Goal: Task Accomplishment & Management: Manage account settings

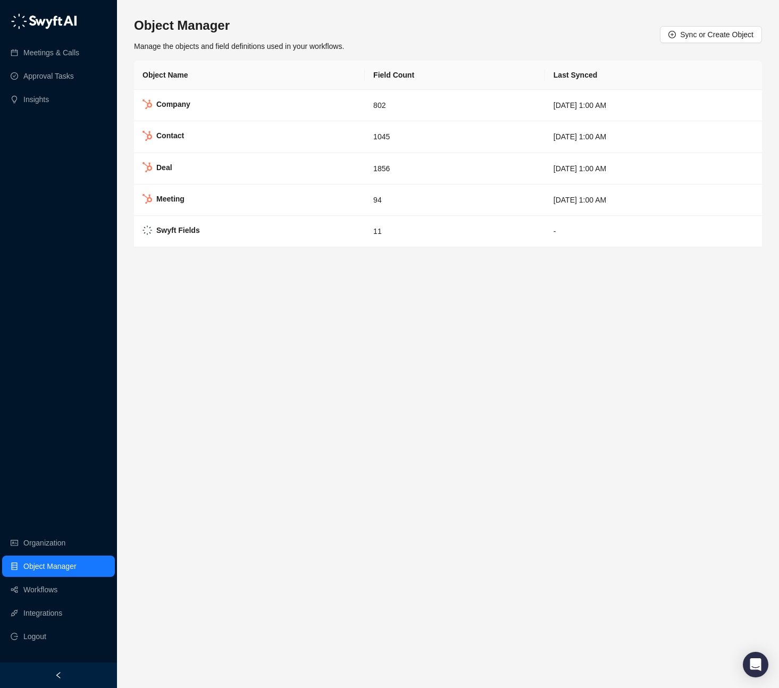
click at [242, 451] on main "Object Manager Manage the objects and field definitions used in your workflows.…" at bounding box center [448, 348] width 628 height 663
click at [694, 38] on span "Sync or Create Object" at bounding box center [716, 35] width 73 height 12
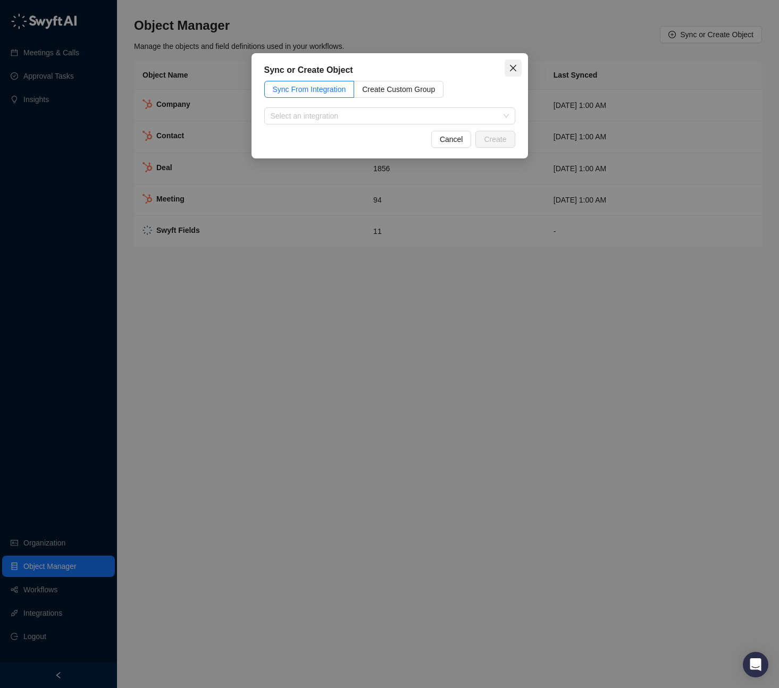
click at [515, 65] on icon "close" at bounding box center [513, 68] width 9 height 9
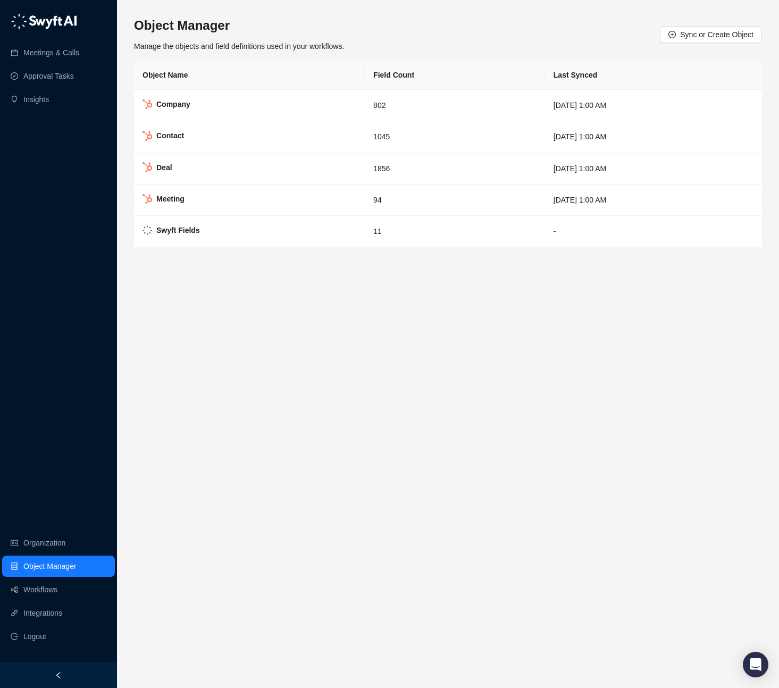
click at [453, 51] on div "Object Manager Manage the objects and field definitions used in your workflows.…" at bounding box center [448, 34] width 628 height 35
click at [211, 383] on main "Object Manager Manage the objects and field definitions used in your workflows.…" at bounding box center [448, 348] width 628 height 663
click at [709, 34] on span "Sync or Create Object" at bounding box center [716, 35] width 73 height 12
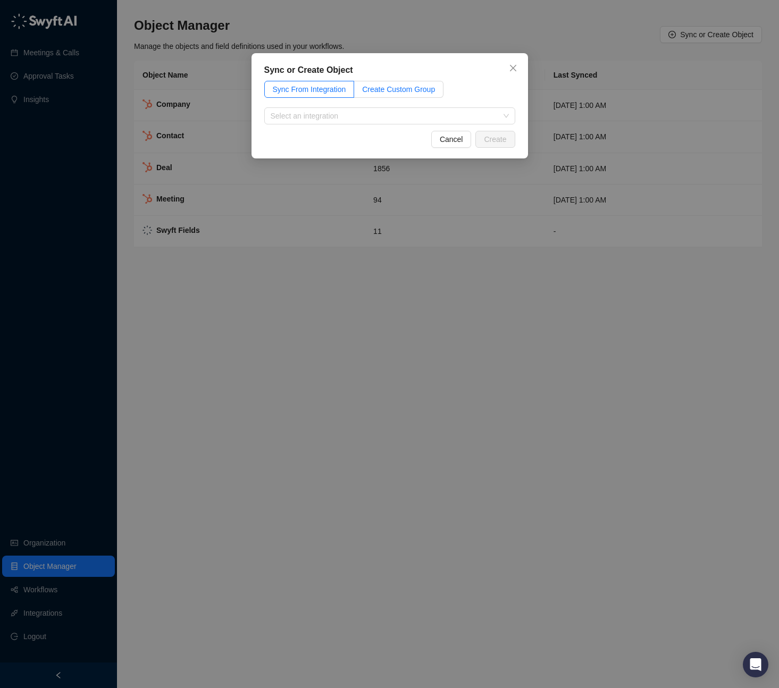
click at [410, 95] on label "Create Custom Group" at bounding box center [398, 89] width 89 height 17
click at [370, 118] on input "text" at bounding box center [389, 115] width 251 height 17
click at [326, 81] on label "Sync From Integration" at bounding box center [309, 89] width 90 height 17
click at [442, 118] on input "search" at bounding box center [387, 116] width 232 height 16
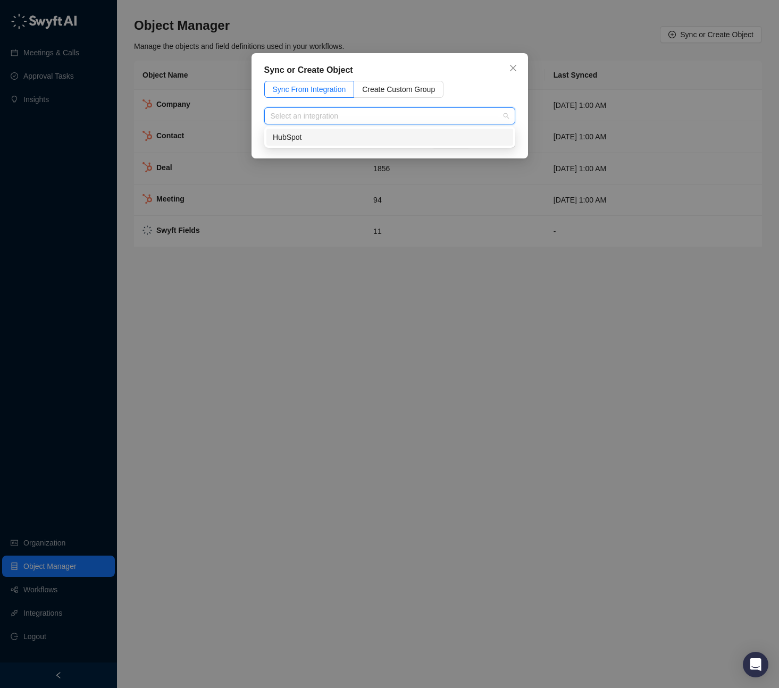
click at [424, 135] on div "HubSpot" at bounding box center [390, 137] width 234 height 12
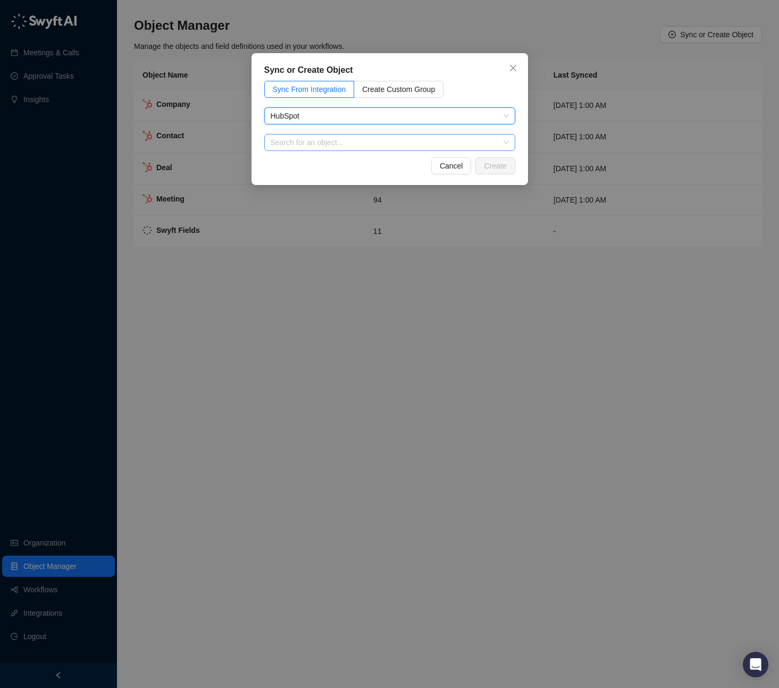
click at [386, 140] on input "search" at bounding box center [387, 143] width 232 height 16
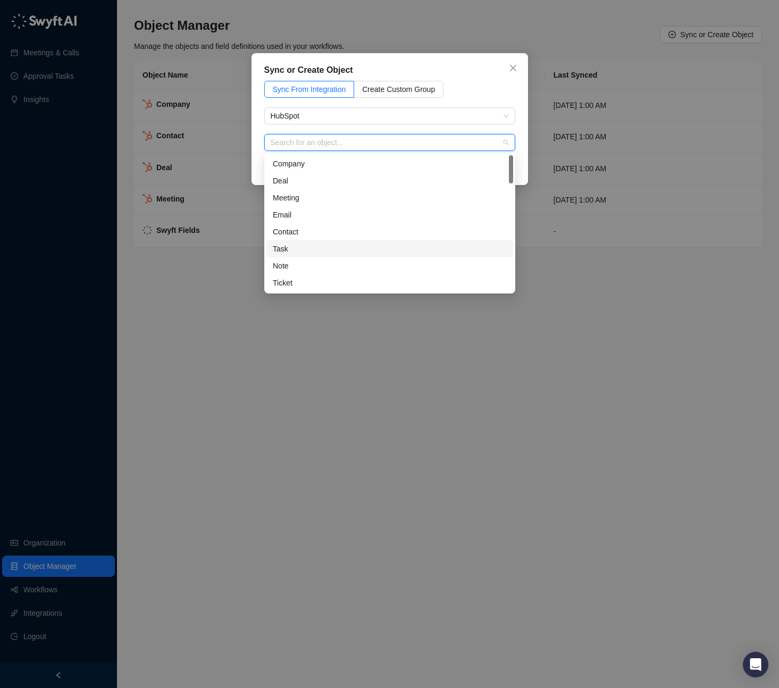
scroll to position [2, 0]
click at [339, 279] on div "Ticket" at bounding box center [390, 281] width 234 height 12
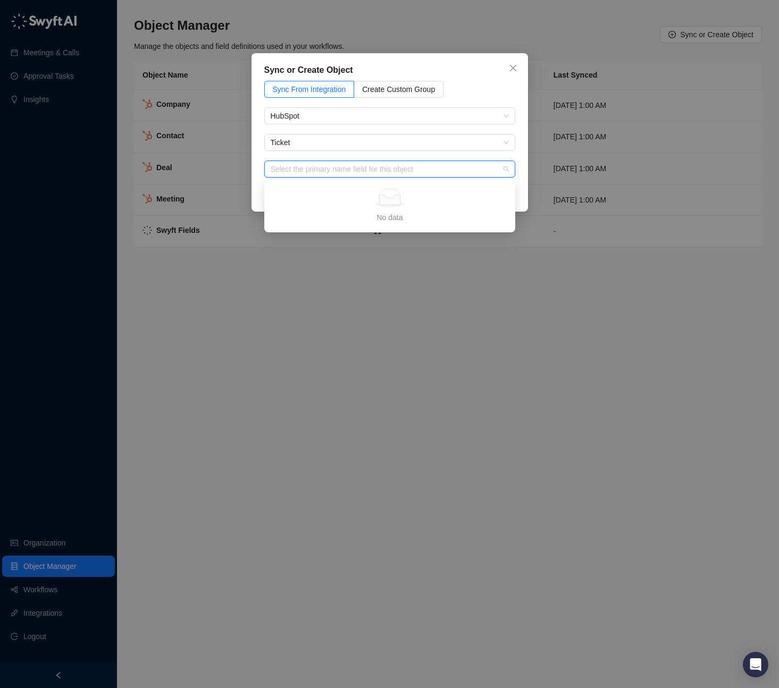
click at [380, 171] on input "search" at bounding box center [387, 169] width 232 height 16
click at [435, 168] on input "search" at bounding box center [387, 169] width 232 height 16
click at [418, 173] on input "search" at bounding box center [387, 169] width 232 height 16
type input "**********"
click at [437, 162] on input "search" at bounding box center [387, 169] width 232 height 16
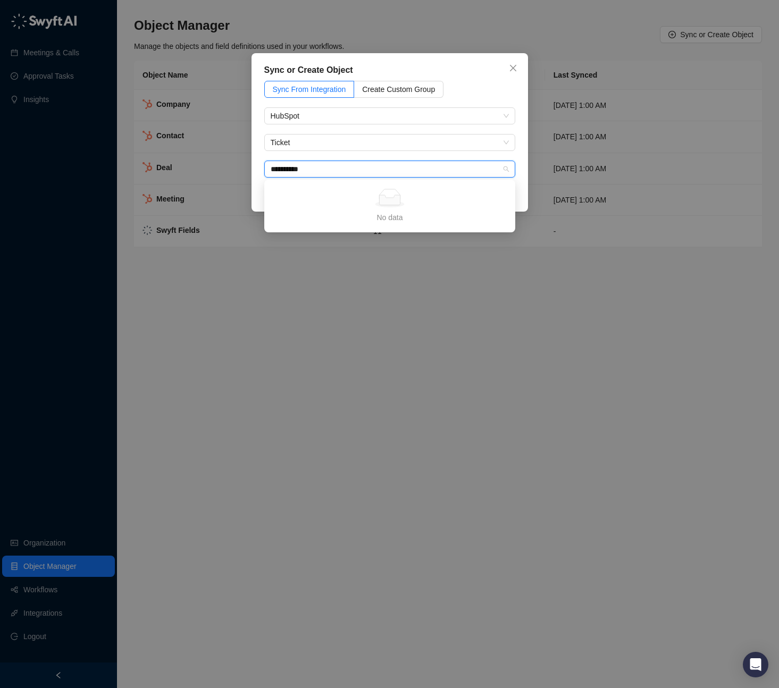
type input "**********"
type input "*********"
drag, startPoint x: 439, startPoint y: 202, endPoint x: 492, endPoint y: 129, distance: 89.2
click at [439, 202] on div "Simple Empty" at bounding box center [390, 198] width 226 height 19
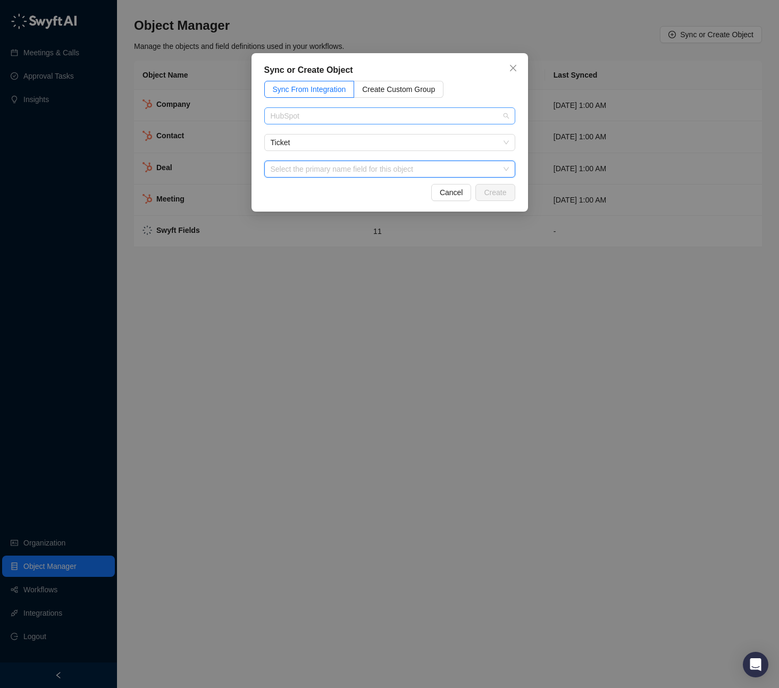
click at [495, 124] on div "HubSpot" at bounding box center [389, 115] width 251 height 17
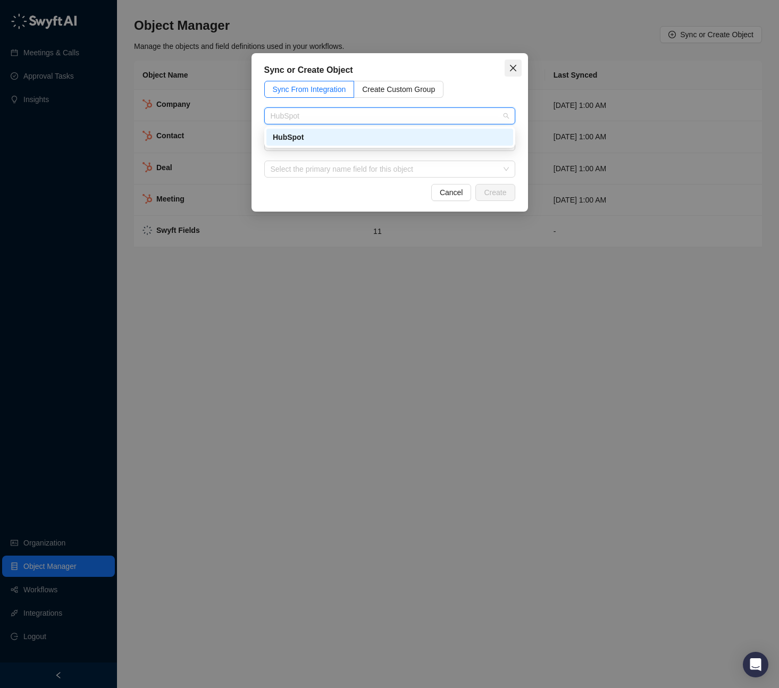
click at [517, 65] on icon "close" at bounding box center [513, 68] width 9 height 9
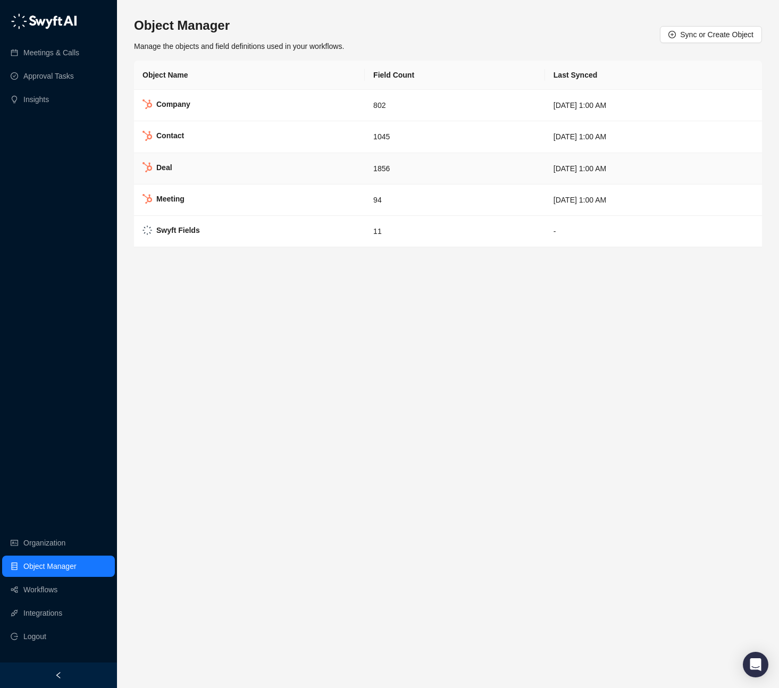
click at [255, 162] on td "Deal" at bounding box center [249, 168] width 231 height 31
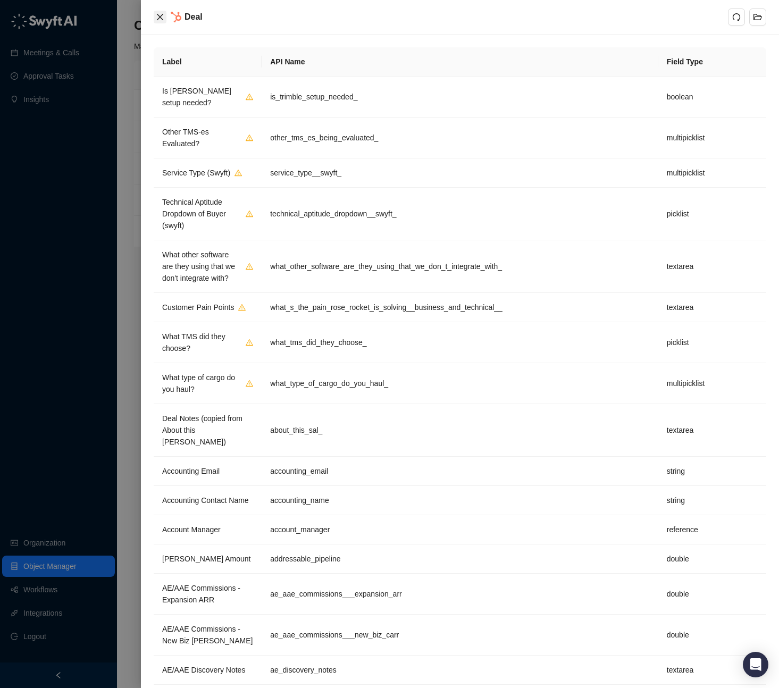
click at [158, 15] on icon "close" at bounding box center [160, 17] width 9 height 9
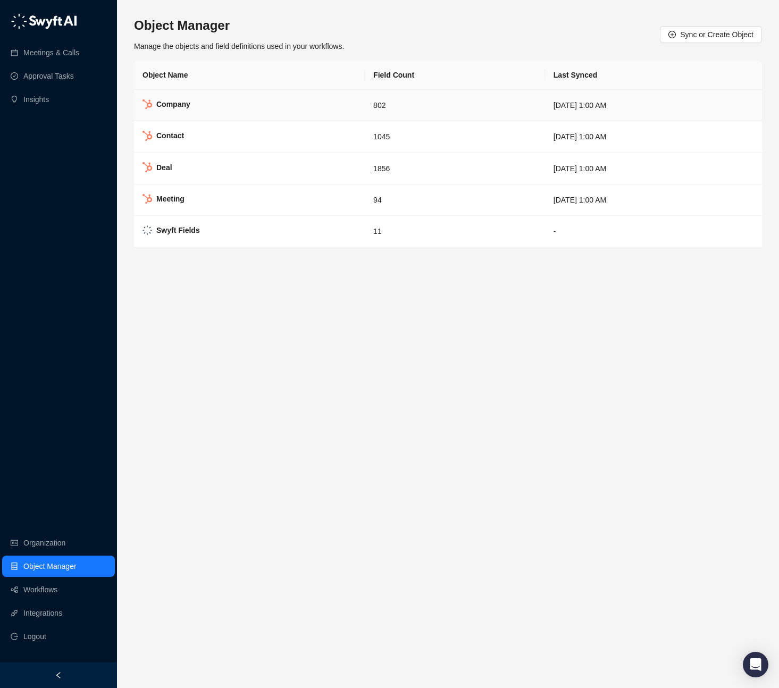
click at [277, 100] on td "Company" at bounding box center [249, 105] width 231 height 31
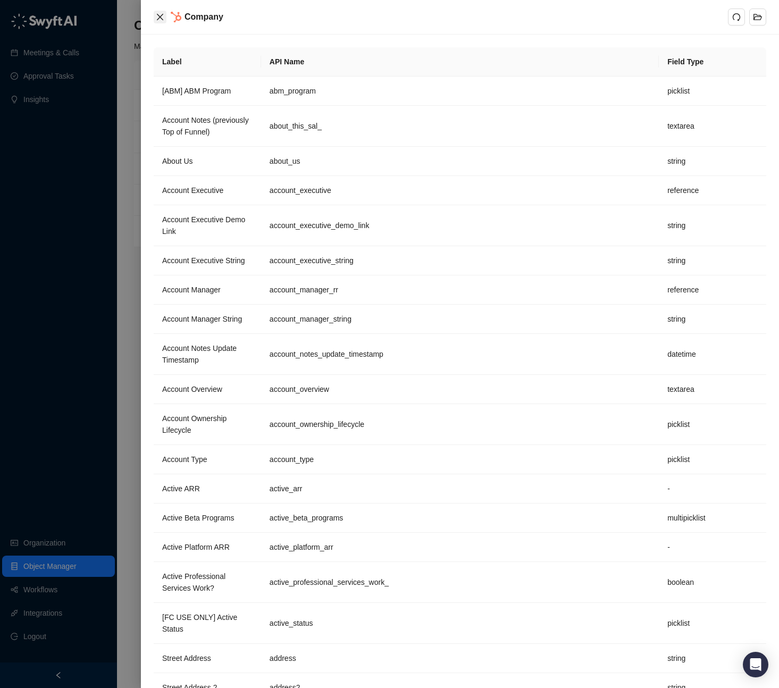
click at [158, 16] on icon "close" at bounding box center [160, 17] width 9 height 9
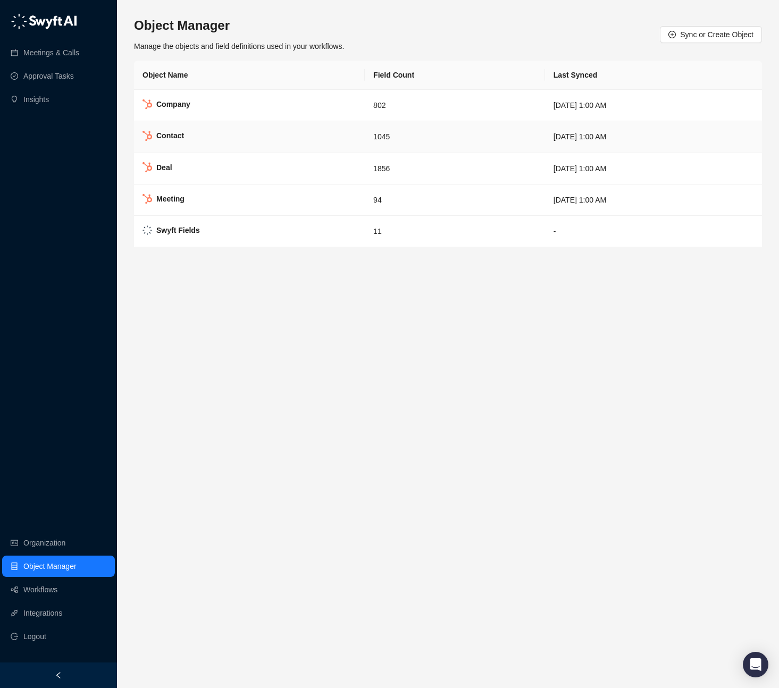
click at [218, 138] on td "Contact" at bounding box center [249, 136] width 231 height 31
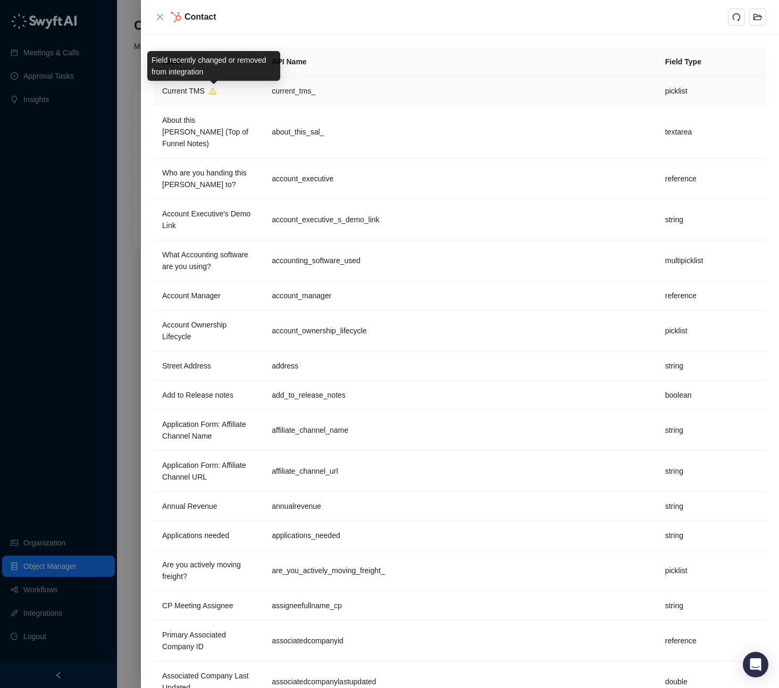
click at [215, 92] on icon "warning" at bounding box center [213, 90] width 6 height 5
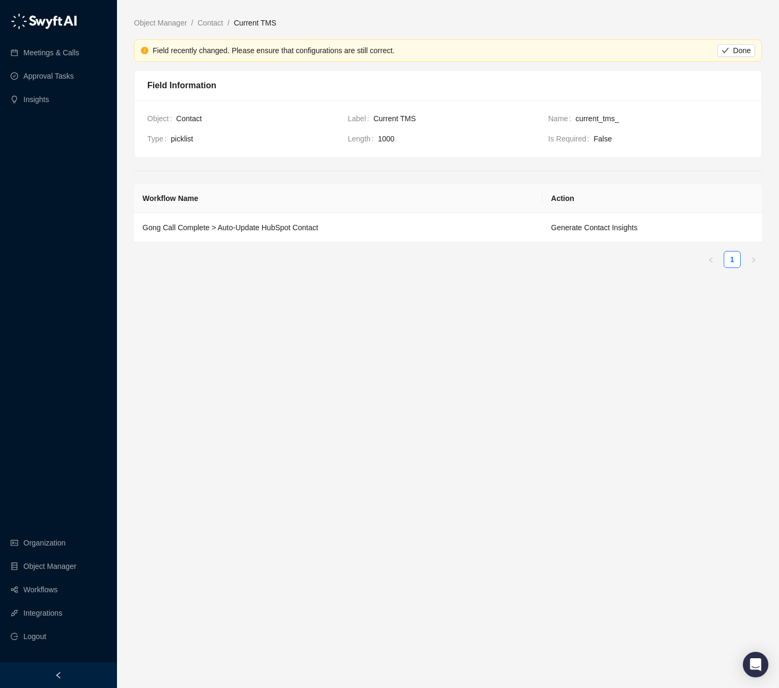
click at [306, 53] on div "Field recently changed. Please ensure that configurations are still correct." at bounding box center [435, 51] width 565 height 12
click at [281, 55] on div "Field recently changed. Please ensure that configurations are still correct." at bounding box center [435, 51] width 565 height 12
click at [484, 232] on td "Gong Call Complete > Auto-Update HubSpot Contact" at bounding box center [338, 227] width 409 height 29
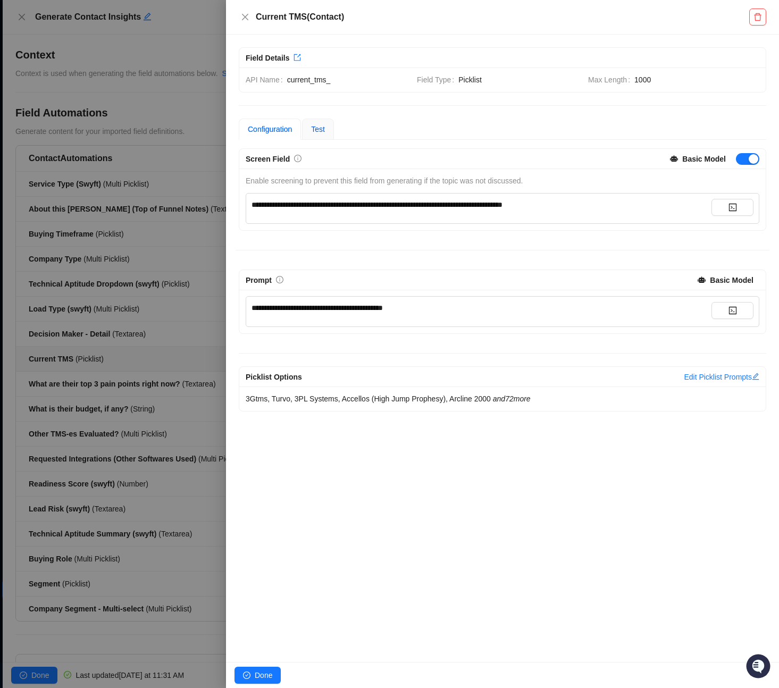
click at [318, 128] on span "Test" at bounding box center [318, 129] width 14 height 9
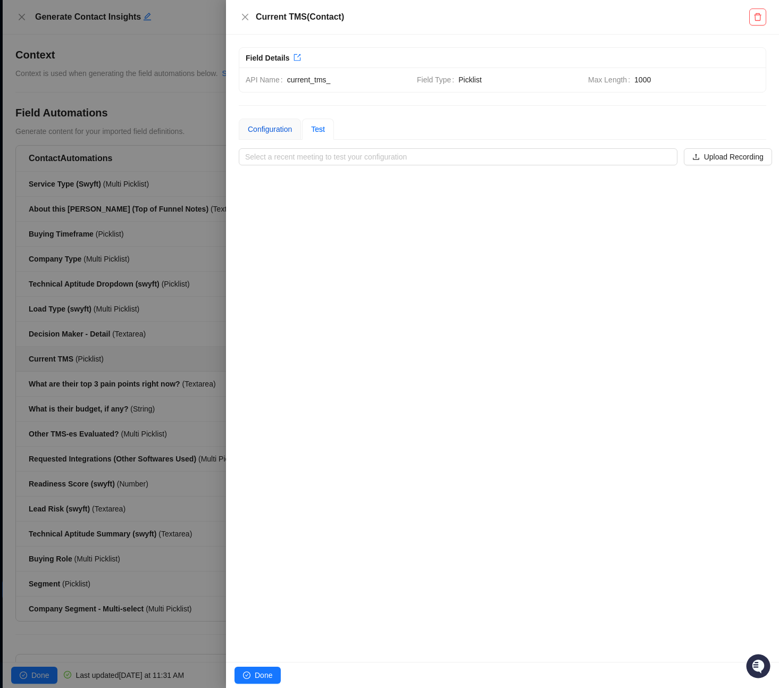
click at [270, 130] on div "Configuration" at bounding box center [270, 129] width 44 height 12
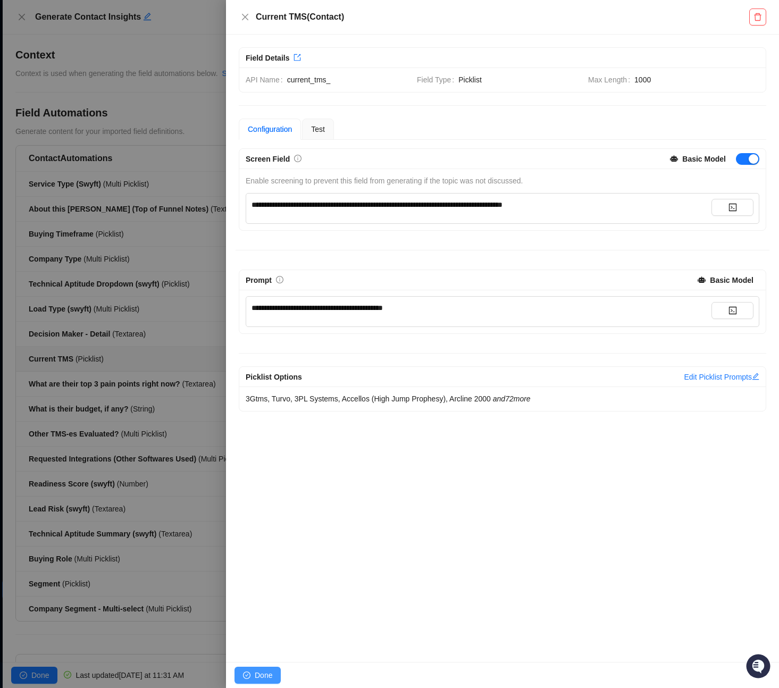
click at [265, 675] on span "Done" at bounding box center [264, 676] width 18 height 12
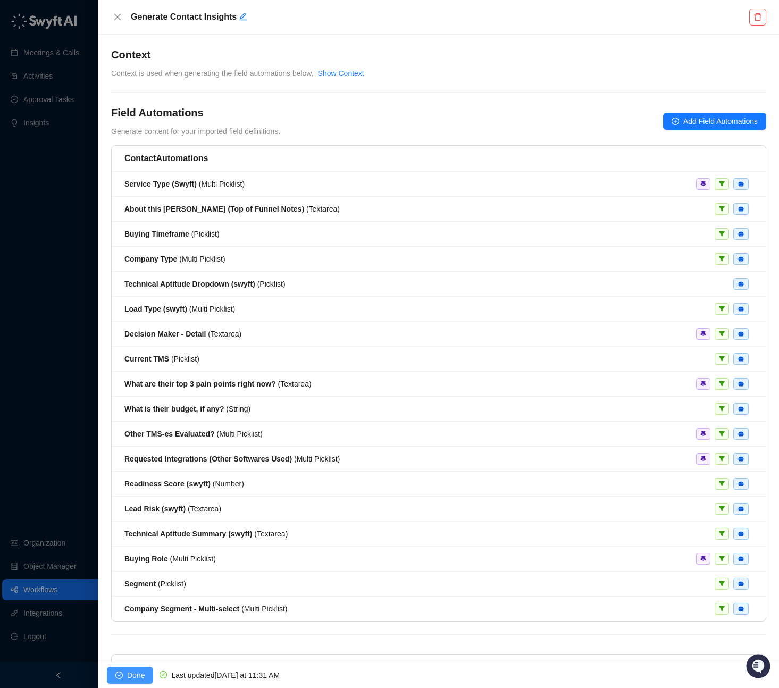
click at [132, 675] on span "Done" at bounding box center [136, 676] width 18 height 12
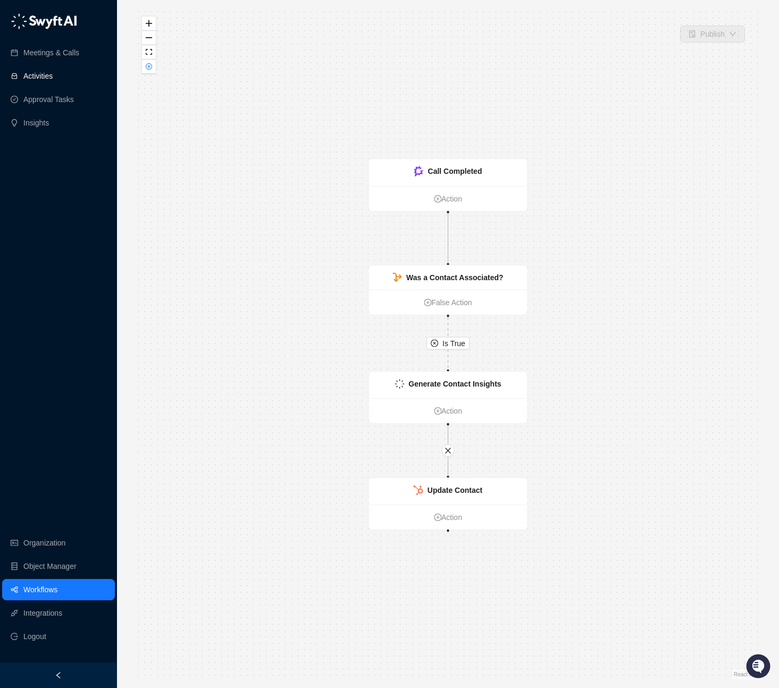
click at [53, 76] on link "Activities" at bounding box center [37, 75] width 29 height 21
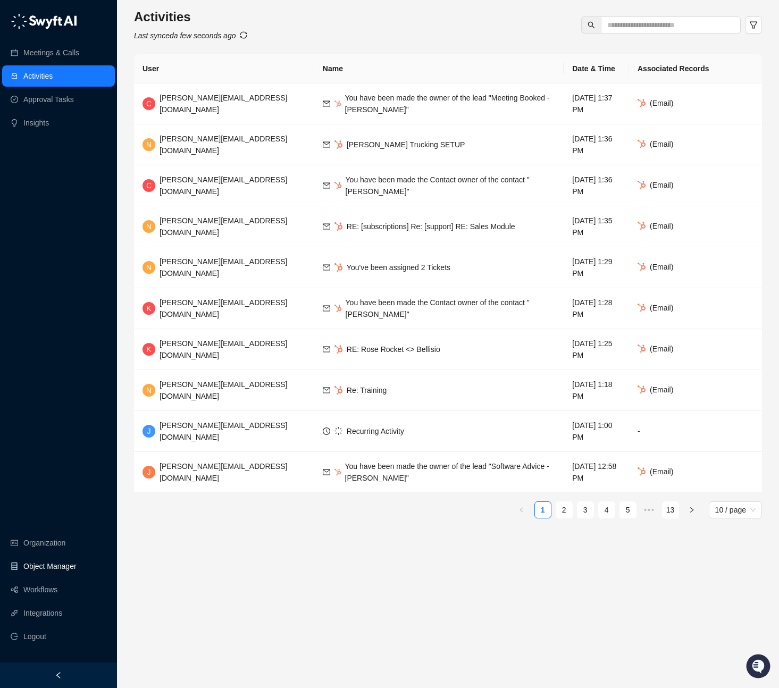
click at [53, 567] on link "Object Manager" at bounding box center [49, 566] width 53 height 21
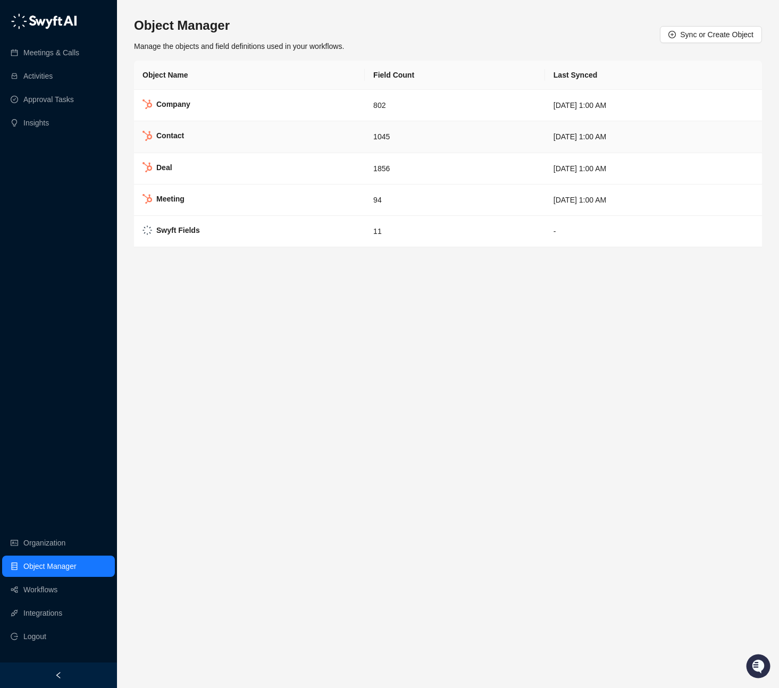
click at [269, 142] on td "Contact" at bounding box center [249, 136] width 231 height 31
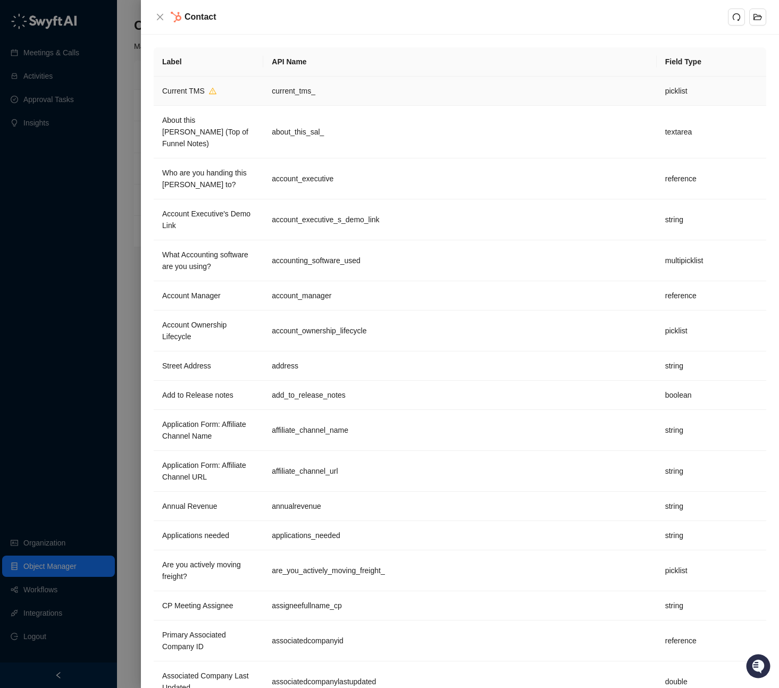
click at [378, 90] on td "current_tms_" at bounding box center [459, 91] width 393 height 29
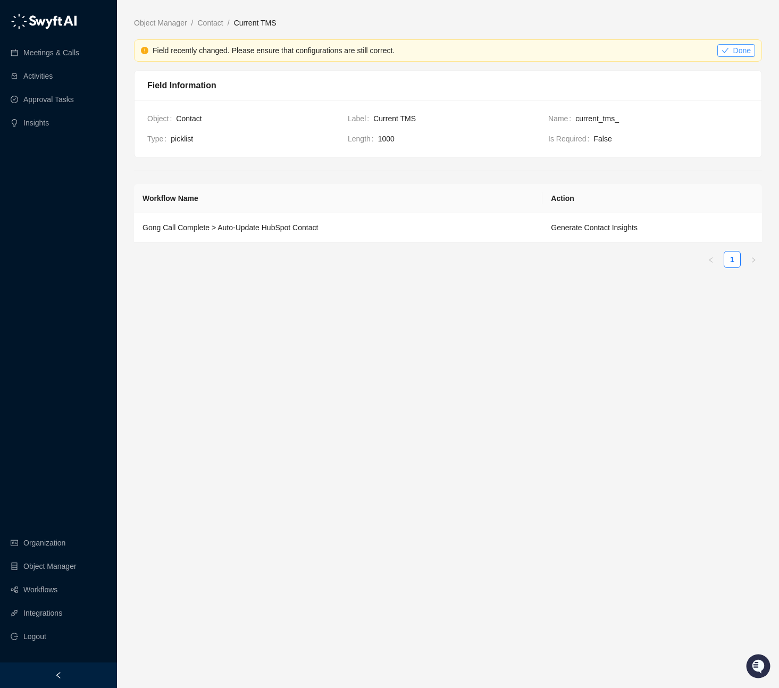
click at [726, 47] on icon "check" at bounding box center [725, 50] width 7 height 7
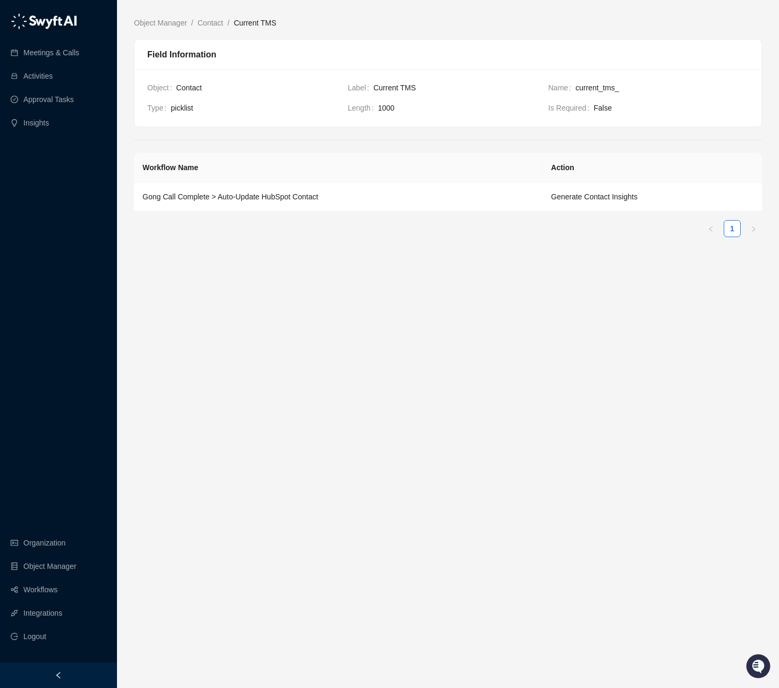
click at [519, 25] on ol "Object Manager / Contact / Current TMS" at bounding box center [448, 23] width 628 height 12
click at [204, 23] on link "Contact" at bounding box center [211, 23] width 30 height 12
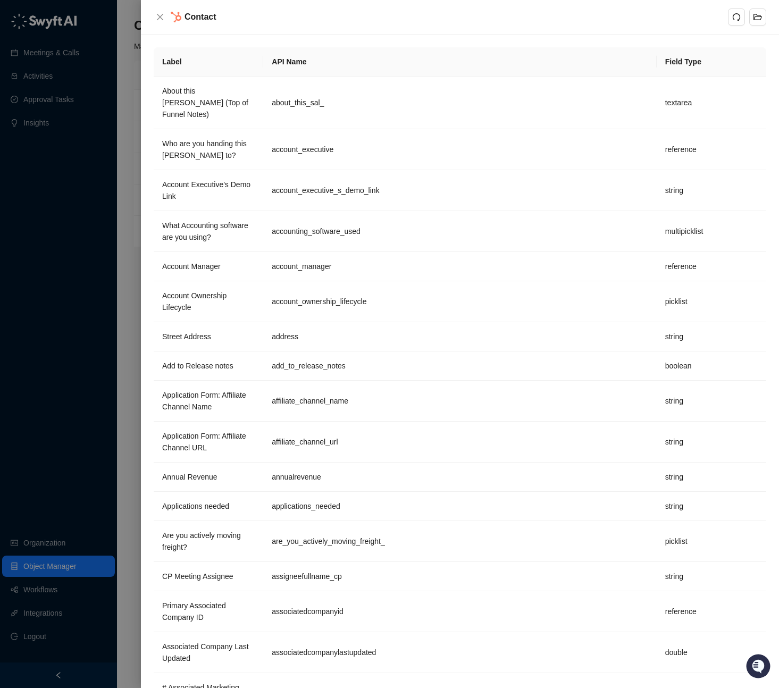
drag, startPoint x: 163, startPoint y: 16, endPoint x: 249, endPoint y: 47, distance: 91.5
click at [163, 16] on icon "close" at bounding box center [160, 17] width 9 height 9
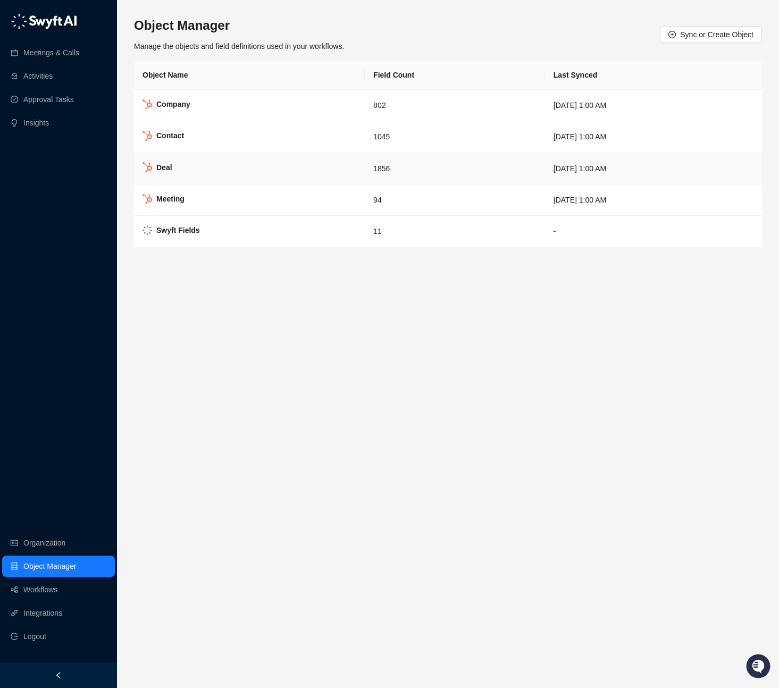
click at [260, 168] on td "Deal" at bounding box center [249, 168] width 231 height 31
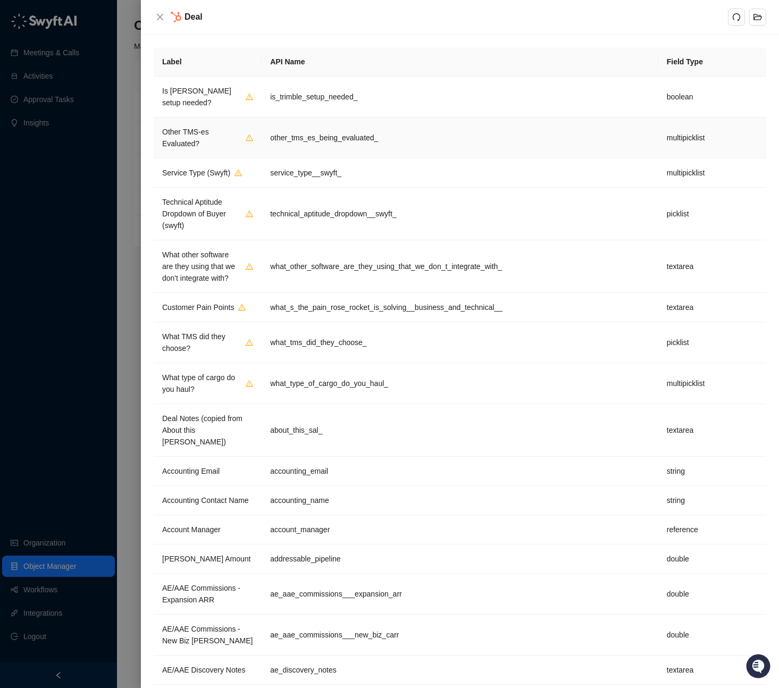
click at [353, 135] on td "other_tms_es_being_evaluated_" at bounding box center [460, 138] width 397 height 41
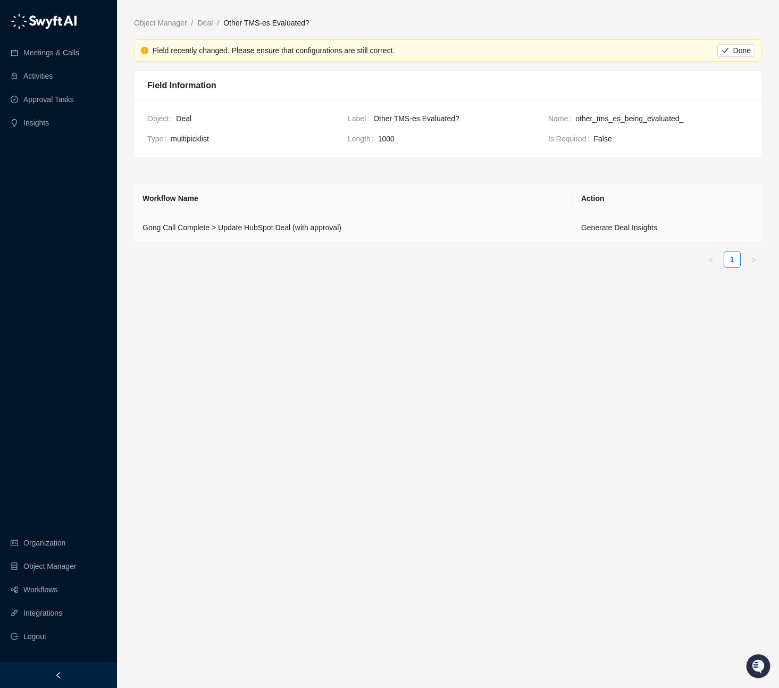
click at [549, 234] on td "Gong Call Complete > Update HubSpot Deal (with approval)" at bounding box center [353, 227] width 439 height 29
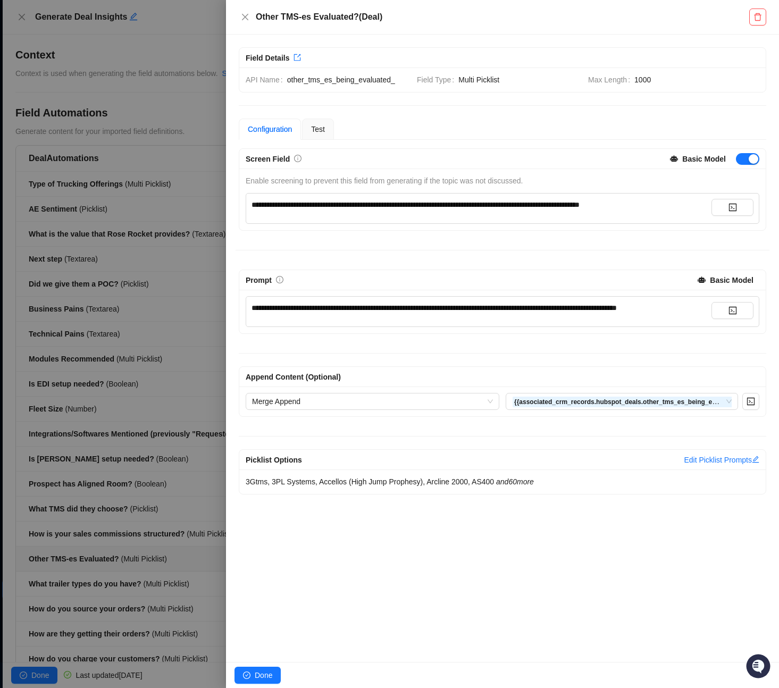
click at [345, 207] on span "**********" at bounding box center [416, 204] width 328 height 7
click at [406, 208] on span "**********" at bounding box center [416, 204] width 328 height 7
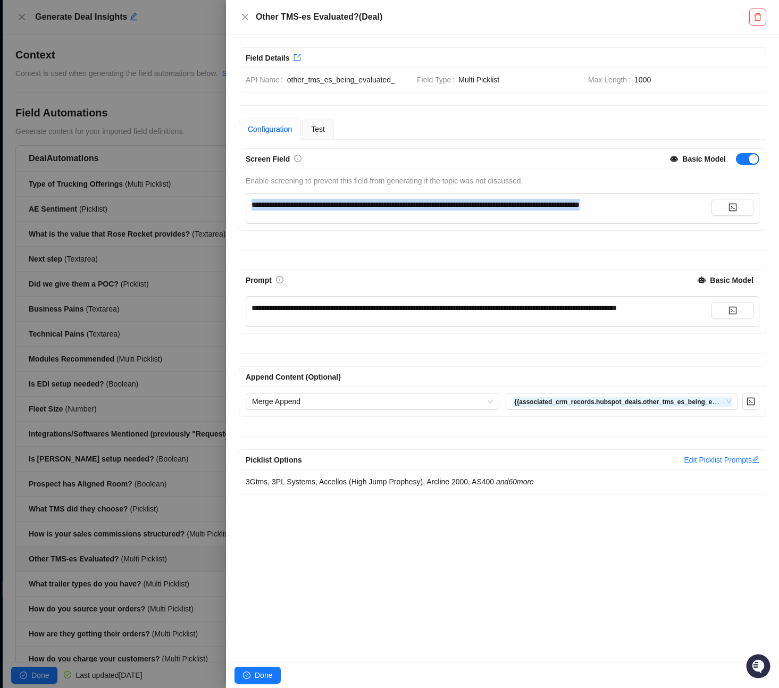
click at [405, 208] on span "**********" at bounding box center [416, 204] width 328 height 7
click at [415, 313] on div "**********" at bounding box center [482, 308] width 460 height 12
click at [433, 327] on div "**********" at bounding box center [503, 311] width 514 height 31
click at [431, 321] on div "**********" at bounding box center [482, 311] width 460 height 19
click at [435, 314] on div "**********" at bounding box center [482, 308] width 460 height 12
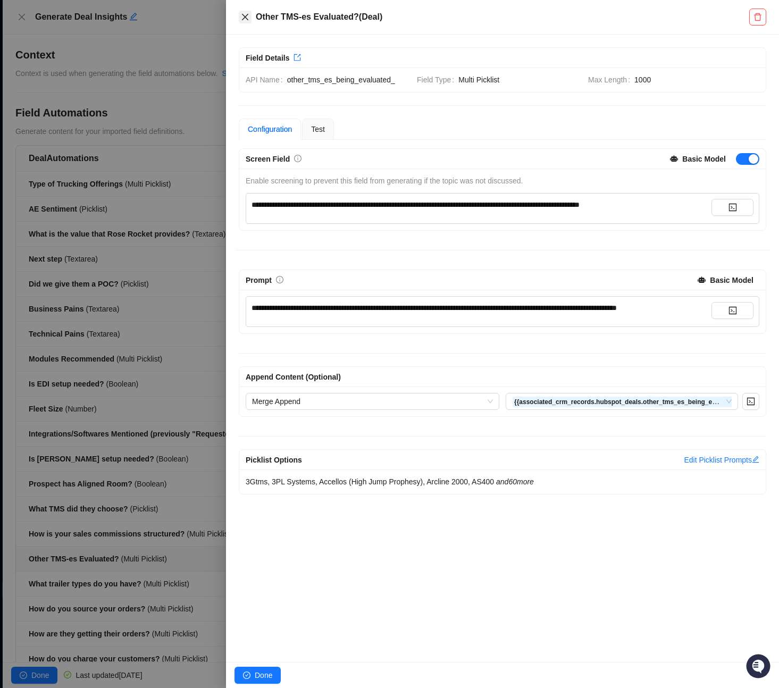
click at [245, 18] on icon "close" at bounding box center [245, 17] width 9 height 9
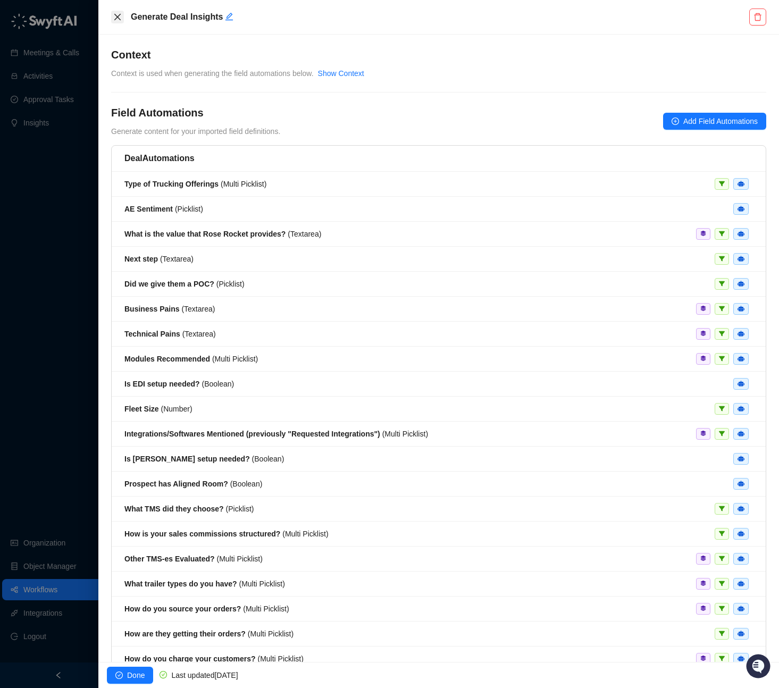
click at [114, 13] on icon "close" at bounding box center [117, 17] width 9 height 9
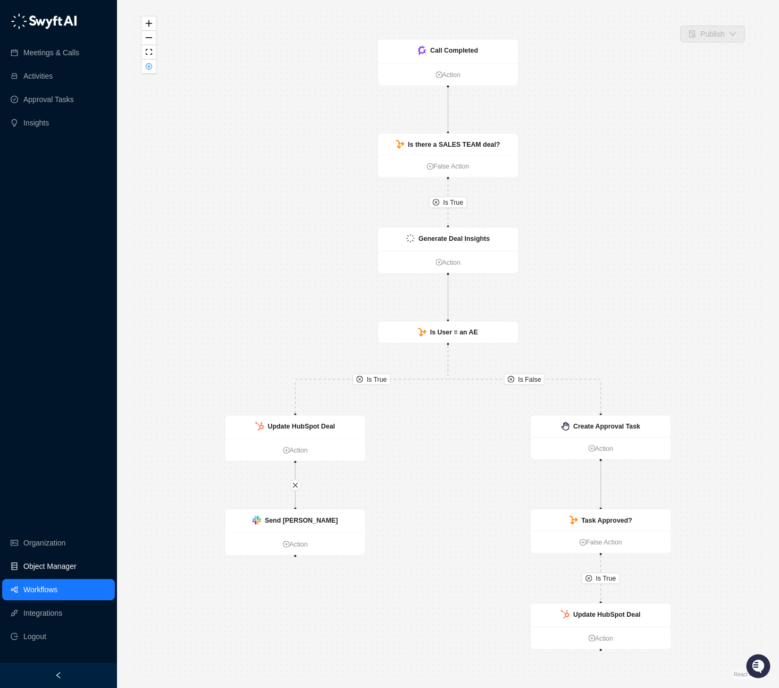
click at [51, 557] on link "Object Manager" at bounding box center [49, 566] width 53 height 21
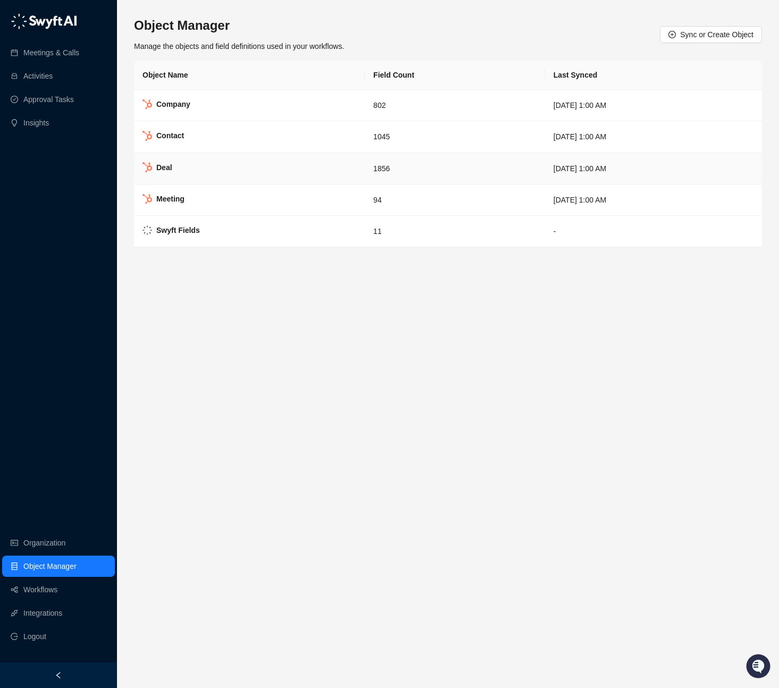
click at [230, 170] on td "Deal" at bounding box center [249, 168] width 231 height 31
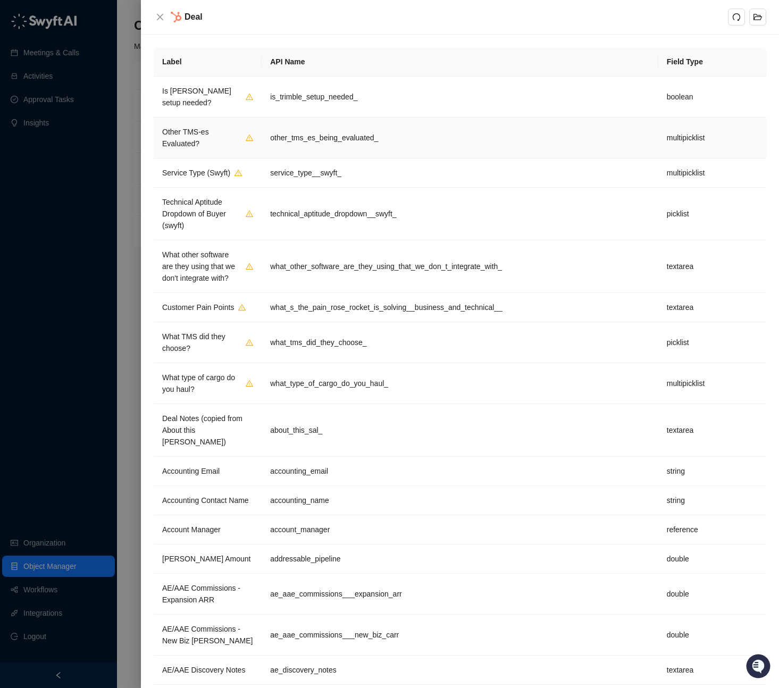
drag, startPoint x: 306, startPoint y: 141, endPoint x: 368, endPoint y: 134, distance: 62.2
click at [306, 141] on td "other_tms_es_being_evaluated_" at bounding box center [460, 138] width 397 height 41
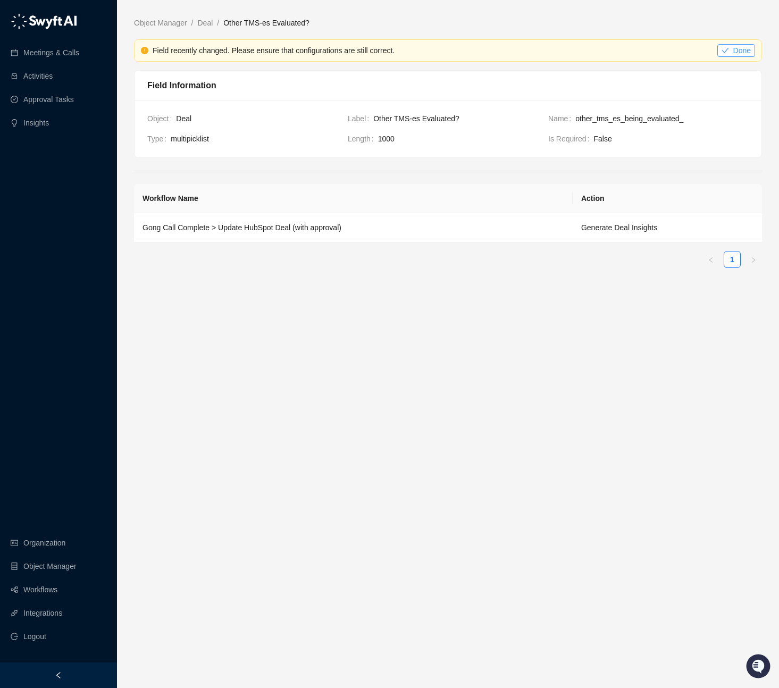
click at [735, 47] on span "Done" at bounding box center [743, 51] width 18 height 12
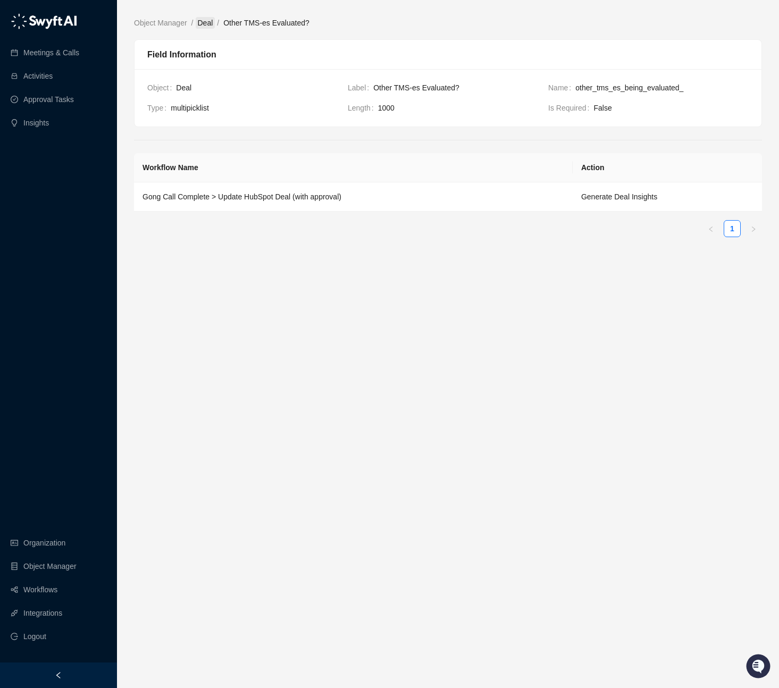
click at [207, 21] on link "Deal" at bounding box center [206, 23] width 20 height 12
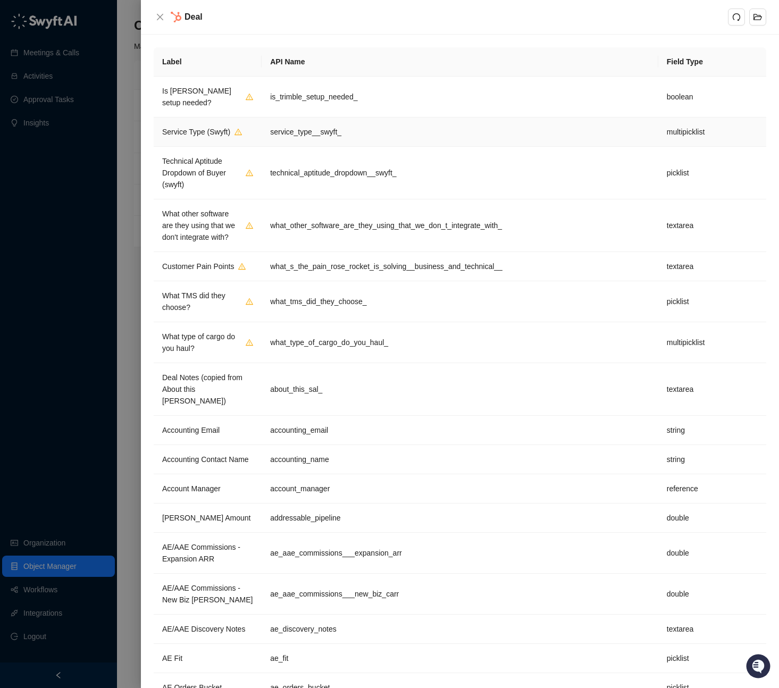
click at [347, 135] on td "service_type__swyft_" at bounding box center [460, 132] width 397 height 29
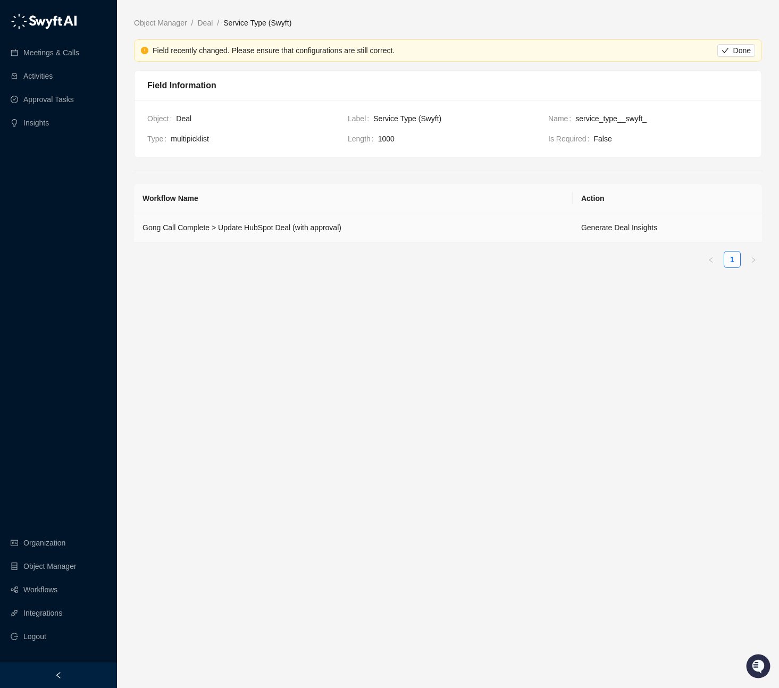
click at [581, 233] on td "Generate Deal Insights" at bounding box center [667, 227] width 189 height 29
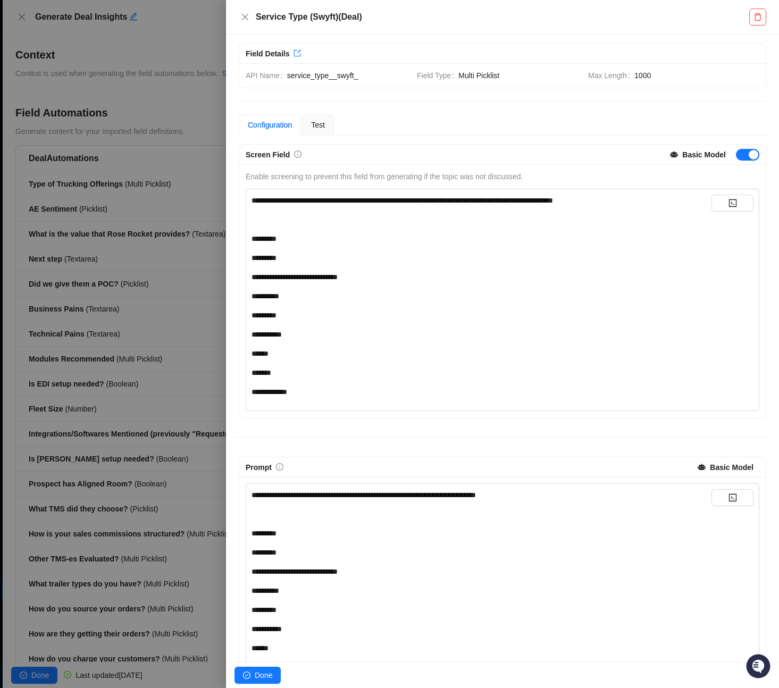
scroll to position [6, 0]
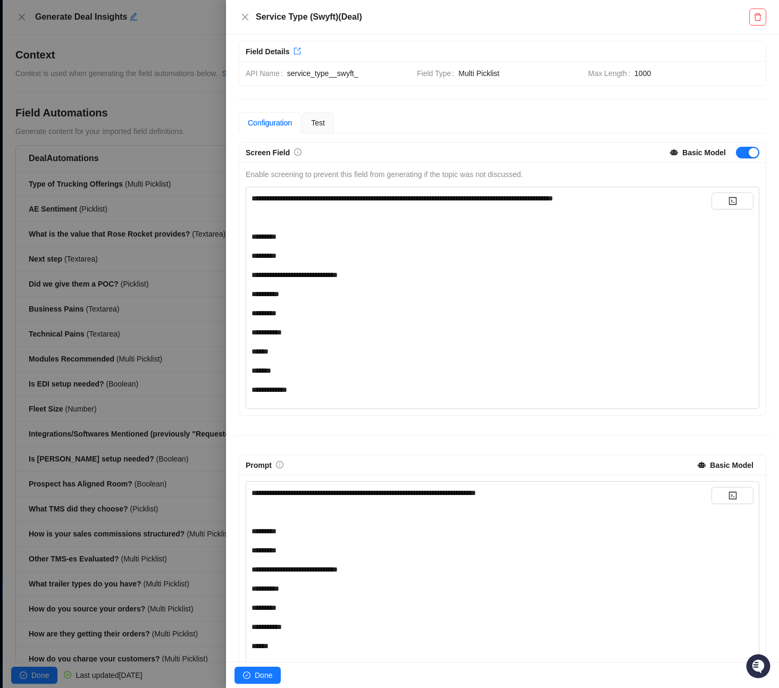
click at [519, 228] on div "**********" at bounding box center [482, 294] width 460 height 203
click at [502, 206] on div "**********" at bounding box center [482, 294] width 460 height 203
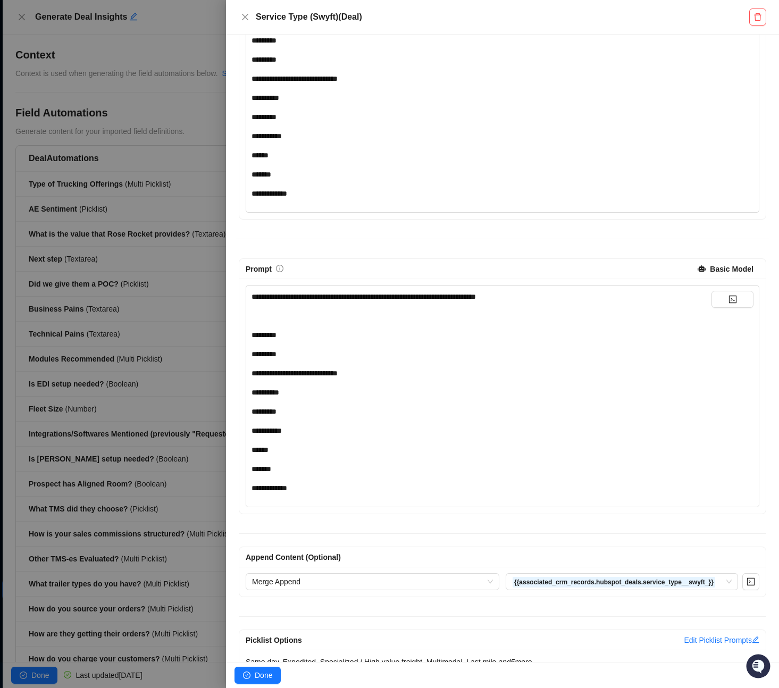
scroll to position [228, 0]
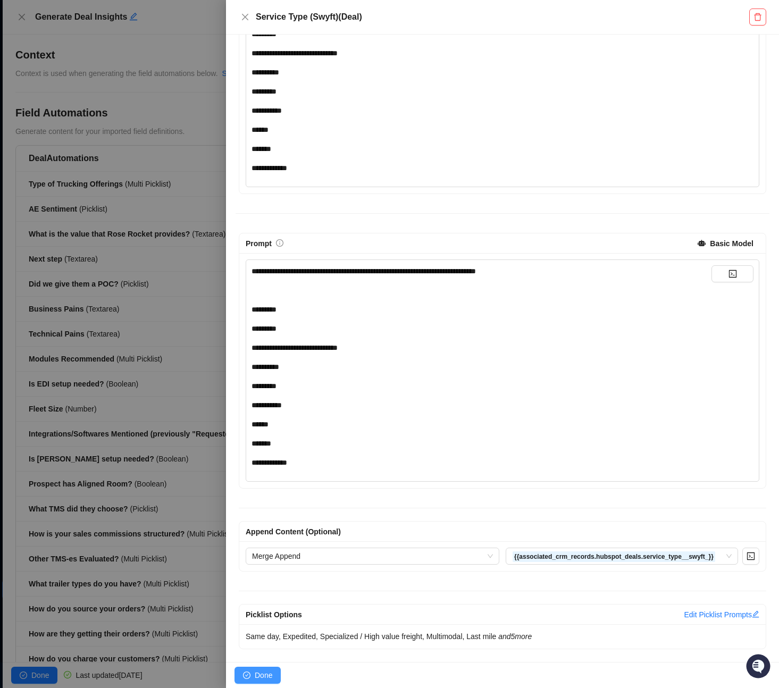
click at [260, 676] on span "Done" at bounding box center [264, 676] width 18 height 12
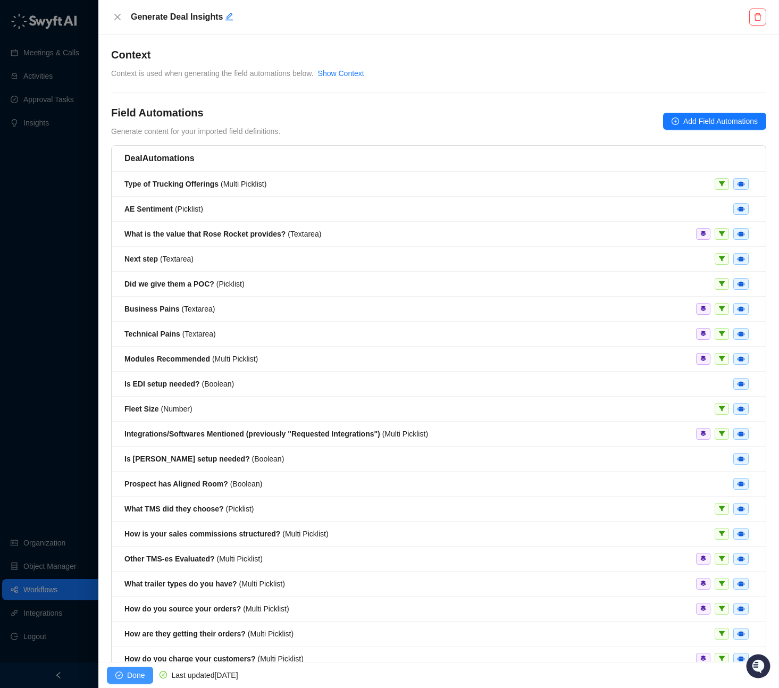
click at [133, 674] on span "Done" at bounding box center [136, 676] width 18 height 12
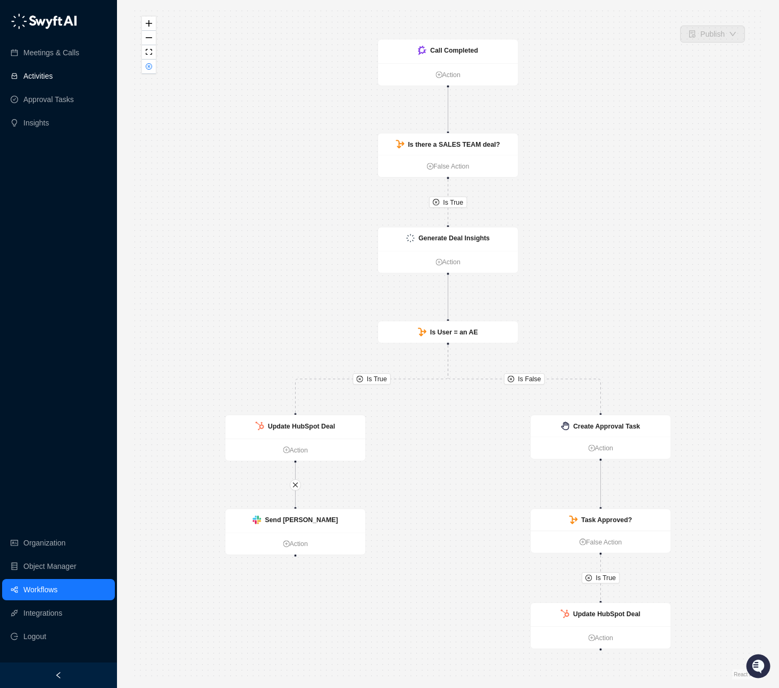
click at [53, 70] on link "Activities" at bounding box center [37, 75] width 29 height 21
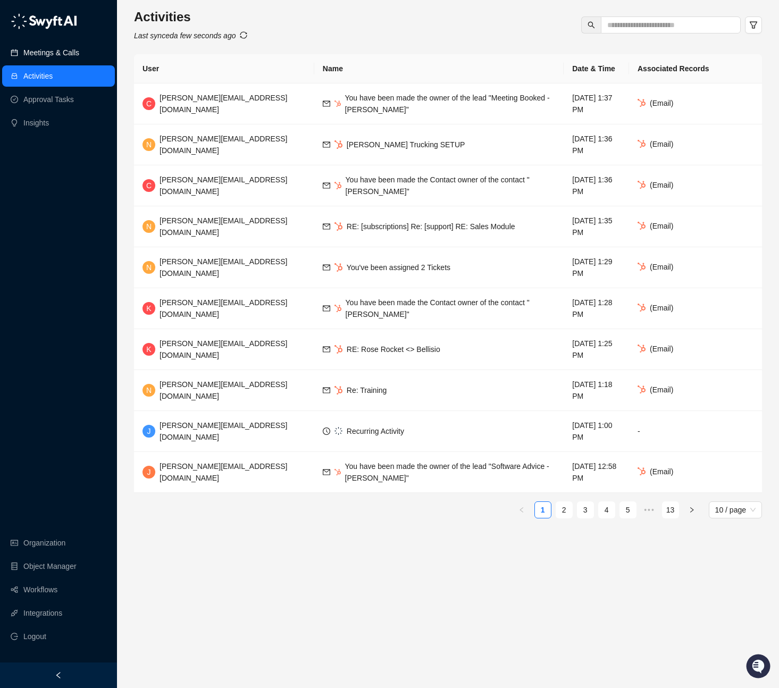
click at [66, 56] on link "Meetings & Calls" at bounding box center [51, 52] width 56 height 21
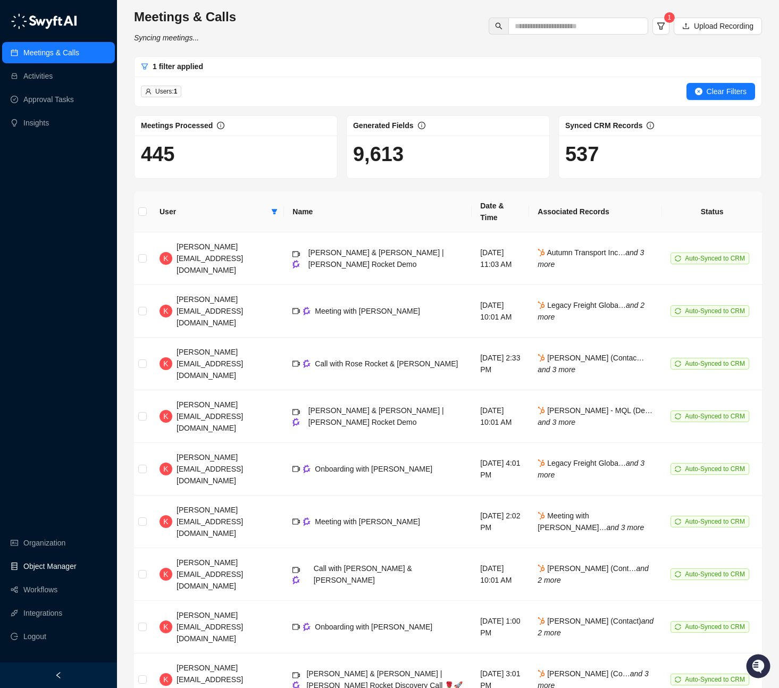
click at [54, 562] on link "Object Manager" at bounding box center [49, 566] width 53 height 21
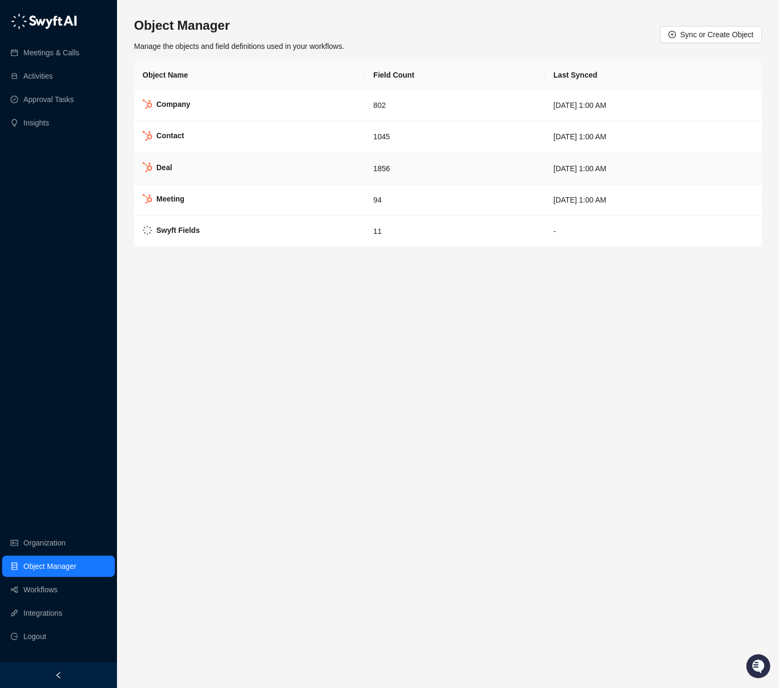
click at [289, 166] on td "Deal" at bounding box center [249, 168] width 231 height 31
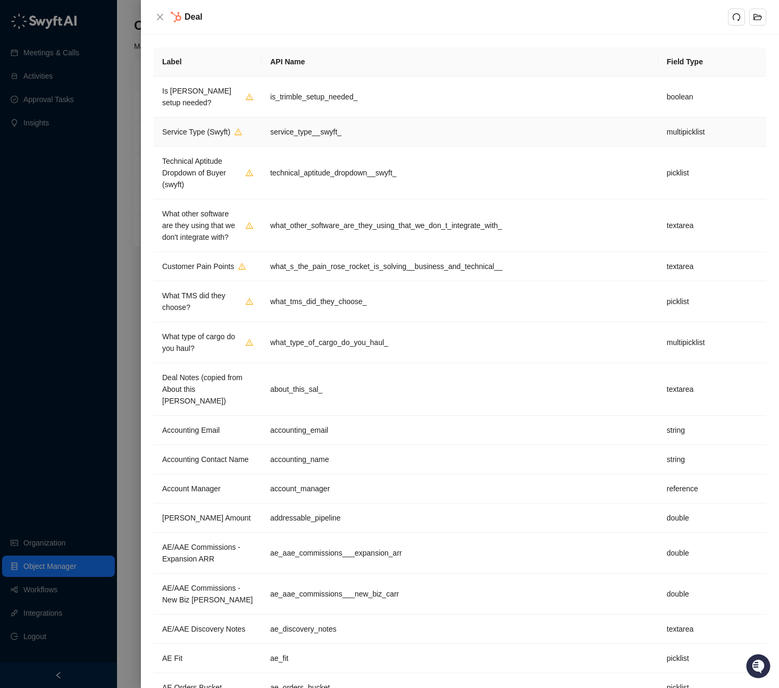
click at [515, 135] on td "service_type__swyft_" at bounding box center [460, 132] width 397 height 29
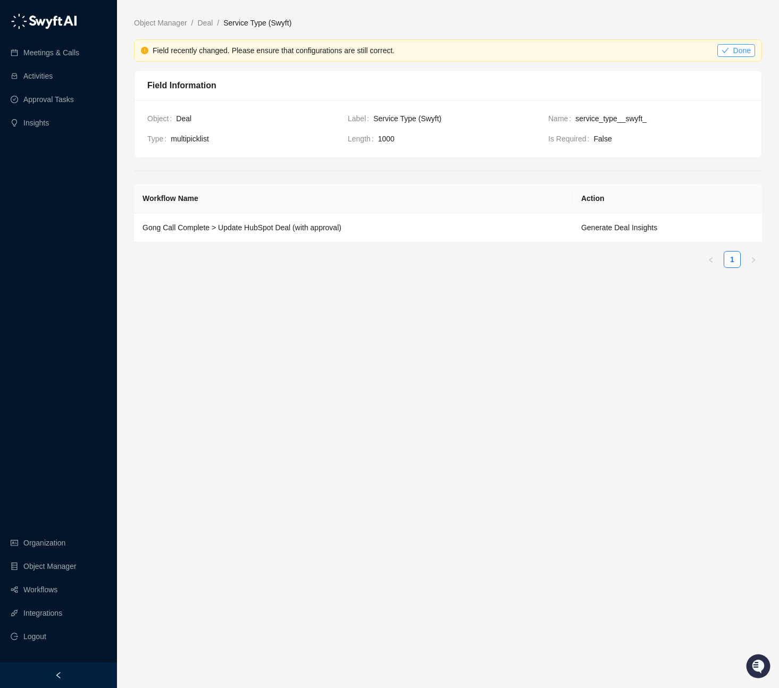
click at [740, 54] on span "Done" at bounding box center [743, 51] width 18 height 12
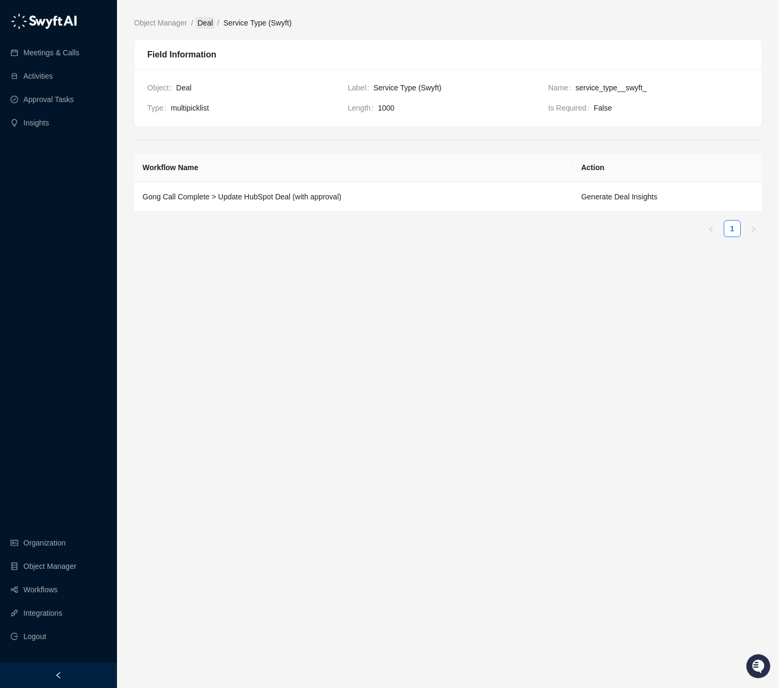
click at [207, 22] on link "Deal" at bounding box center [206, 23] width 20 height 12
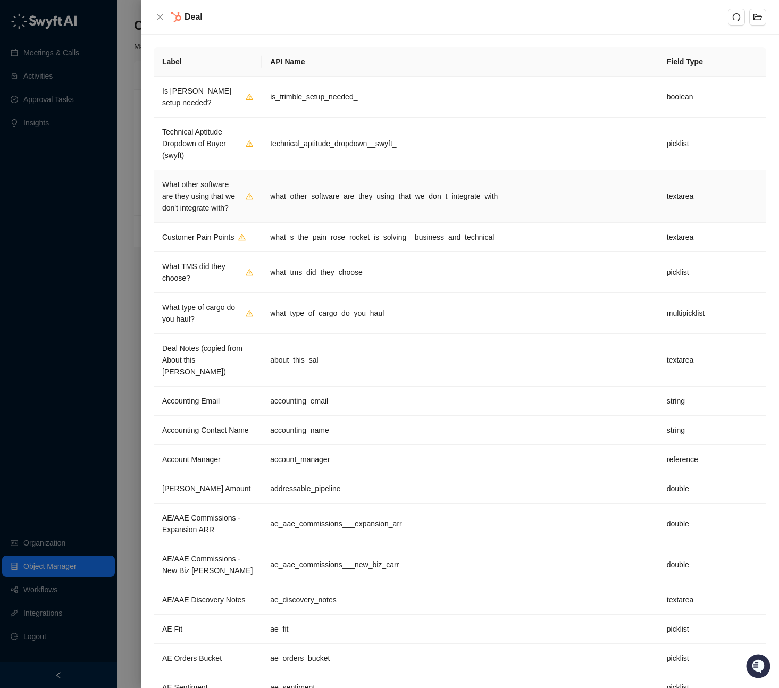
click at [287, 215] on td "what_other_software_are_they_using_that_we_don_t_integrate_with_" at bounding box center [460, 196] width 397 height 53
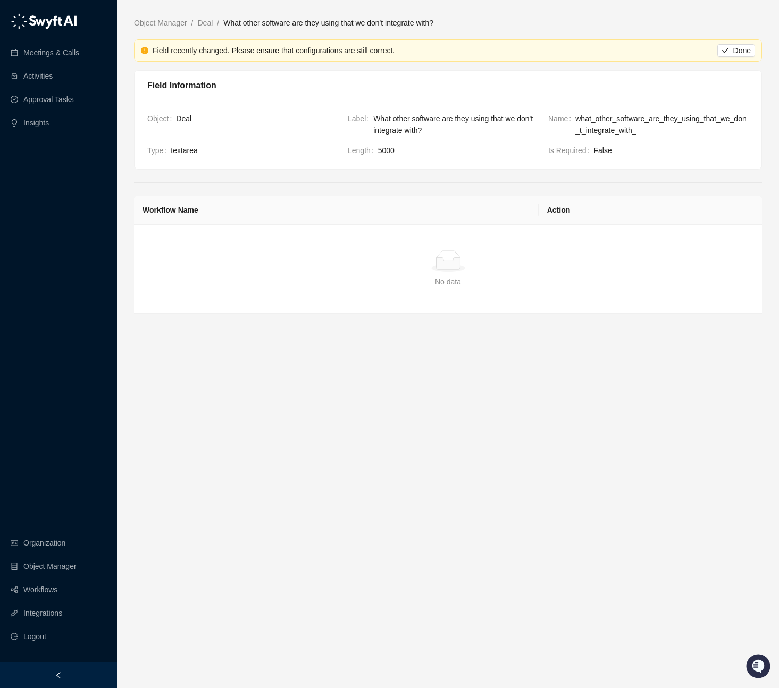
click at [436, 240] on td "Simple Empty No data" at bounding box center [448, 269] width 628 height 89
drag, startPoint x: 443, startPoint y: 276, endPoint x: 452, endPoint y: 282, distance: 11.2
click at [443, 277] on div "No data" at bounding box center [448, 282] width 603 height 12
click at [492, 292] on td "Simple Empty No data" at bounding box center [448, 269] width 628 height 89
drag, startPoint x: 482, startPoint y: 289, endPoint x: 389, endPoint y: 259, distance: 98.1
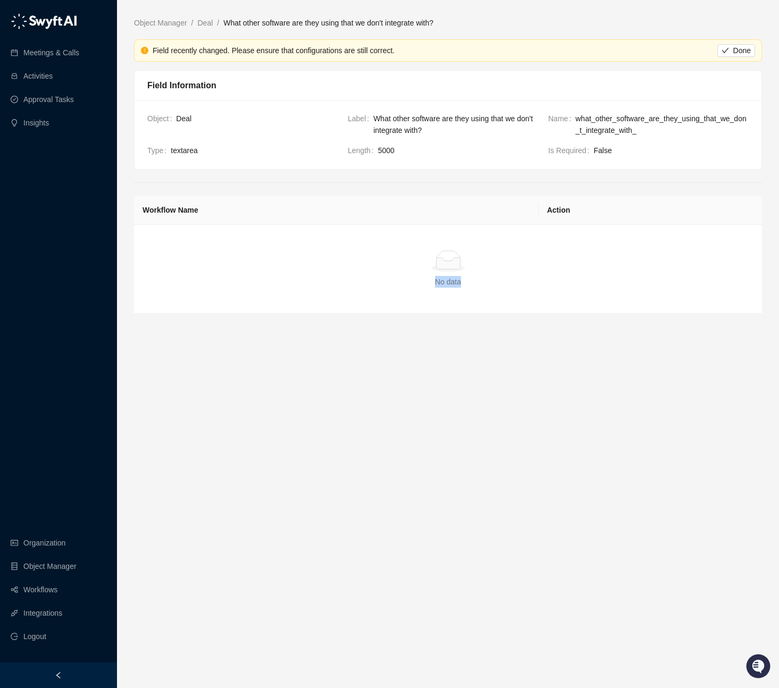
click at [389, 259] on td "Simple Empty No data" at bounding box center [448, 269] width 628 height 89
click at [390, 260] on div "Simple Empty" at bounding box center [448, 261] width 603 height 21
click at [732, 46] on button "Done" at bounding box center [737, 50] width 38 height 13
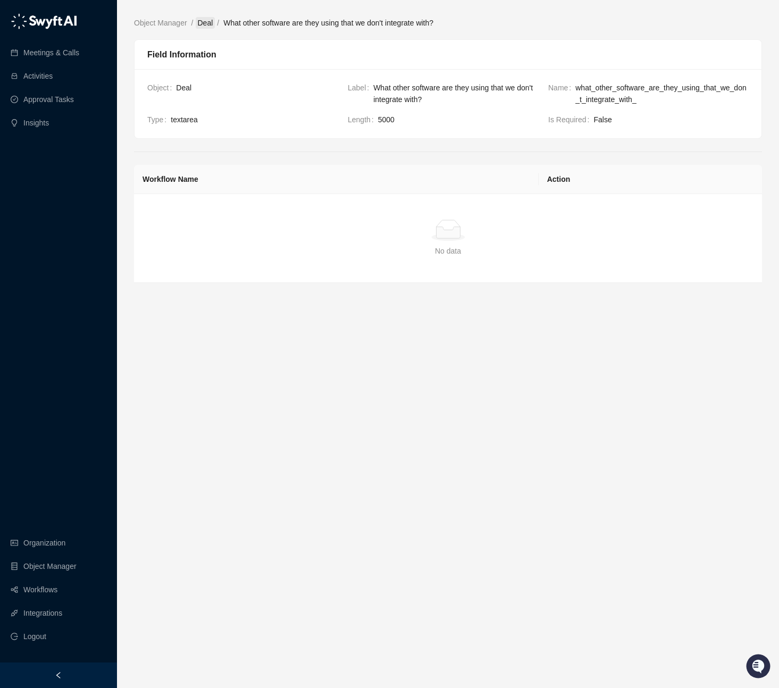
click at [205, 21] on link "Deal" at bounding box center [206, 23] width 20 height 12
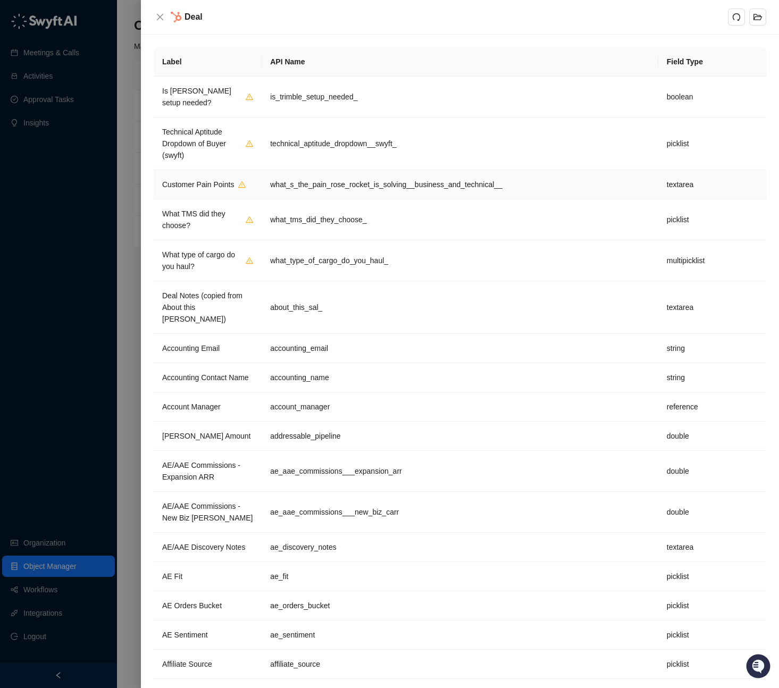
click at [303, 193] on td "what_s_the_pain_rose_rocket_is_solving__business_and_technical__" at bounding box center [460, 184] width 397 height 29
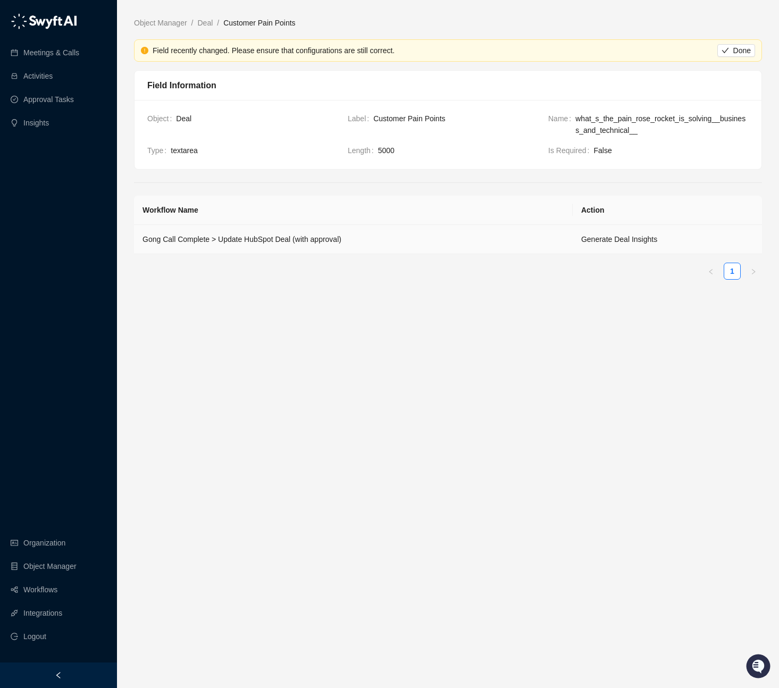
click at [310, 237] on td "Gong Call Complete > Update HubSpot Deal (with approval)" at bounding box center [353, 239] width 439 height 29
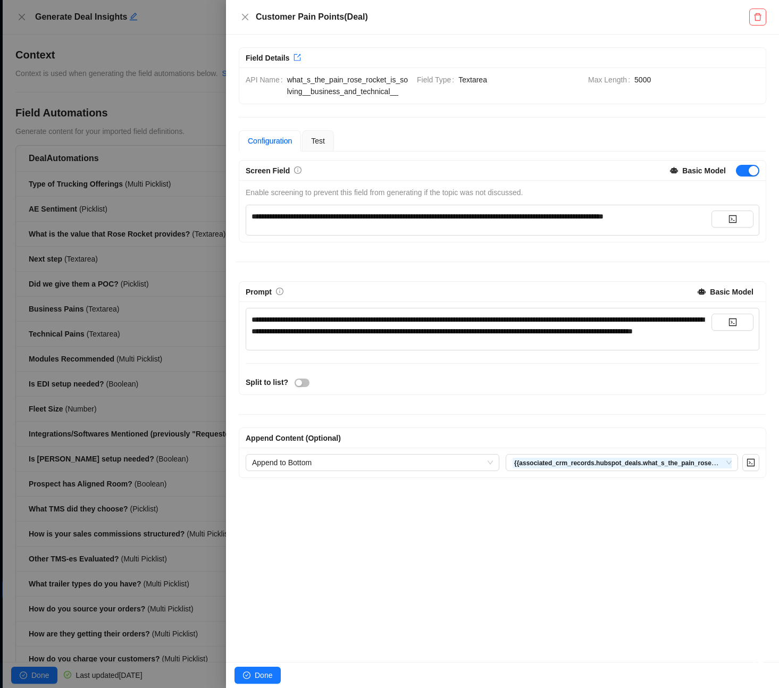
click at [318, 222] on div "**********" at bounding box center [482, 217] width 460 height 12
drag, startPoint x: 319, startPoint y: 229, endPoint x: 245, endPoint y: 215, distance: 75.2
click at [237, 206] on div "**********" at bounding box center [503, 201] width 534 height 82
click at [320, 230] on div "**********" at bounding box center [482, 220] width 460 height 19
click at [330, 222] on div "**********" at bounding box center [482, 217] width 460 height 12
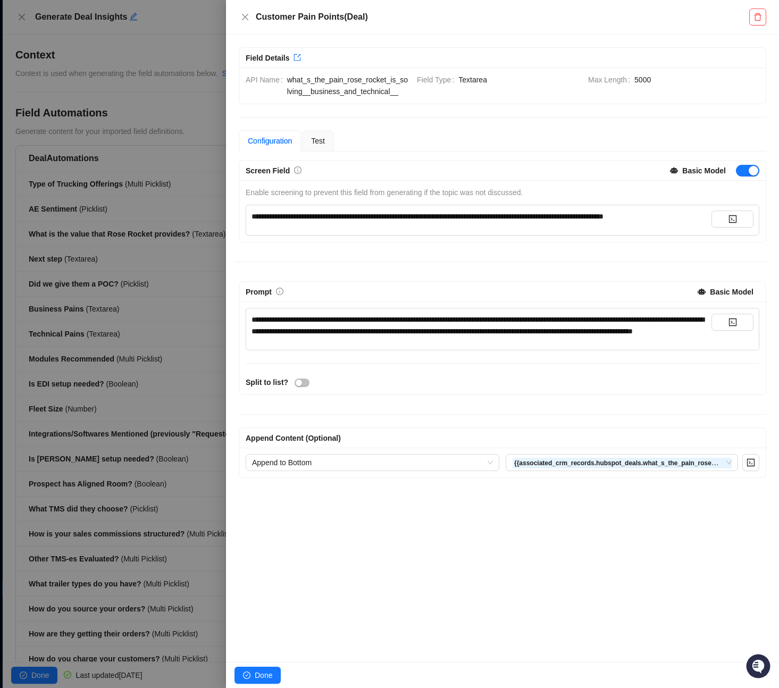
click at [409, 335] on span "**********" at bounding box center [478, 325] width 453 height 19
click at [269, 672] on span "Done" at bounding box center [264, 676] width 18 height 12
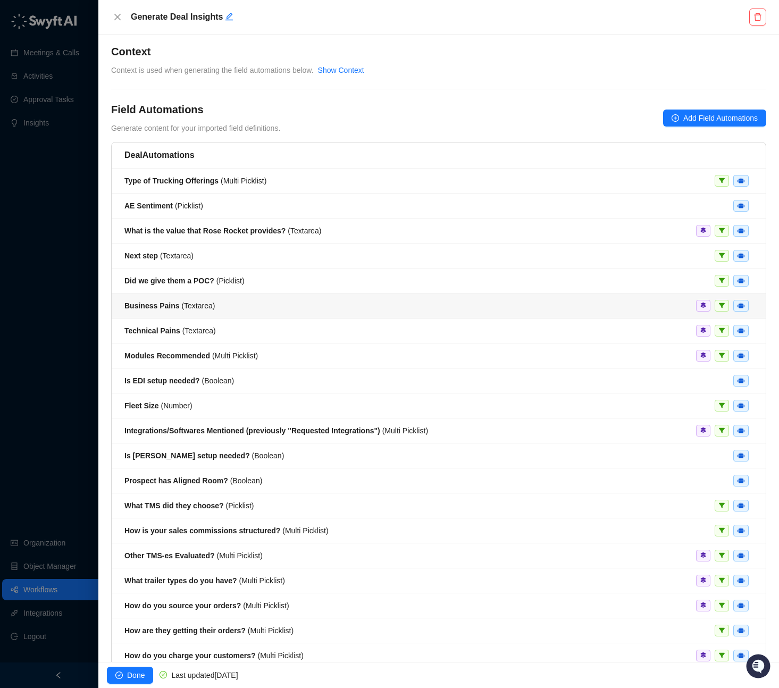
scroll to position [6, 0]
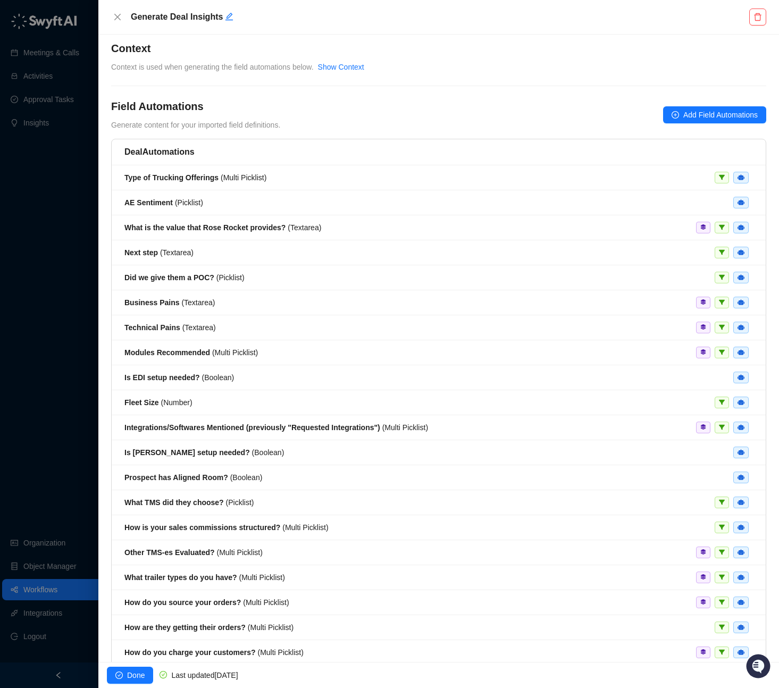
click at [143, 676] on span "Done" at bounding box center [136, 676] width 18 height 12
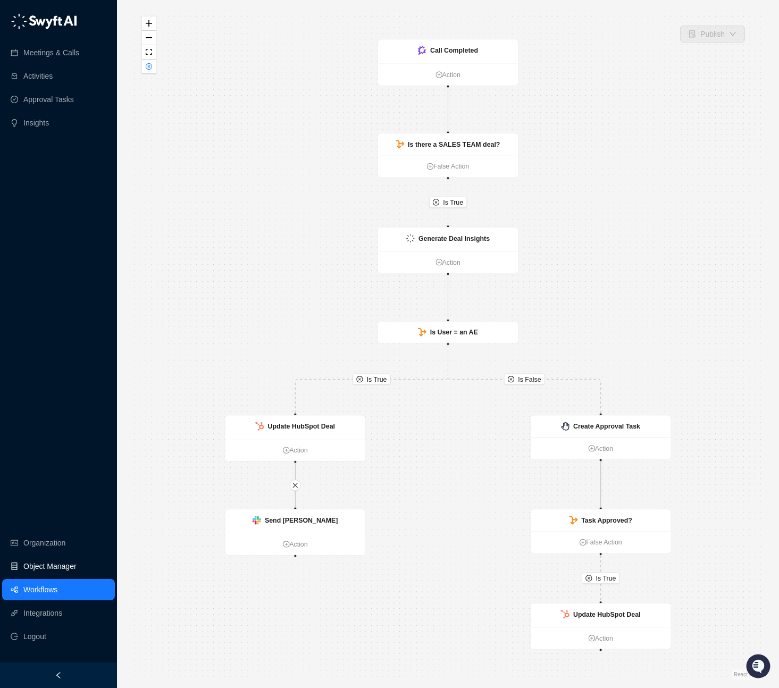
click at [58, 566] on link "Object Manager" at bounding box center [49, 566] width 53 height 21
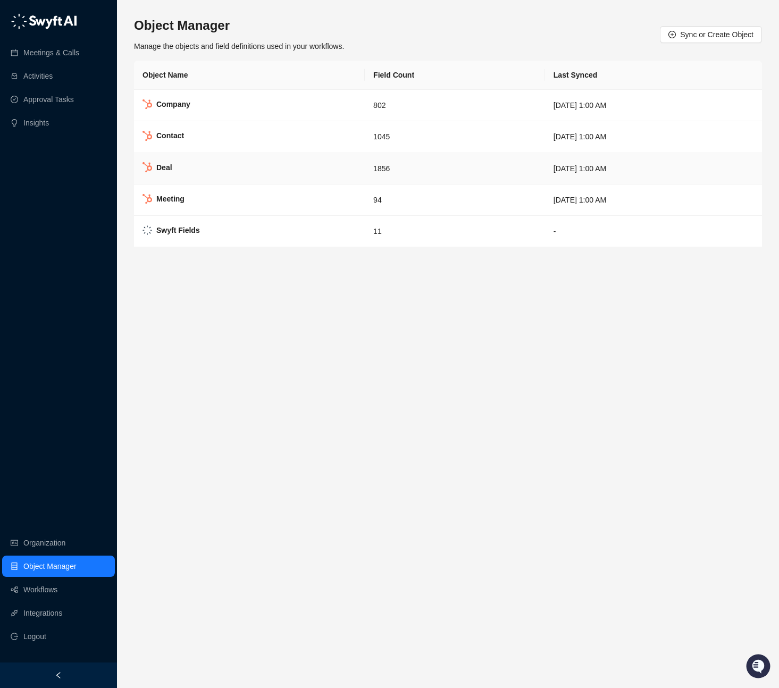
click at [242, 166] on td "Deal" at bounding box center [249, 168] width 231 height 31
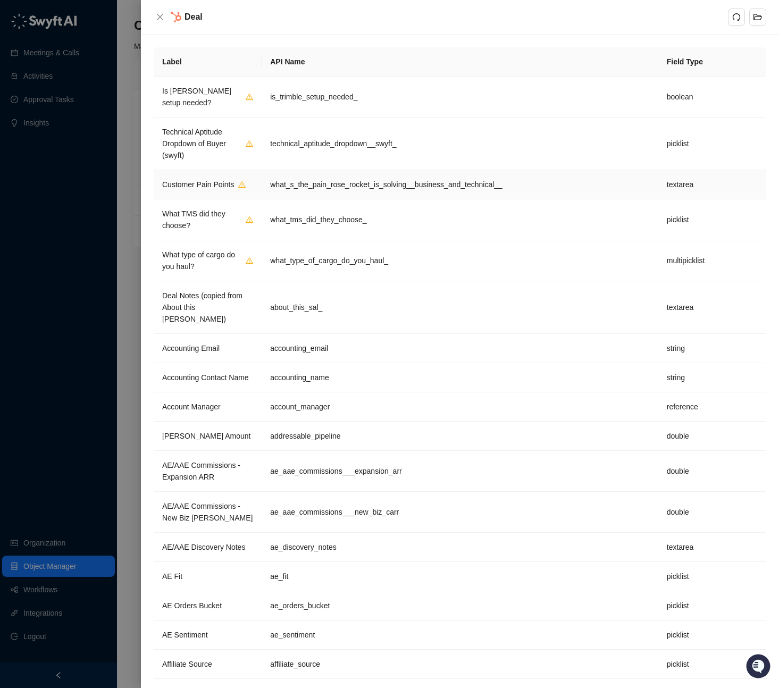
drag, startPoint x: 363, startPoint y: 189, endPoint x: 426, endPoint y: 192, distance: 62.3
click at [363, 189] on td "what_s_the_pain_rose_rocket_is_solving__business_and_technical__" at bounding box center [460, 184] width 397 height 29
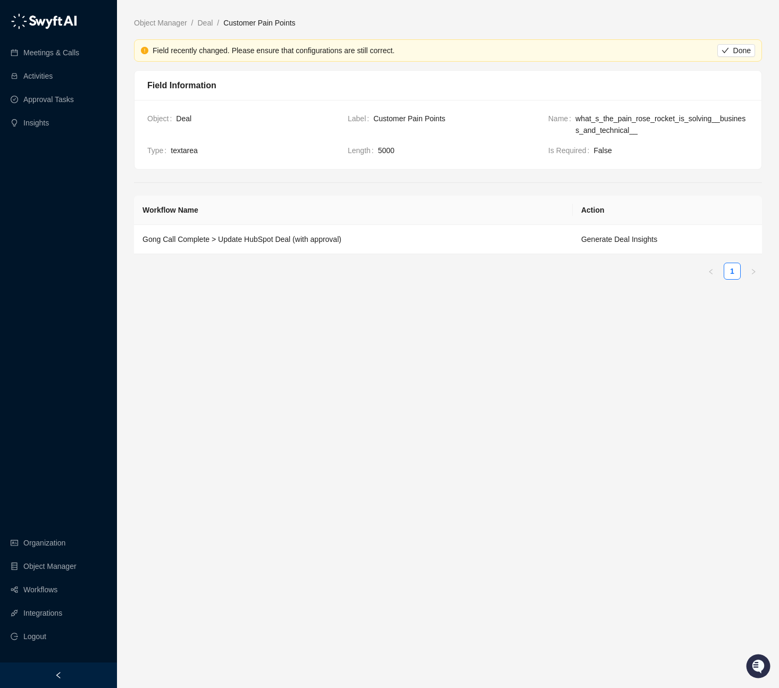
drag, startPoint x: 738, startPoint y: 49, endPoint x: 635, endPoint y: 54, distance: 103.3
click at [737, 49] on span "Done" at bounding box center [743, 51] width 18 height 12
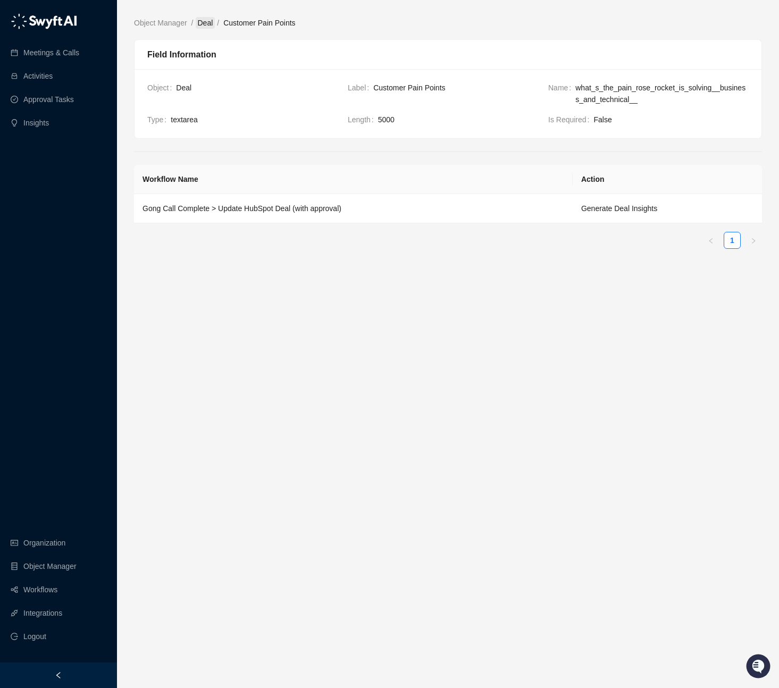
click at [213, 22] on link "Deal" at bounding box center [206, 23] width 20 height 12
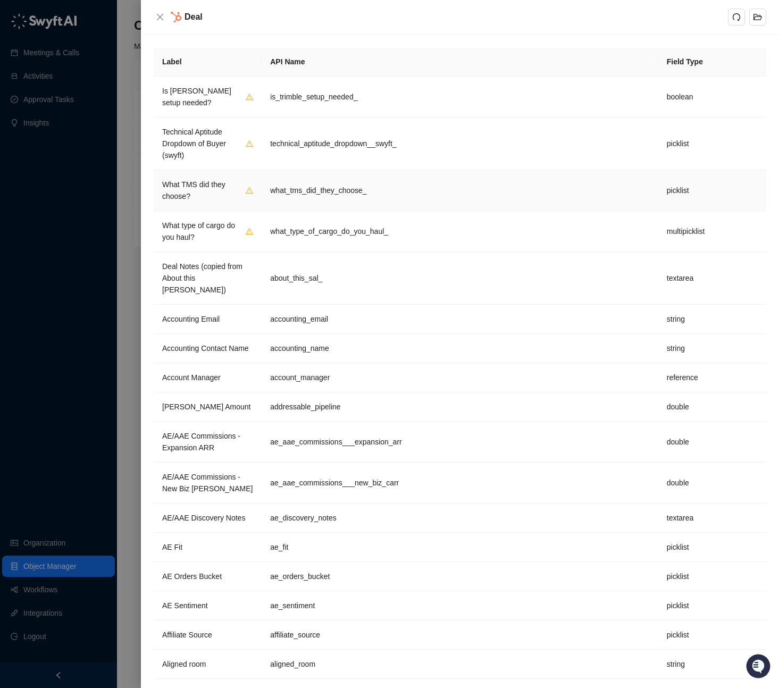
click at [336, 185] on td "what_tms_did_they_choose_" at bounding box center [460, 190] width 397 height 41
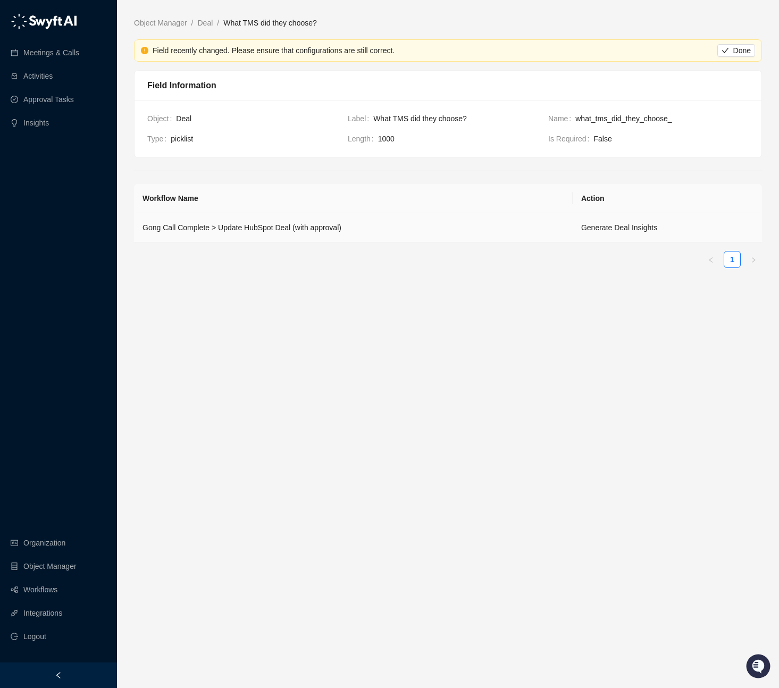
click at [326, 229] on td "Gong Call Complete > Update HubSpot Deal (with approval)" at bounding box center [353, 227] width 439 height 29
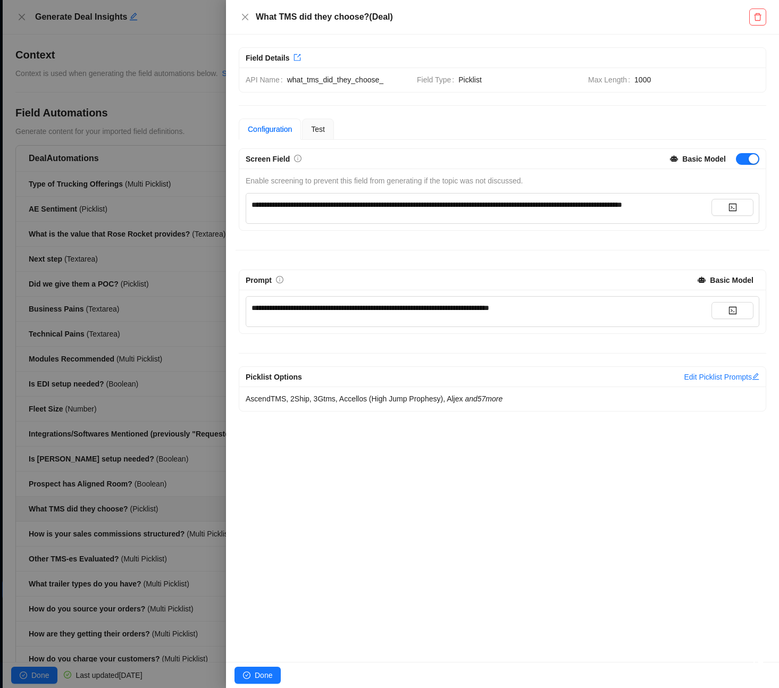
click at [308, 211] on div "**********" at bounding box center [482, 205] width 460 height 12
drag, startPoint x: 267, startPoint y: 671, endPoint x: 282, endPoint y: 661, distance: 19.2
click at [267, 671] on span "Done" at bounding box center [264, 676] width 18 height 12
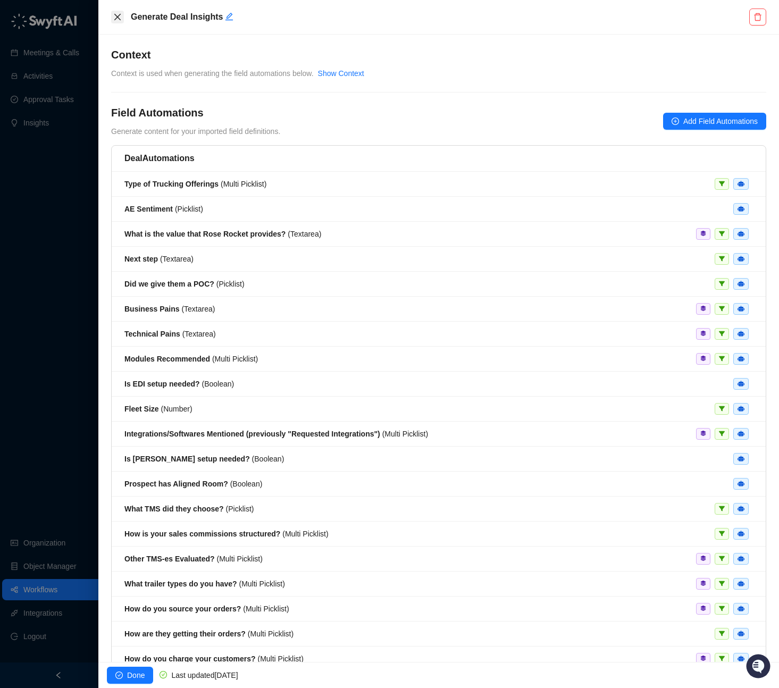
click at [116, 19] on icon "close" at bounding box center [117, 17] width 9 height 9
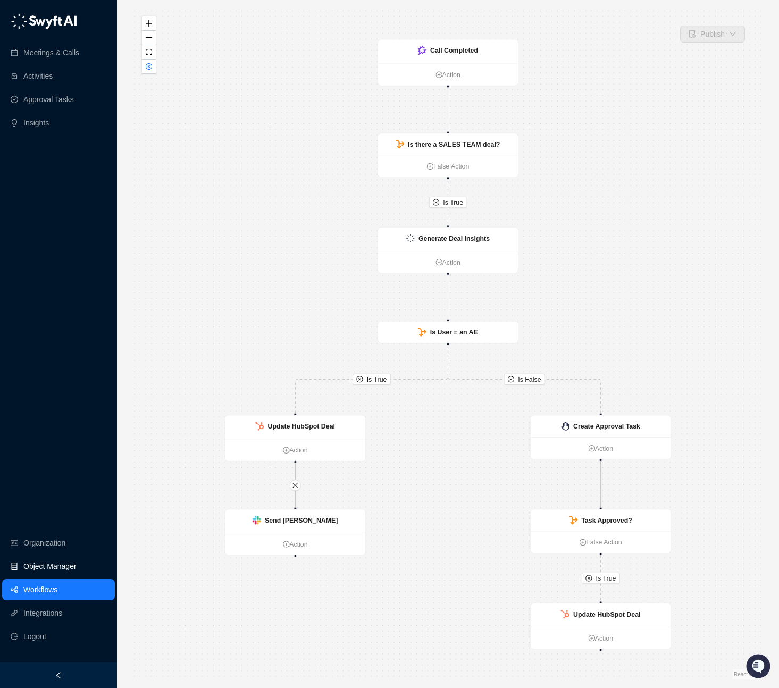
click at [45, 566] on link "Object Manager" at bounding box center [49, 566] width 53 height 21
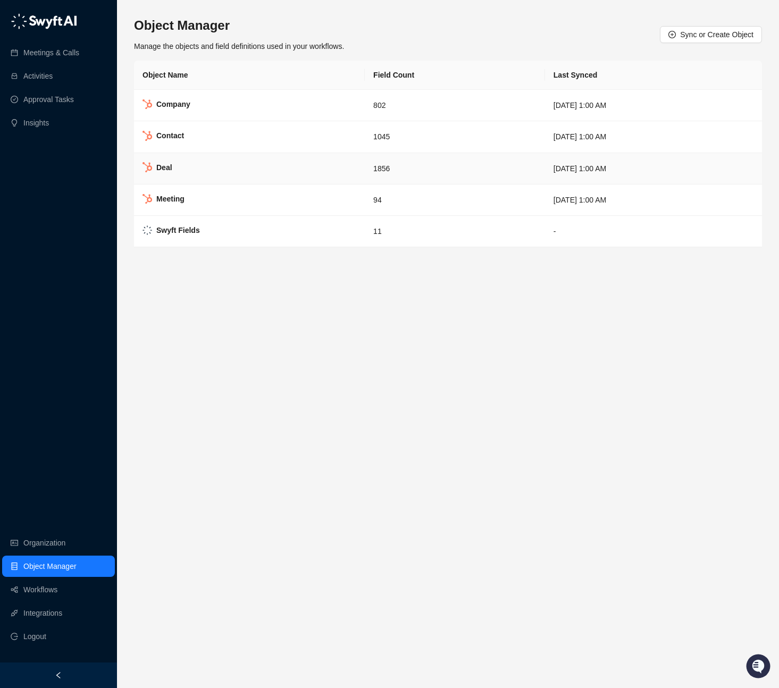
click at [288, 176] on td "Deal" at bounding box center [249, 168] width 231 height 31
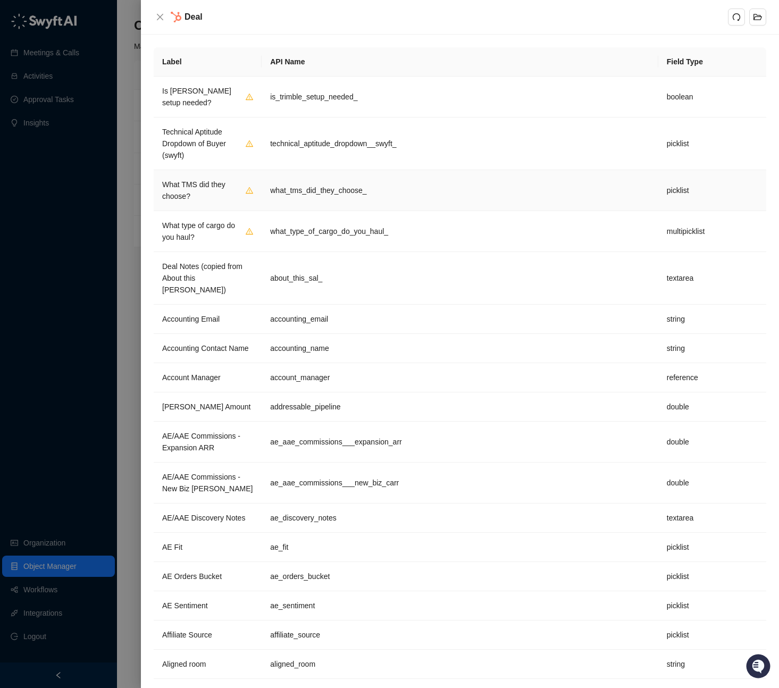
click at [375, 182] on td "what_tms_did_they_choose_" at bounding box center [460, 190] width 397 height 41
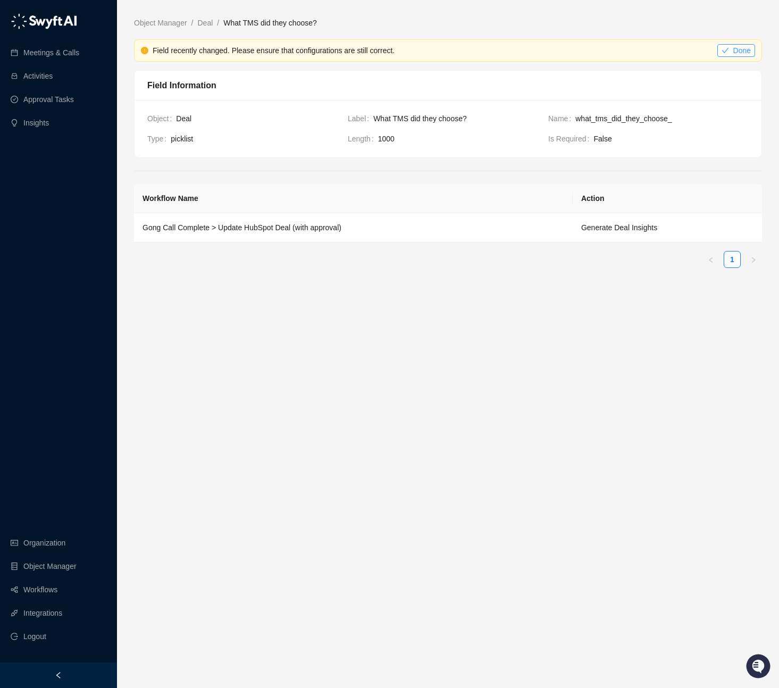
click at [731, 50] on button "Done" at bounding box center [737, 50] width 38 height 13
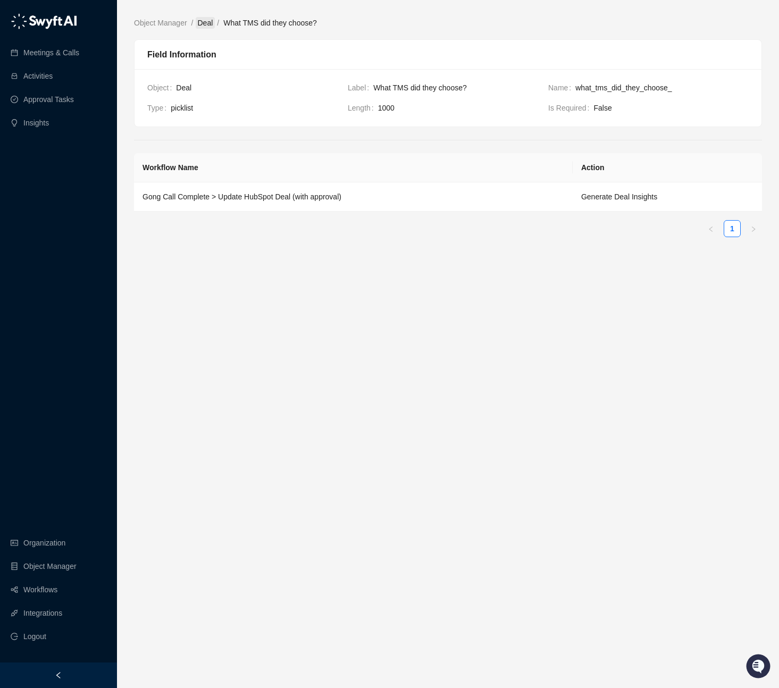
click at [204, 24] on link "Deal" at bounding box center [206, 23] width 20 height 12
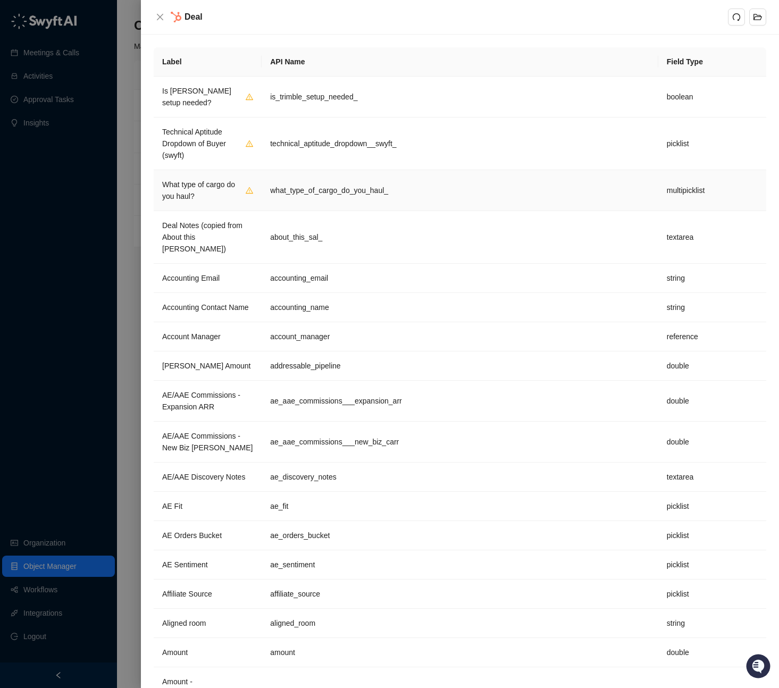
click at [276, 197] on td "what_type_of_cargo_do_you_haul_" at bounding box center [460, 190] width 397 height 41
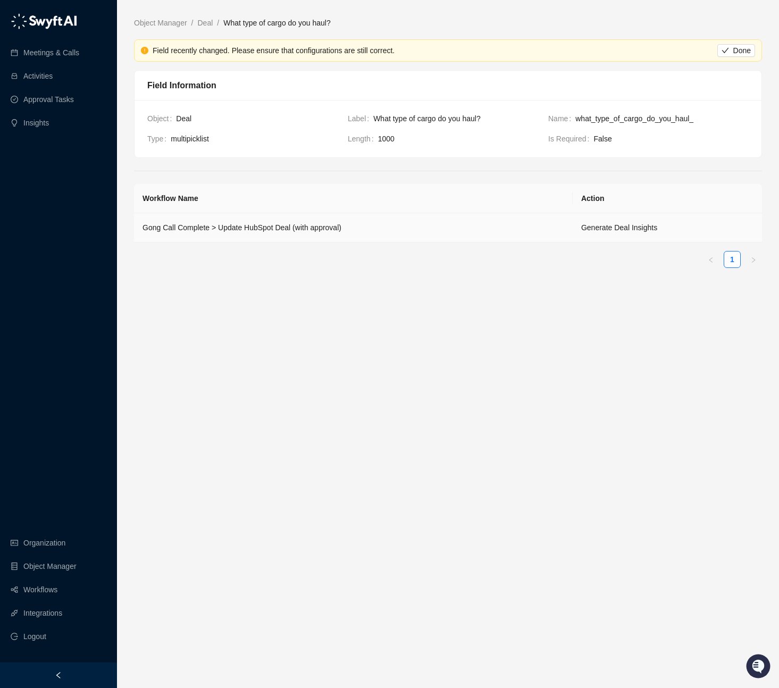
click at [560, 227] on td "Gong Call Complete > Update HubSpot Deal (with approval)" at bounding box center [353, 227] width 439 height 29
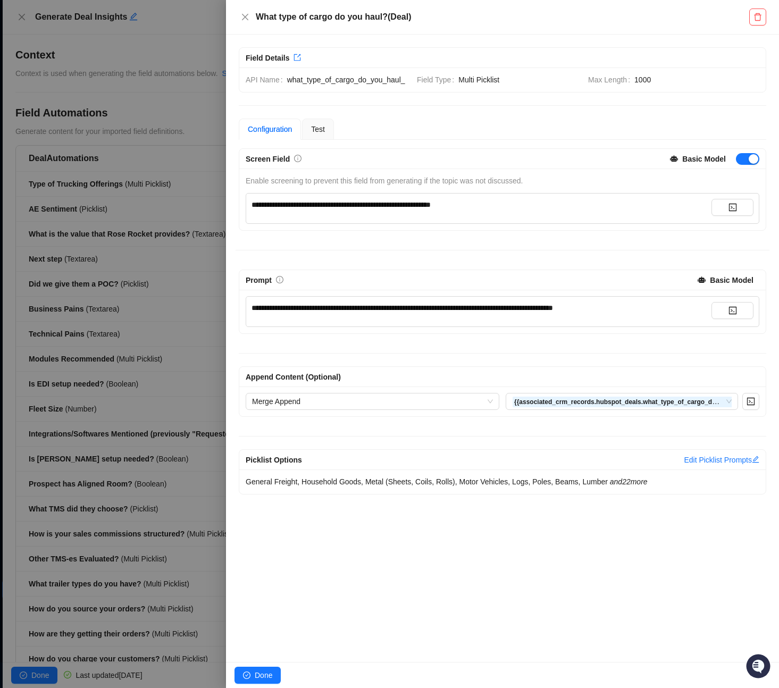
click at [342, 209] on span "**********" at bounding box center [341, 204] width 179 height 7
click at [367, 312] on span "**********" at bounding box center [403, 307] width 302 height 7
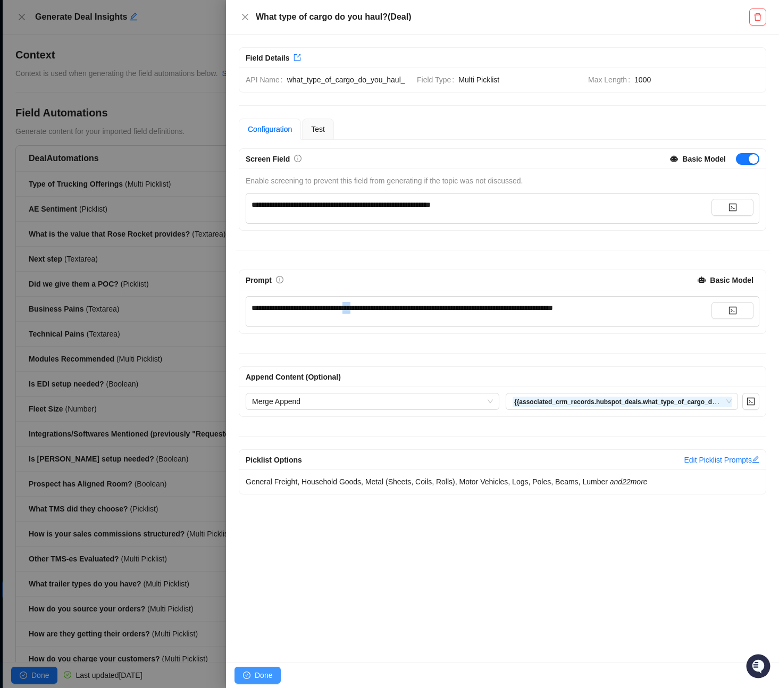
click at [258, 674] on span "Done" at bounding box center [264, 676] width 18 height 12
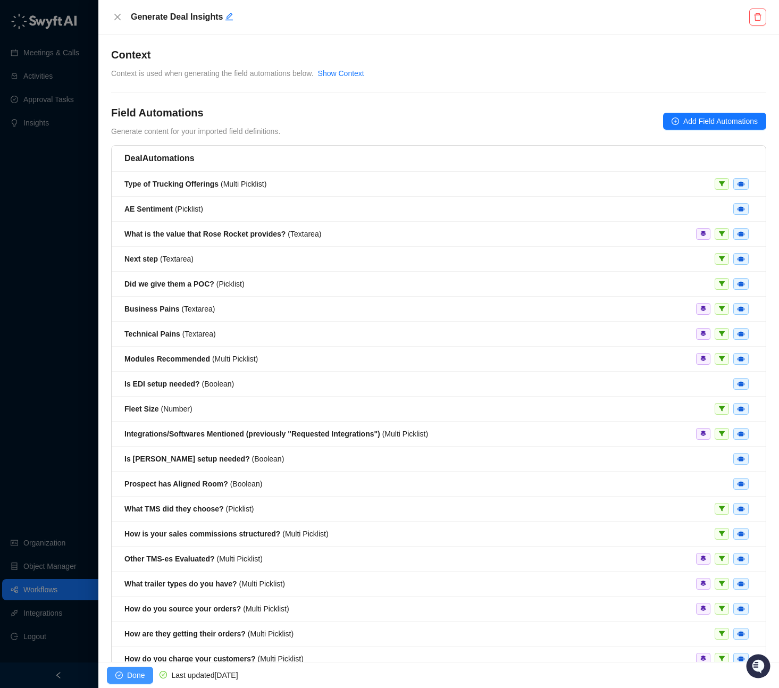
click at [126, 678] on button "Done" at bounding box center [130, 675] width 46 height 17
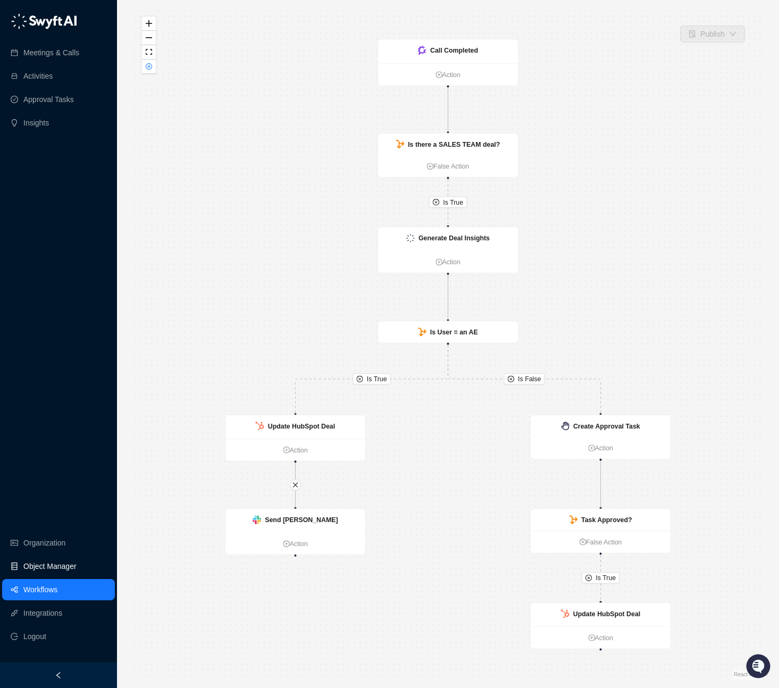
click at [55, 561] on link "Object Manager" at bounding box center [49, 566] width 53 height 21
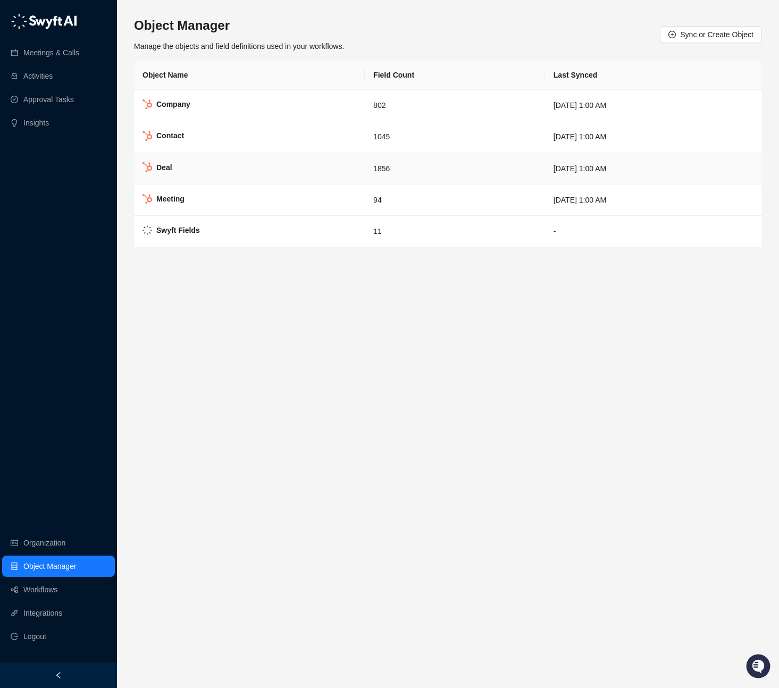
click at [378, 169] on td "1856" at bounding box center [455, 168] width 180 height 31
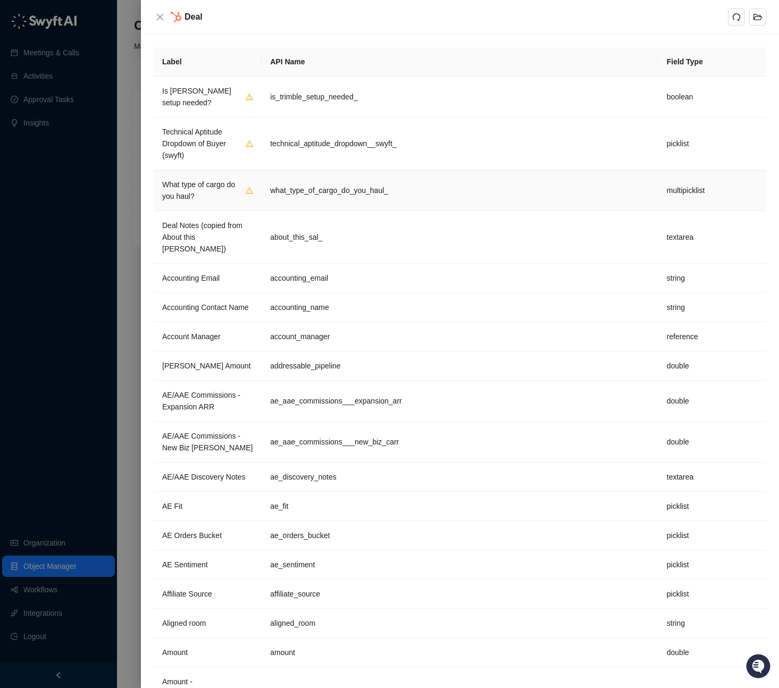
click at [442, 200] on td "what_type_of_cargo_do_you_haul_" at bounding box center [460, 190] width 397 height 41
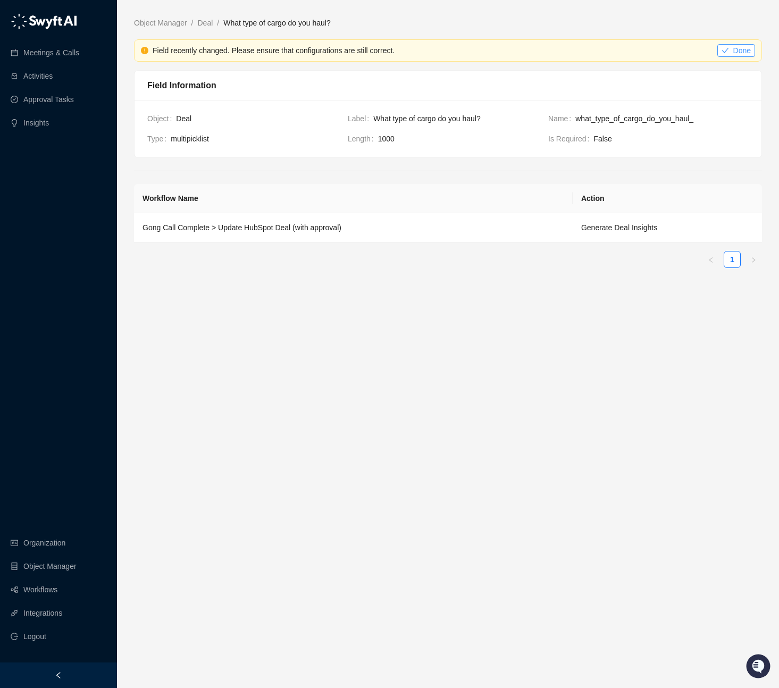
click at [750, 47] on span "Done" at bounding box center [743, 51] width 18 height 12
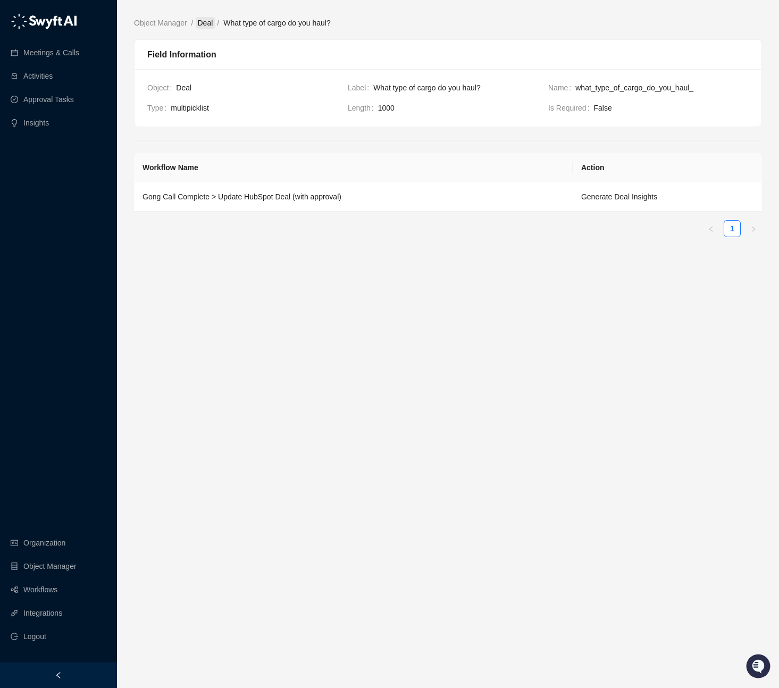
click at [201, 24] on link "Deal" at bounding box center [206, 23] width 20 height 12
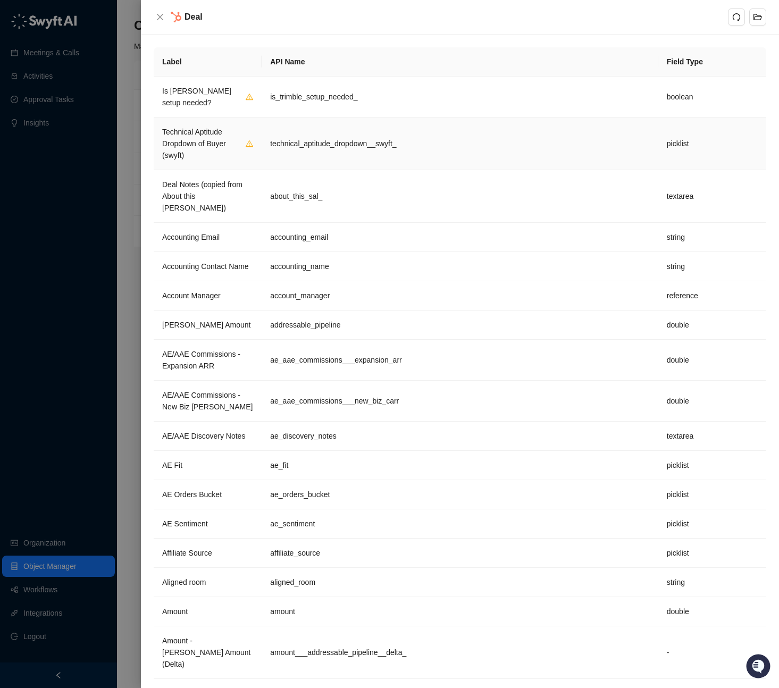
click at [318, 147] on td "technical_aptitude_dropdown__swyft_" at bounding box center [460, 144] width 397 height 53
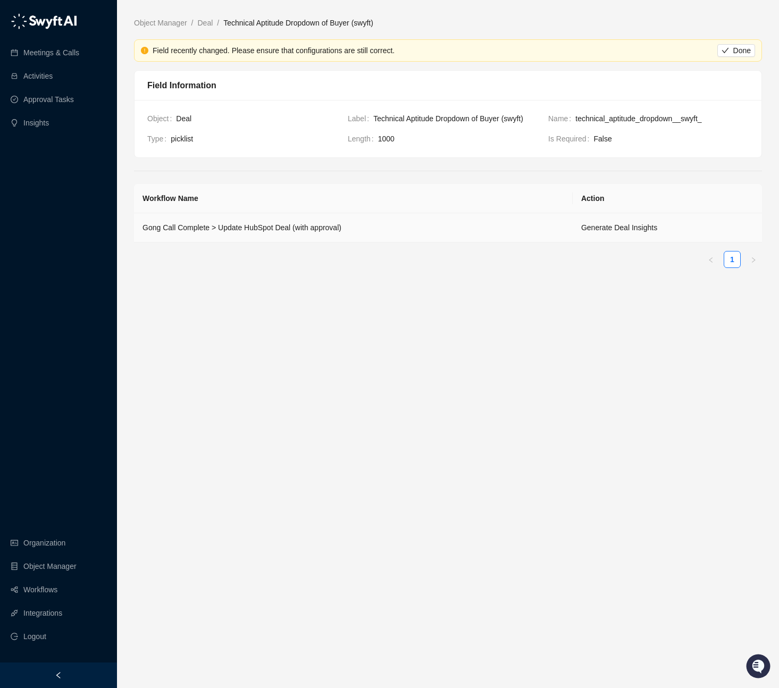
click at [326, 229] on td "Gong Call Complete > Update HubSpot Deal (with approval)" at bounding box center [353, 227] width 439 height 29
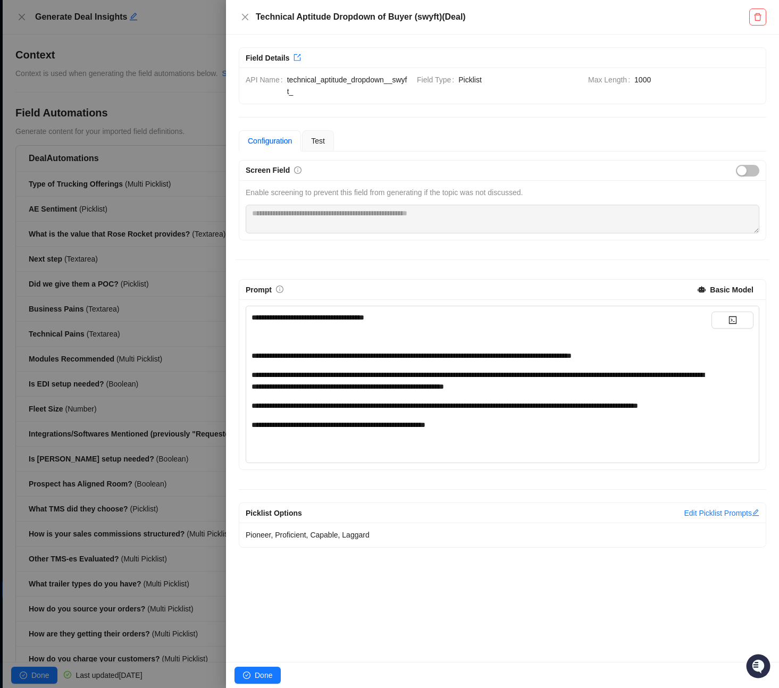
drag, startPoint x: 265, startPoint y: 674, endPoint x: 288, endPoint y: 656, distance: 28.5
click at [265, 674] on span "Done" at bounding box center [264, 676] width 18 height 12
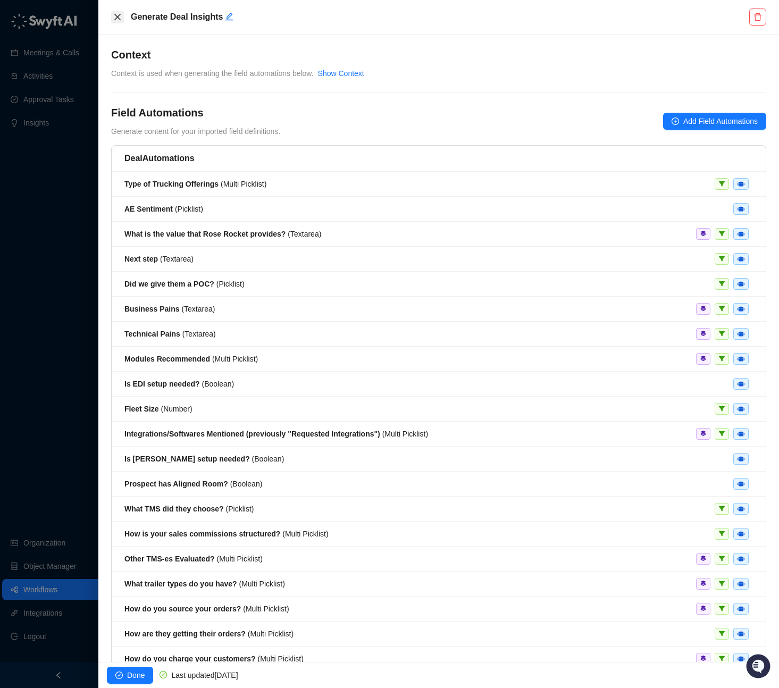
click at [123, 14] on button "Close" at bounding box center [117, 17] width 13 height 13
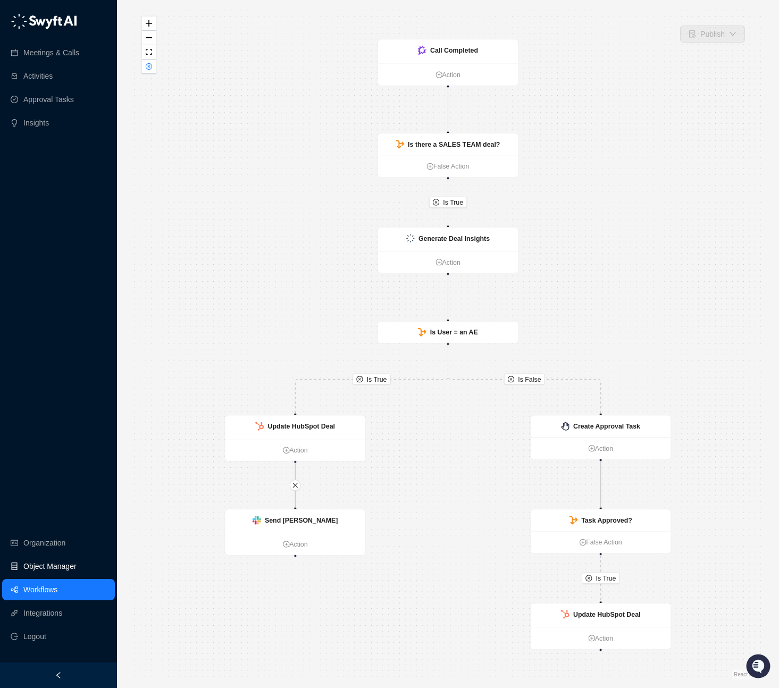
click at [49, 566] on link "Object Manager" at bounding box center [49, 566] width 53 height 21
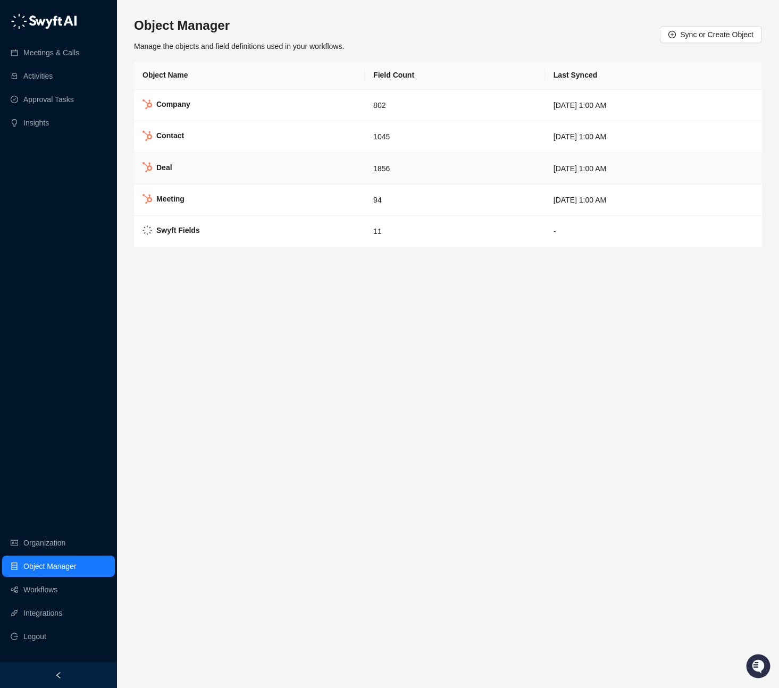
click at [268, 165] on td "Deal" at bounding box center [249, 168] width 231 height 31
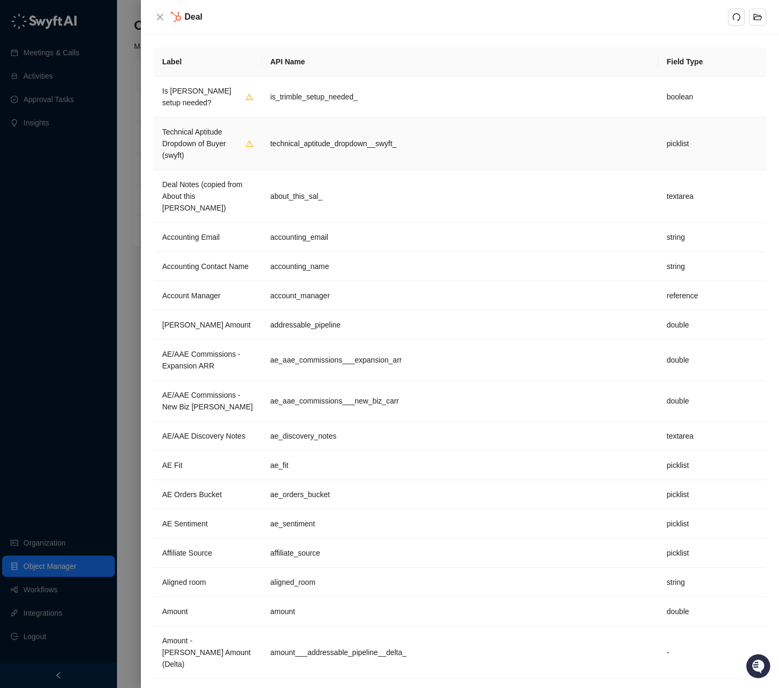
drag, startPoint x: 278, startPoint y: 138, endPoint x: 430, endPoint y: 119, distance: 152.8
click at [279, 138] on td "technical_aptitude_dropdown__swyft_" at bounding box center [460, 144] width 397 height 53
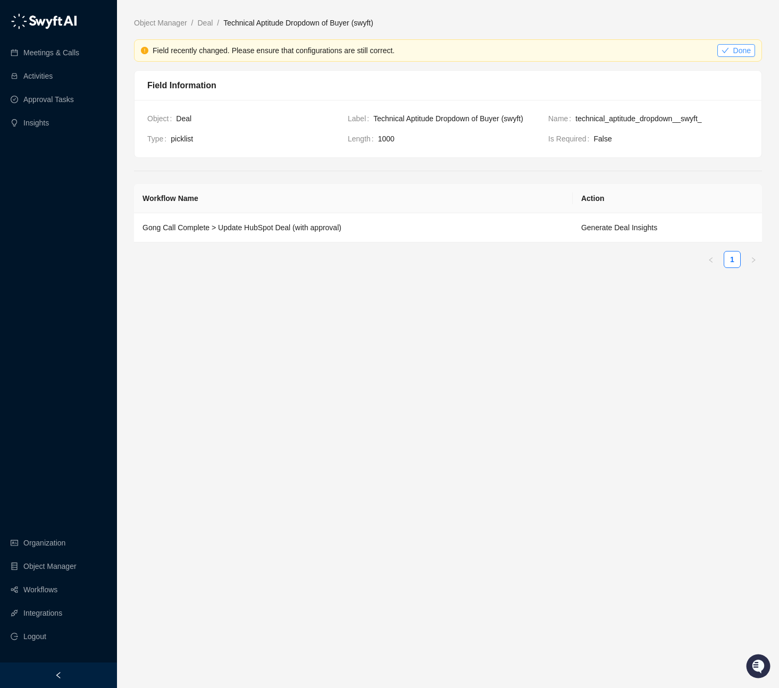
click at [739, 50] on span "Done" at bounding box center [743, 51] width 18 height 12
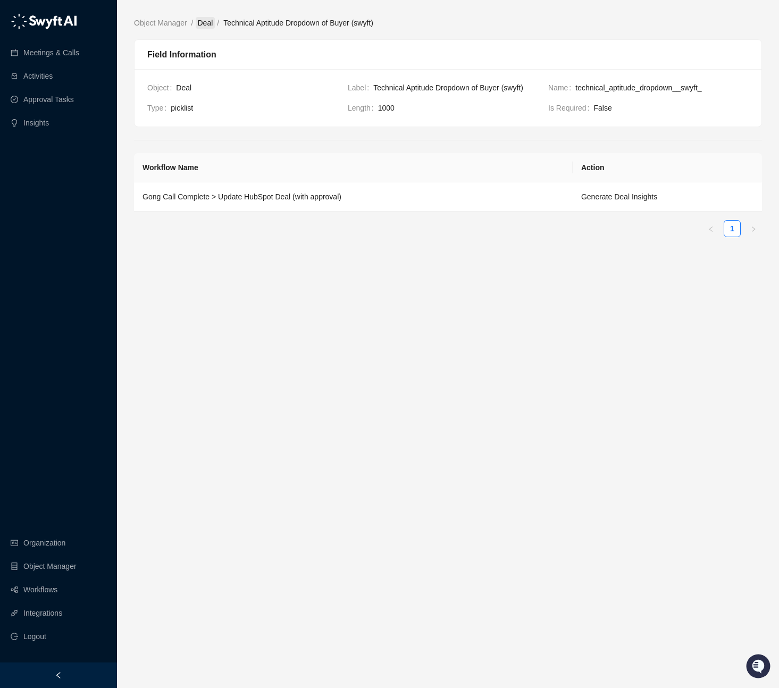
click at [204, 23] on link "Deal" at bounding box center [206, 23] width 20 height 12
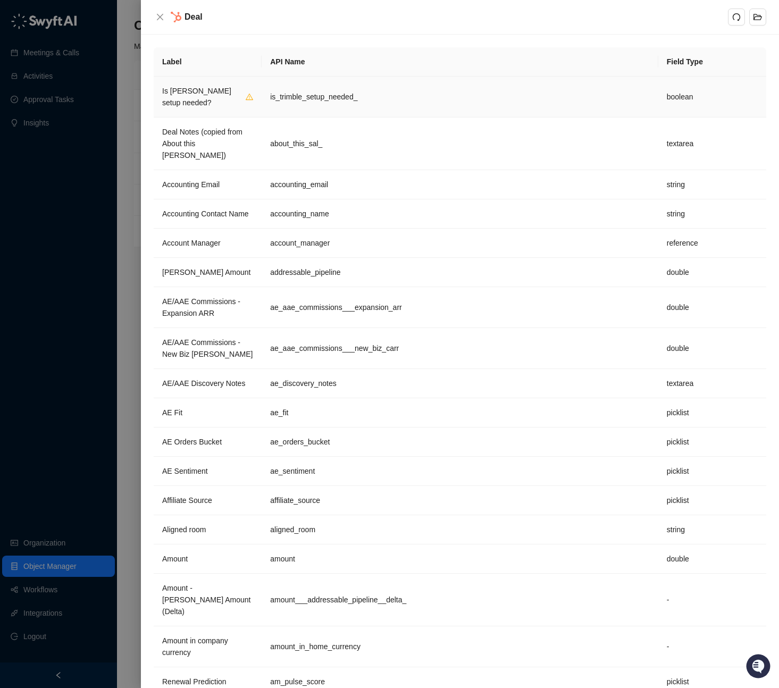
click at [298, 96] on td "is_trimble_setup_needed_" at bounding box center [460, 97] width 397 height 41
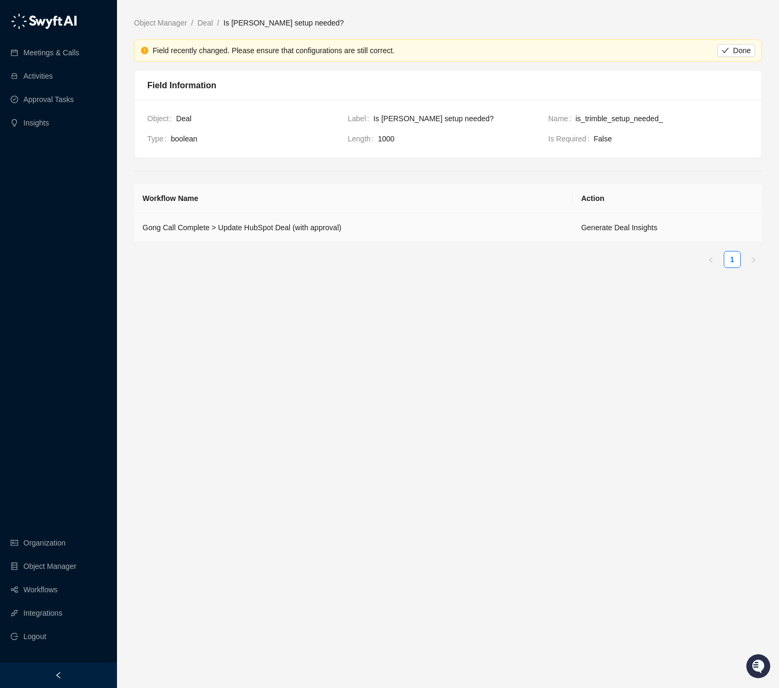
click at [375, 227] on td "Gong Call Complete > Update HubSpot Deal (with approval)" at bounding box center [353, 227] width 439 height 29
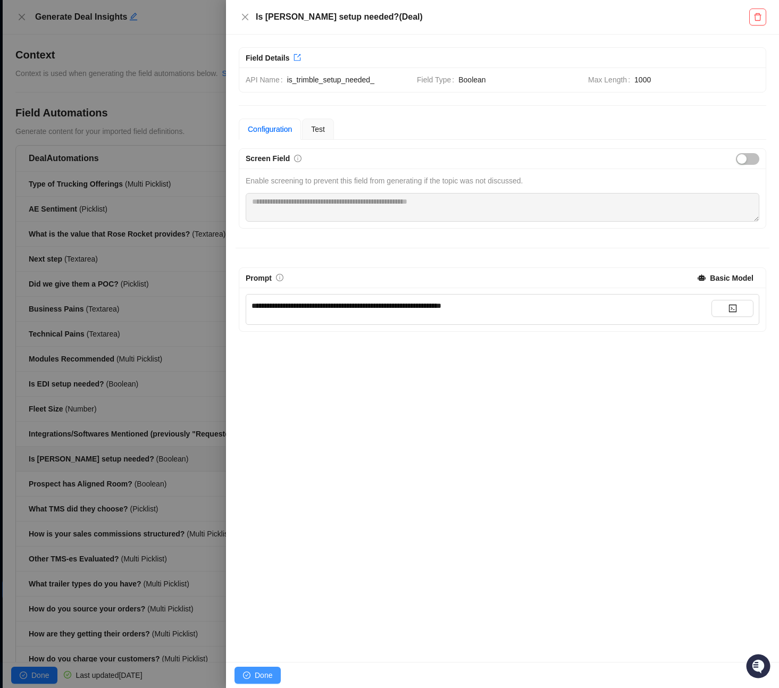
click at [263, 679] on span "Done" at bounding box center [264, 676] width 18 height 12
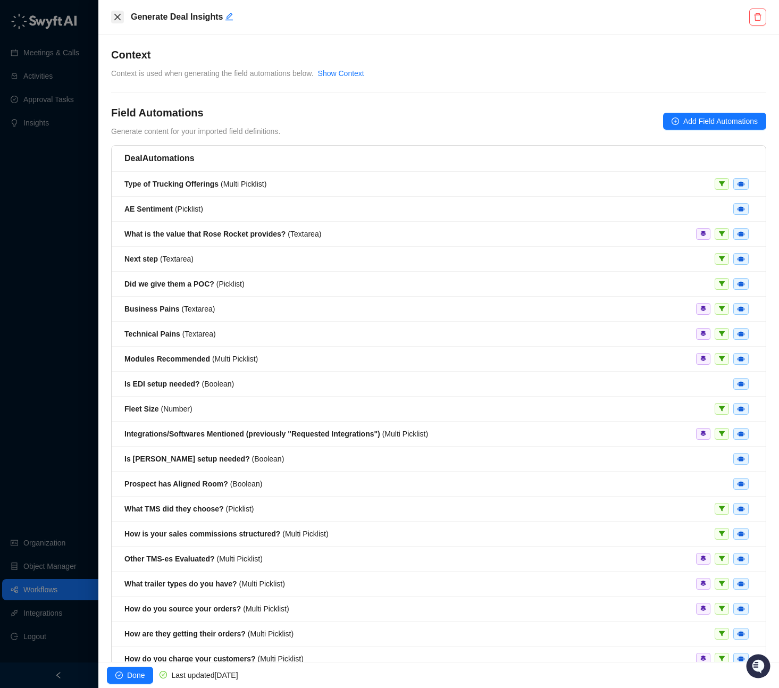
click at [118, 13] on icon "close" at bounding box center [117, 17] width 9 height 9
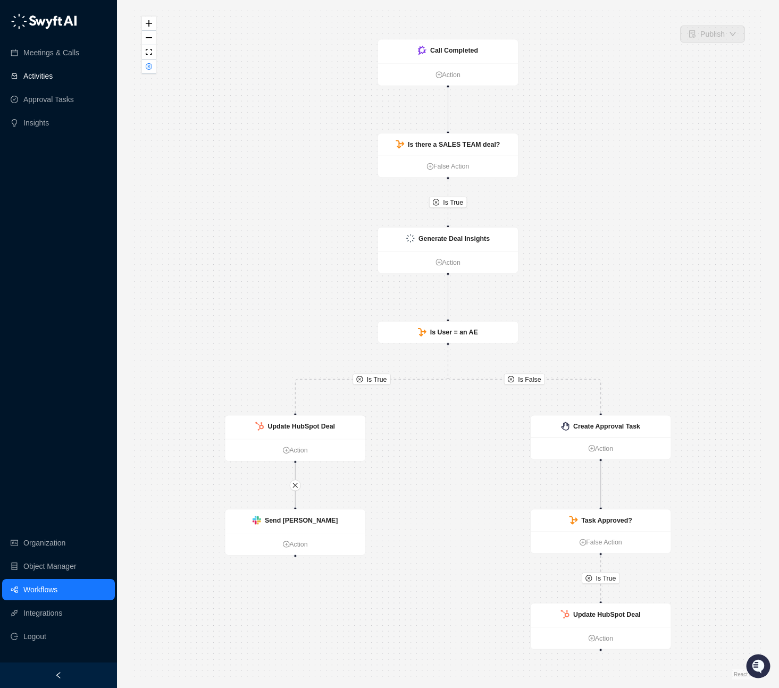
click at [53, 77] on link "Activities" at bounding box center [37, 75] width 29 height 21
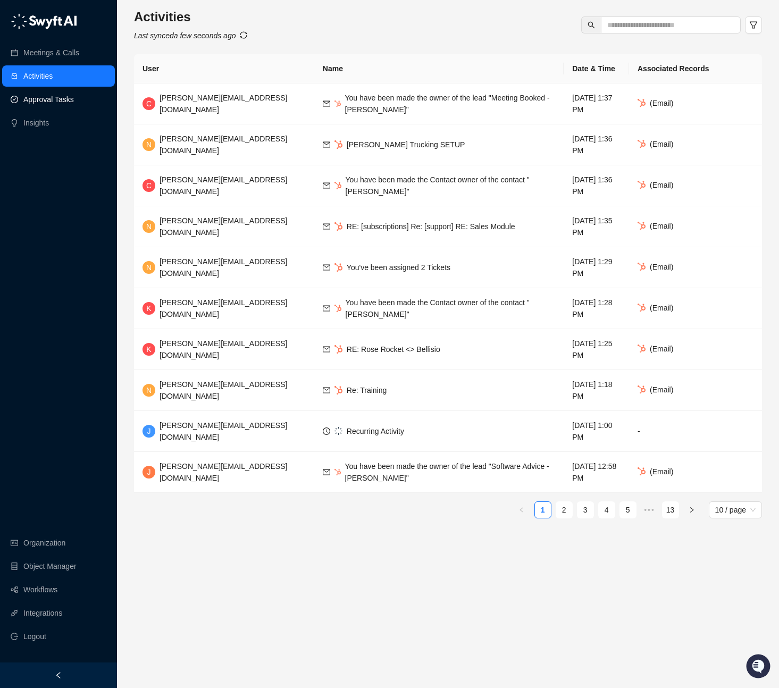
click at [61, 97] on link "Approval Tasks" at bounding box center [48, 99] width 51 height 21
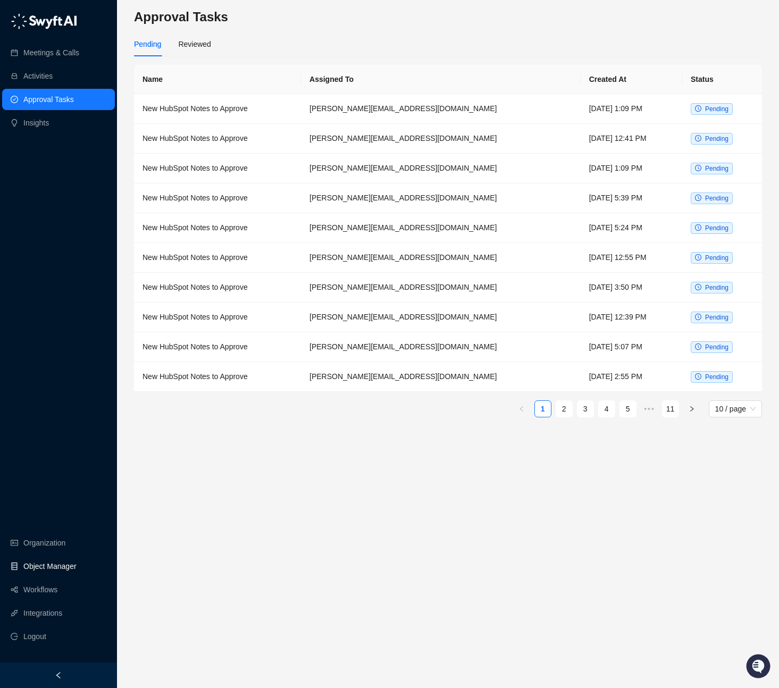
click at [47, 569] on link "Object Manager" at bounding box center [49, 566] width 53 height 21
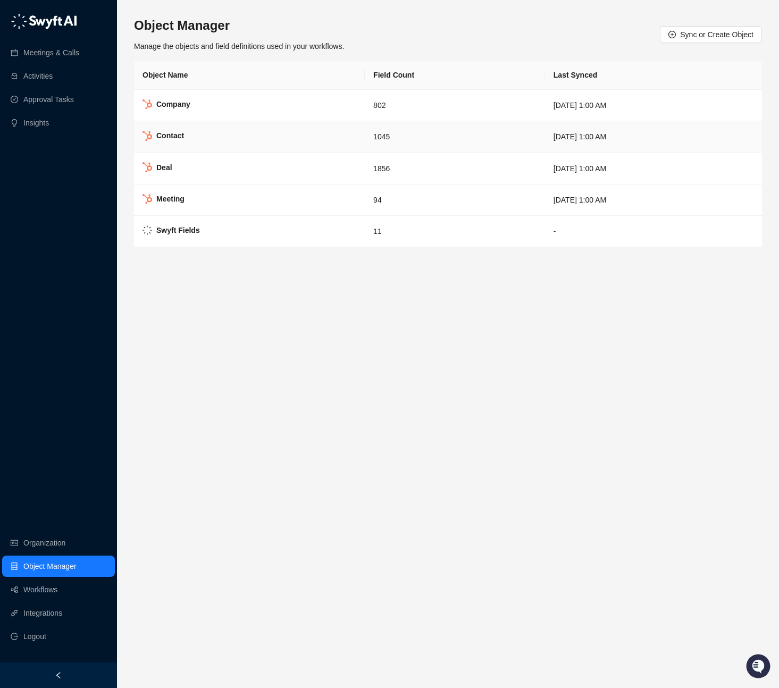
click at [235, 131] on td "Contact" at bounding box center [249, 136] width 231 height 31
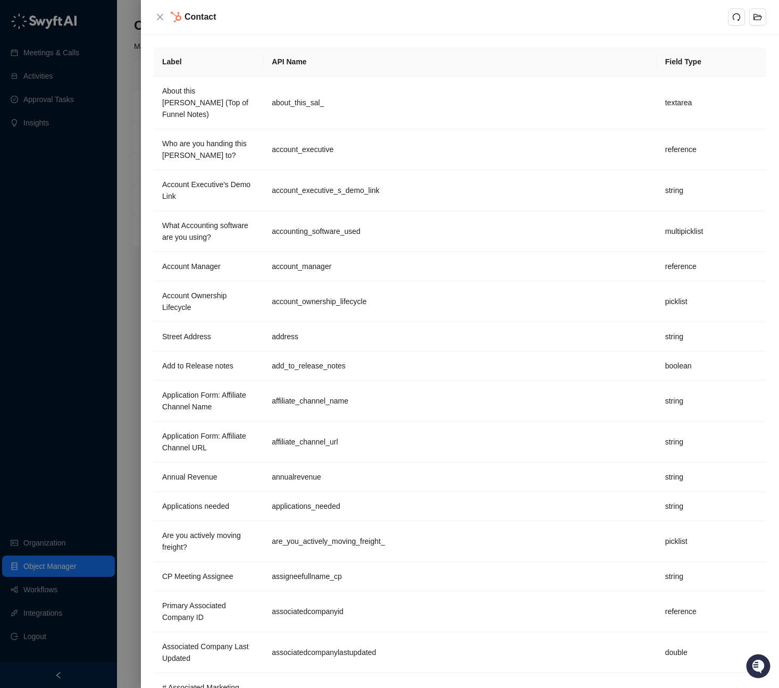
click at [159, 20] on icon "close" at bounding box center [160, 17] width 9 height 9
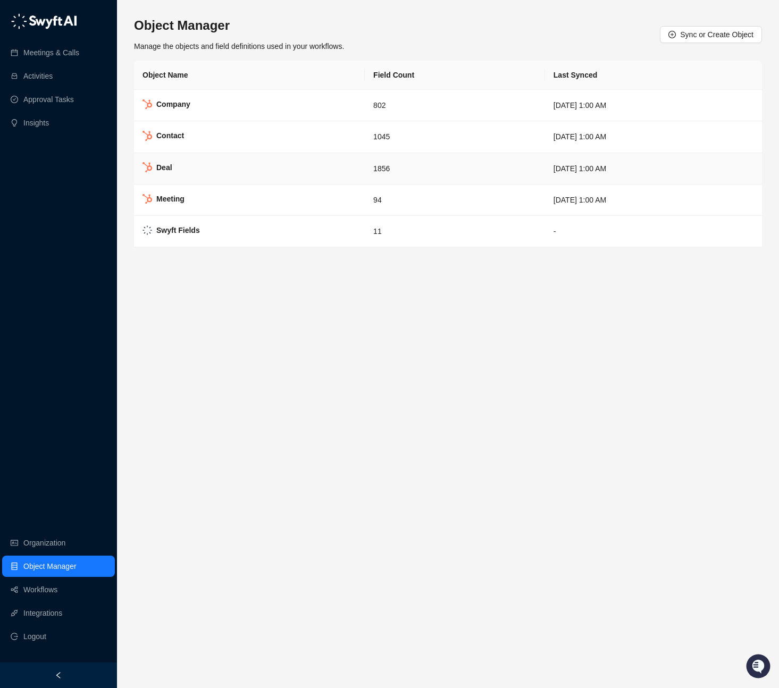
click at [204, 174] on td "Deal" at bounding box center [249, 168] width 231 height 31
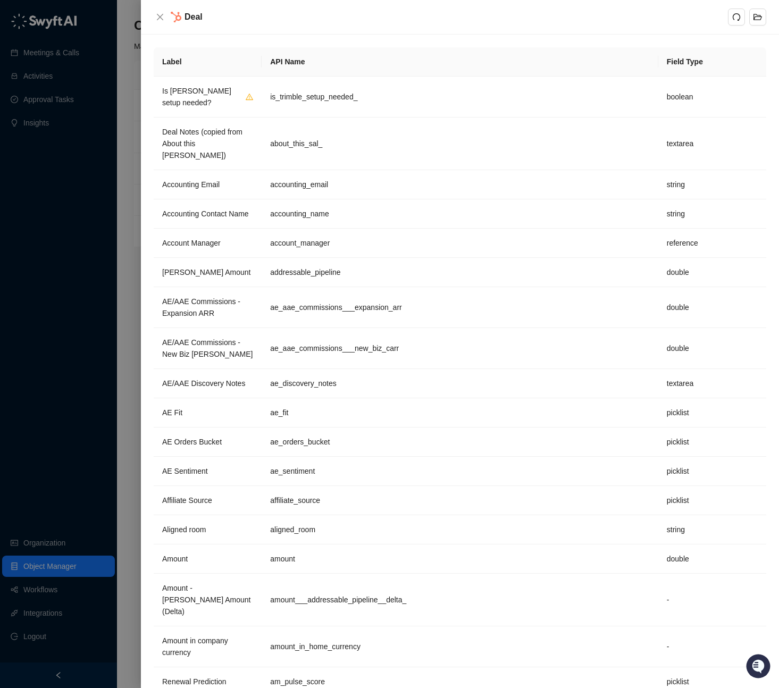
click at [262, 104] on td "is_trimble_setup_needed_" at bounding box center [460, 97] width 397 height 41
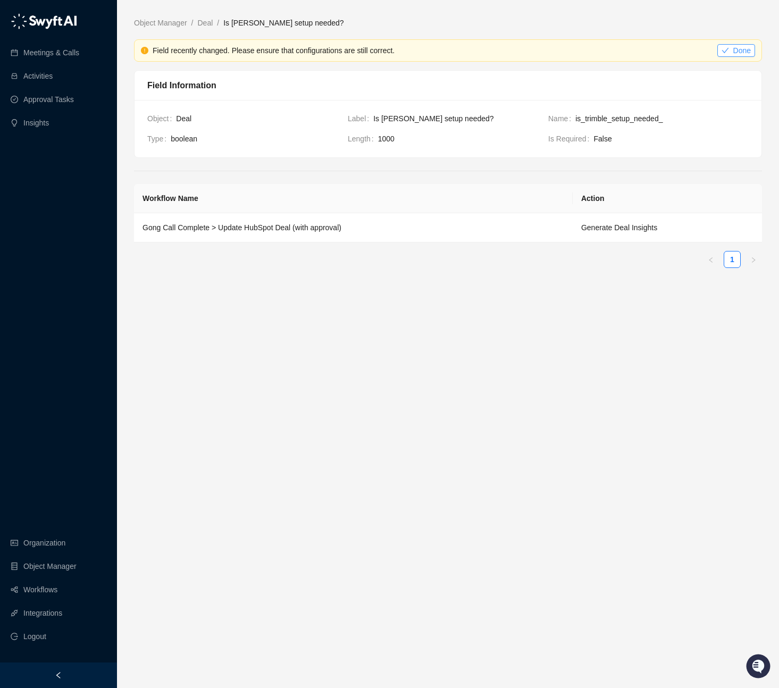
click at [740, 48] on span "Done" at bounding box center [743, 51] width 18 height 12
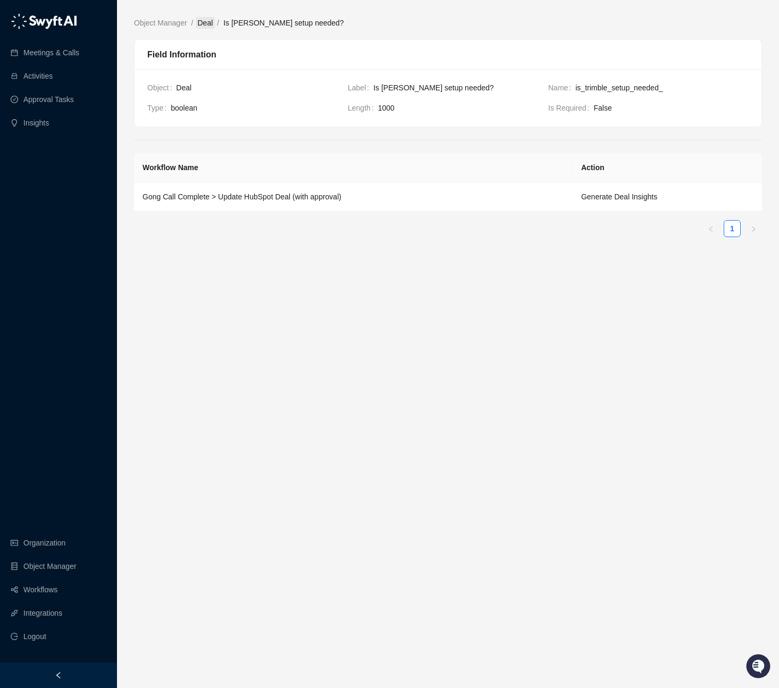
click at [207, 21] on link "Deal" at bounding box center [206, 23] width 20 height 12
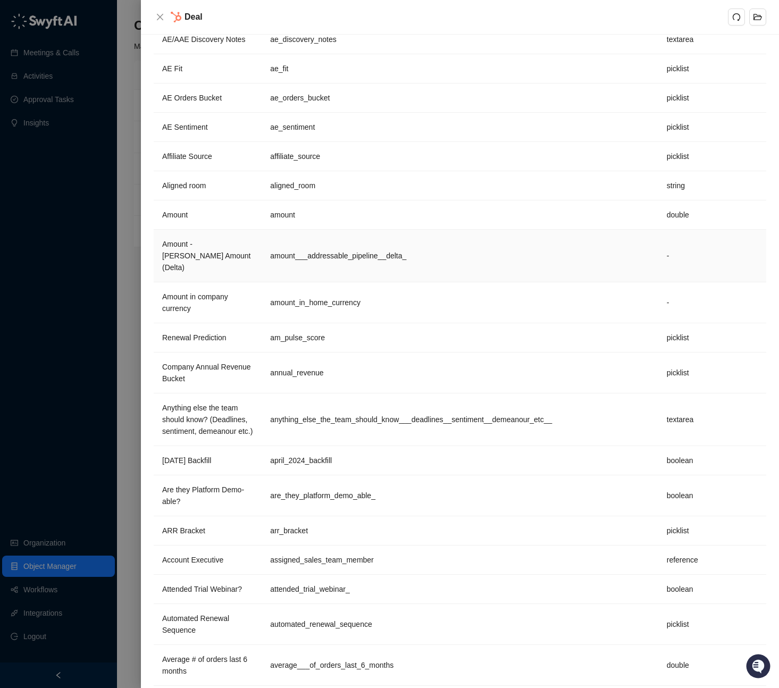
scroll to position [411, 0]
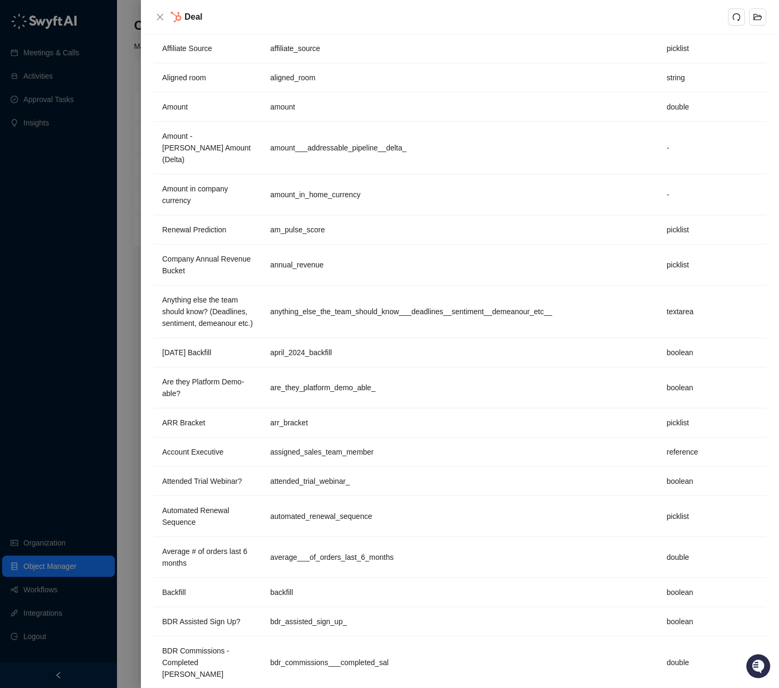
drag, startPoint x: 160, startPoint y: 11, endPoint x: 171, endPoint y: 124, distance: 114.5
click at [160, 12] on button "Close" at bounding box center [160, 17] width 13 height 13
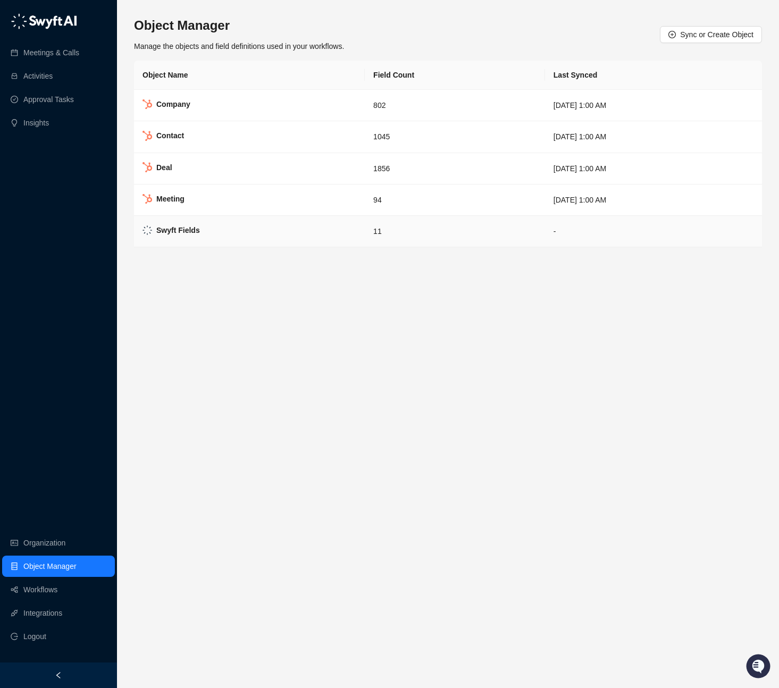
click at [194, 232] on strong "Swyft Fields" at bounding box center [178, 230] width 44 height 9
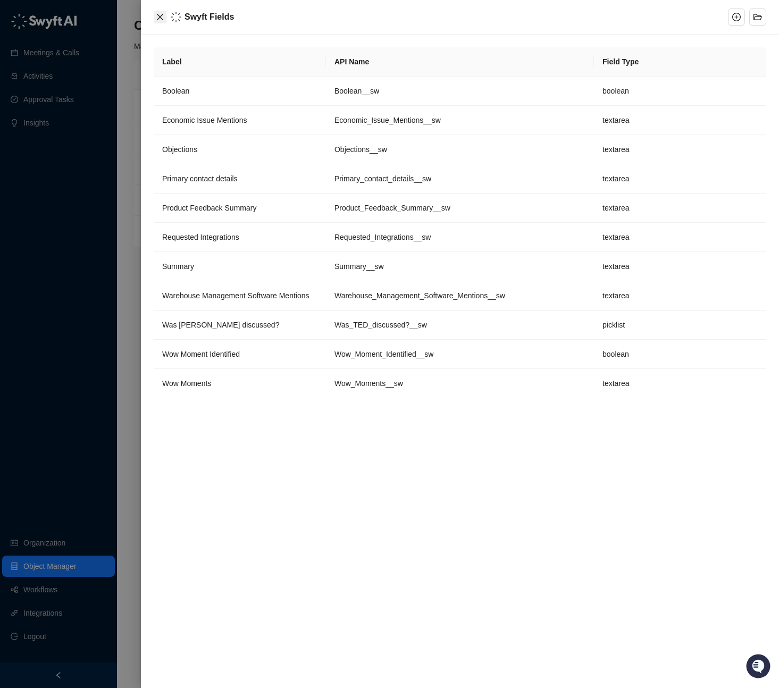
click at [159, 15] on icon "close" at bounding box center [160, 17] width 9 height 9
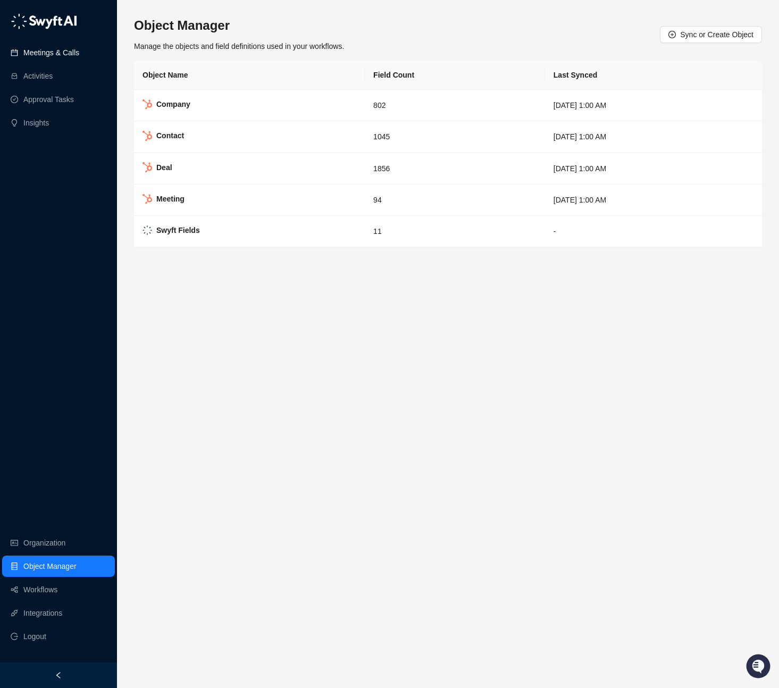
click at [54, 54] on link "Meetings & Calls" at bounding box center [51, 52] width 56 height 21
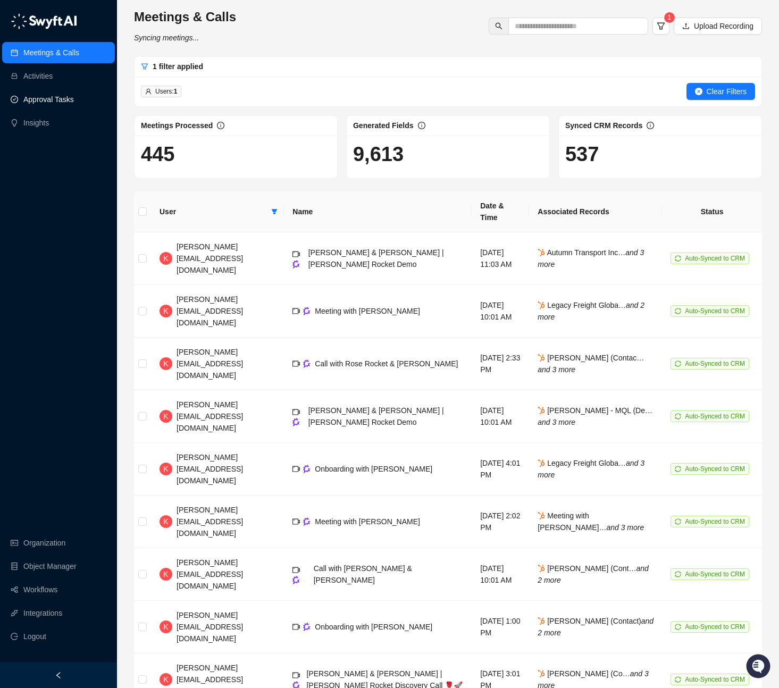
click at [56, 97] on link "Approval Tasks" at bounding box center [48, 99] width 51 height 21
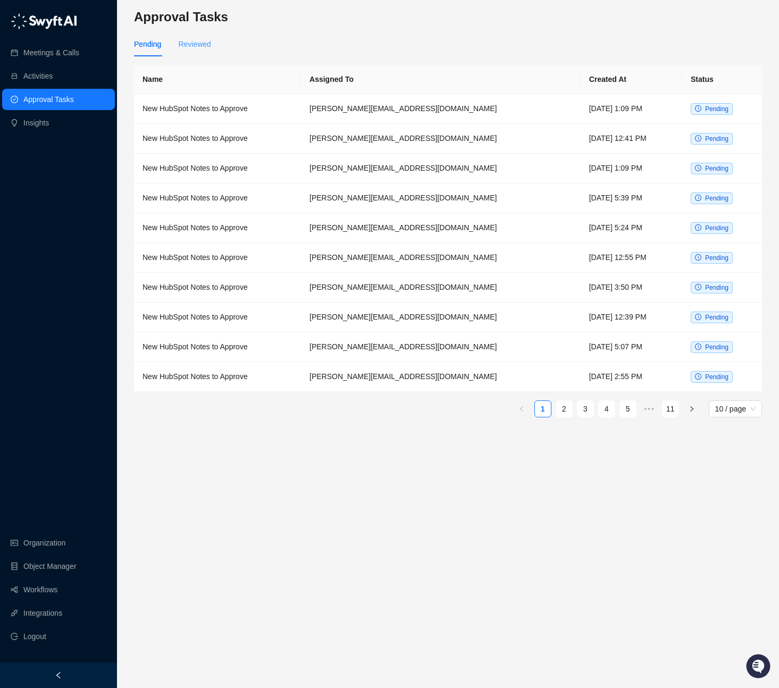
click at [195, 37] on div "Reviewed" at bounding box center [194, 44] width 32 height 24
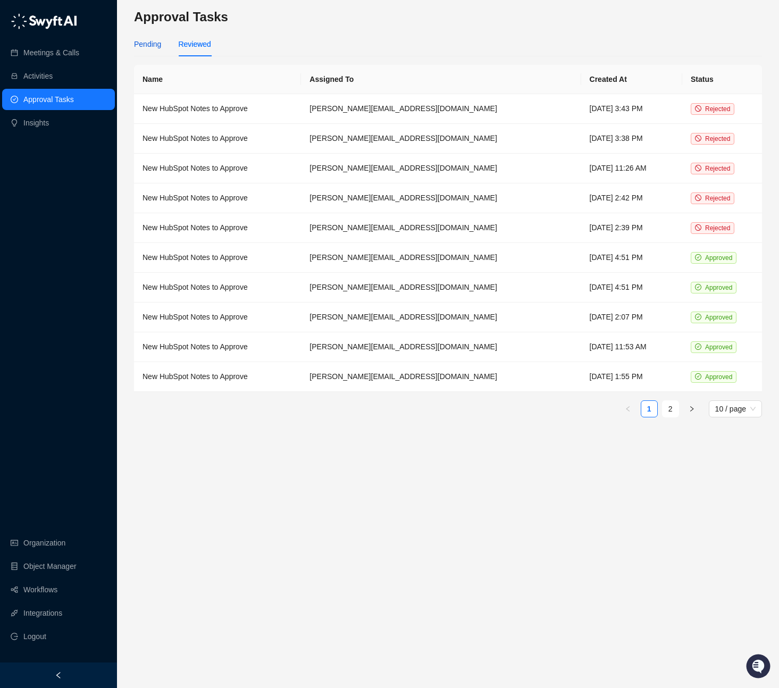
click at [148, 38] on div "Pending" at bounding box center [147, 44] width 27 height 12
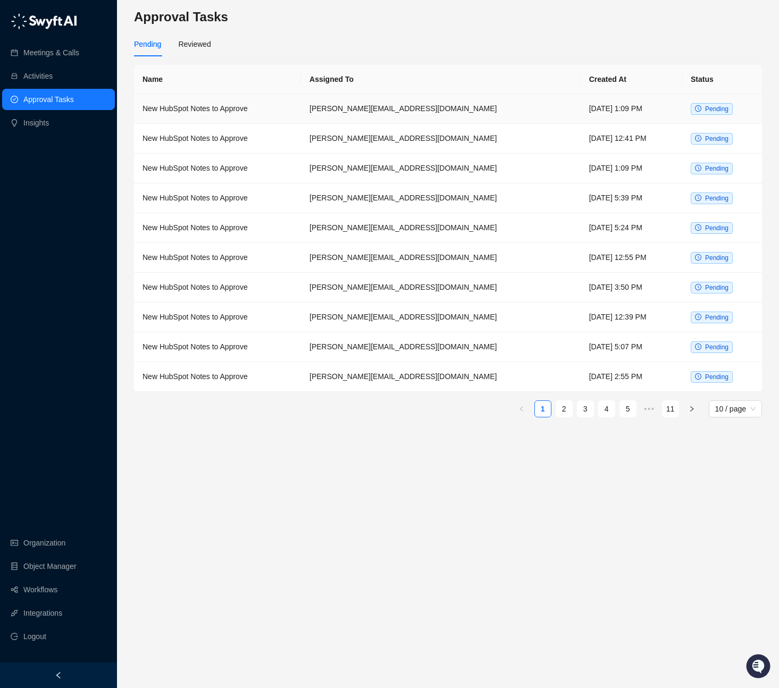
click at [206, 103] on td "New HubSpot Notes to Approve" at bounding box center [217, 109] width 167 height 30
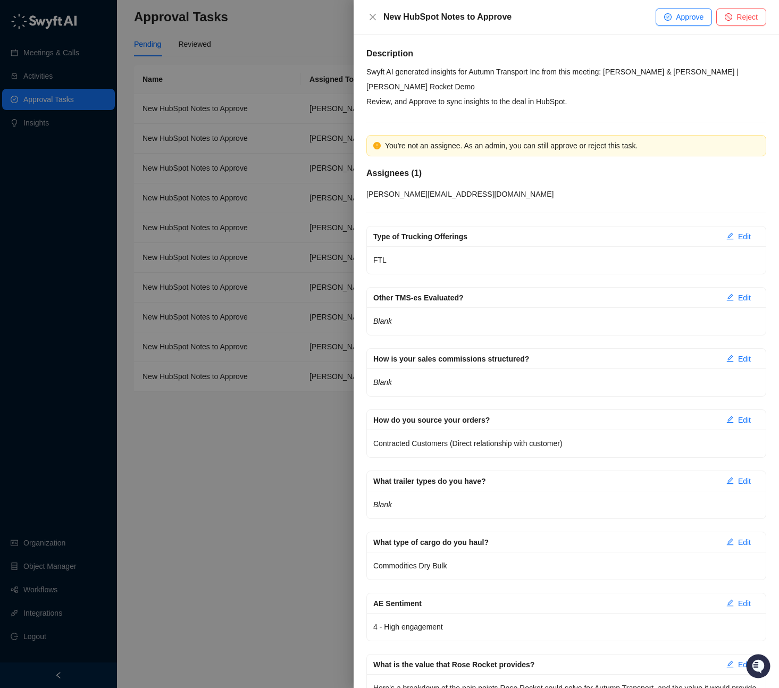
click at [385, 73] on p "Swyft AI generated insights for Autumn Transport Inc from this meeting: Adam & …" at bounding box center [567, 79] width 400 height 30
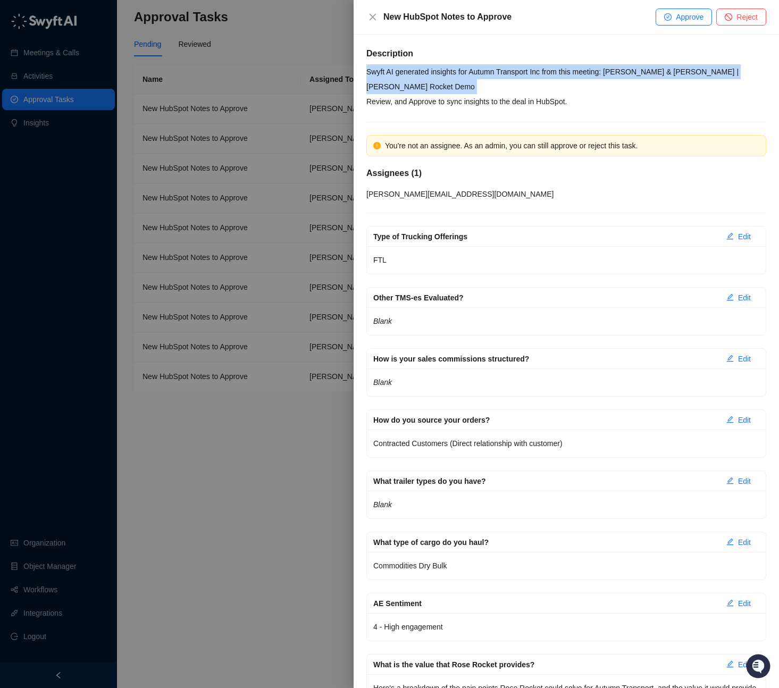
click at [385, 73] on p "Swyft AI generated insights for Autumn Transport Inc from this meeting: Adam & …" at bounding box center [567, 79] width 400 height 30
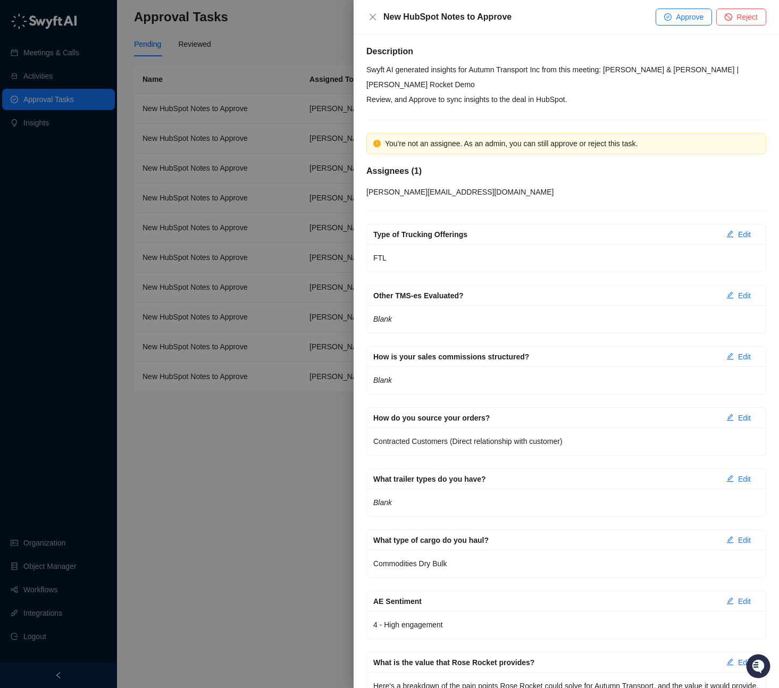
scroll to position [4, 0]
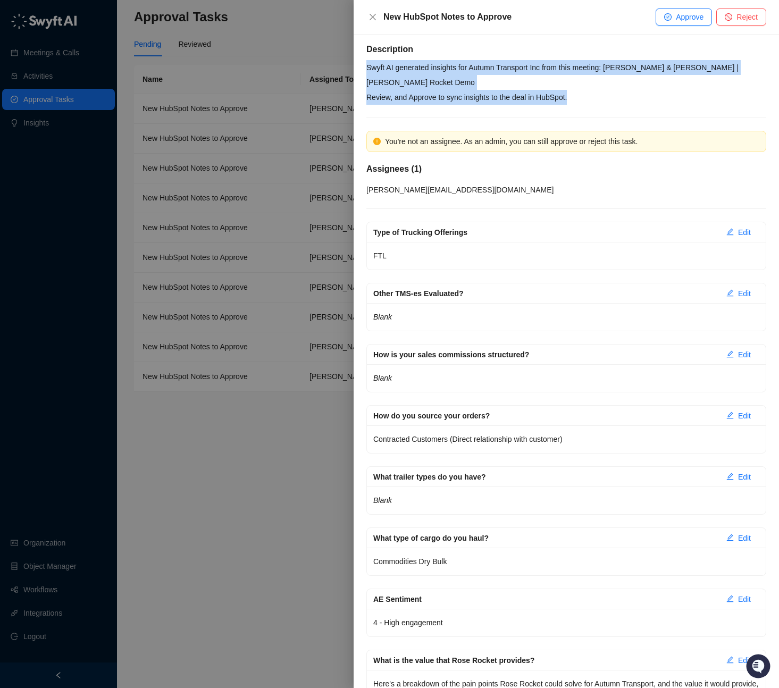
drag, startPoint x: 367, startPoint y: 57, endPoint x: 554, endPoint y: 96, distance: 191.4
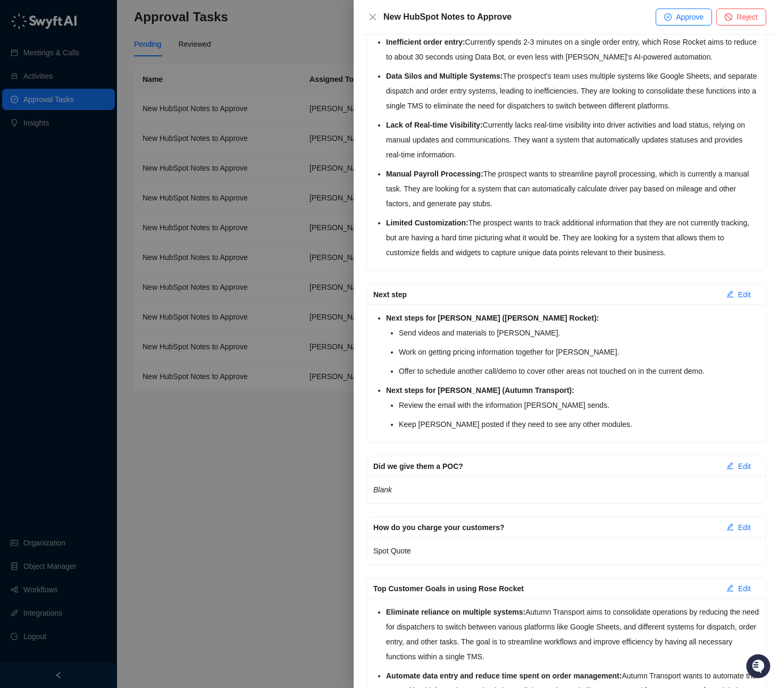
scroll to position [1867, 0]
click at [378, 15] on button "Close" at bounding box center [373, 17] width 13 height 13
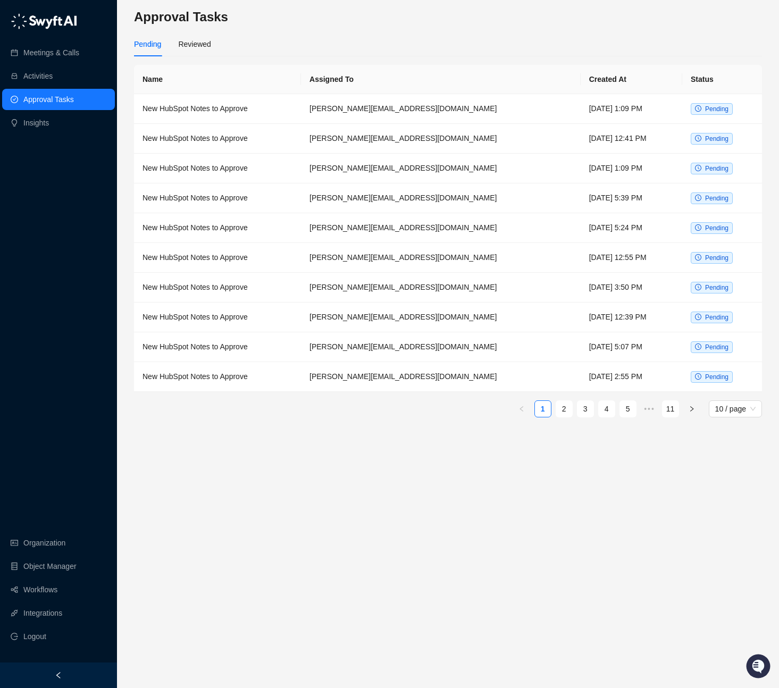
click at [376, 51] on div "Pending Reviewed" at bounding box center [448, 44] width 628 height 24
click at [204, 44] on div "Reviewed" at bounding box center [194, 44] width 32 height 12
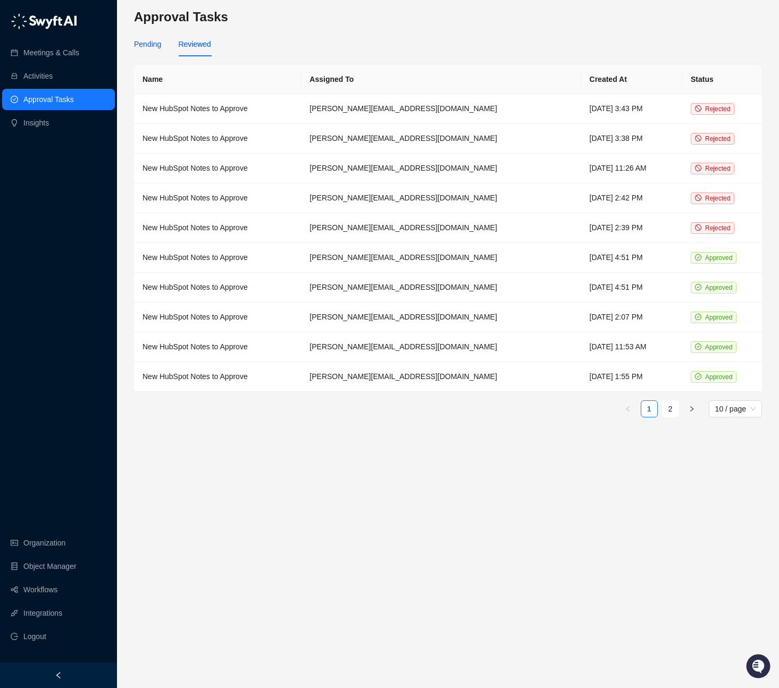
click at [153, 45] on div "Pending" at bounding box center [147, 44] width 27 height 12
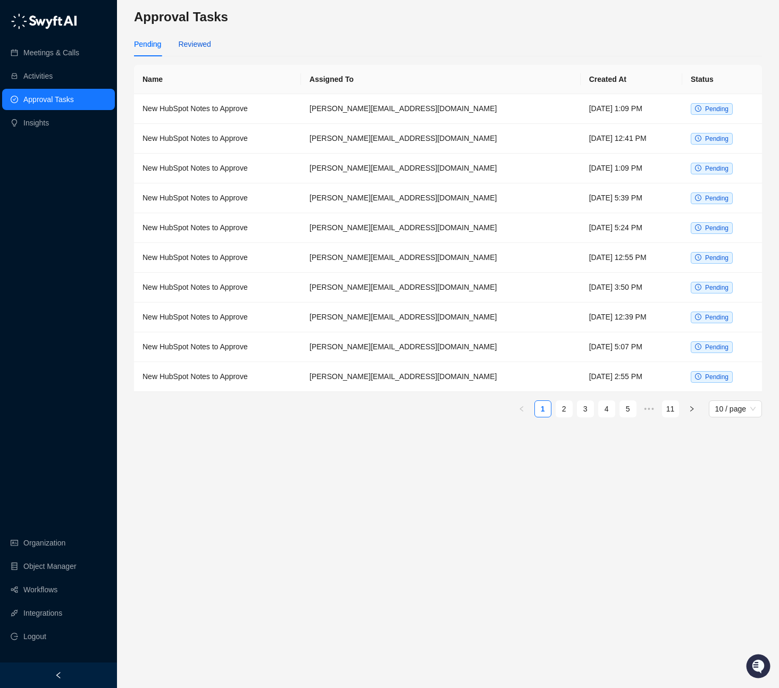
click at [201, 45] on div "Reviewed" at bounding box center [194, 44] width 32 height 12
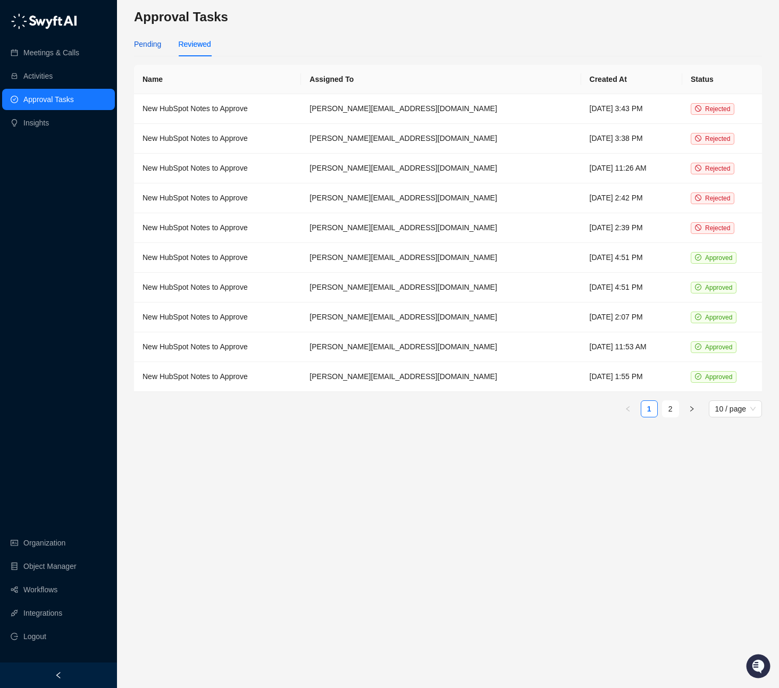
click at [147, 48] on div "Pending" at bounding box center [147, 44] width 27 height 12
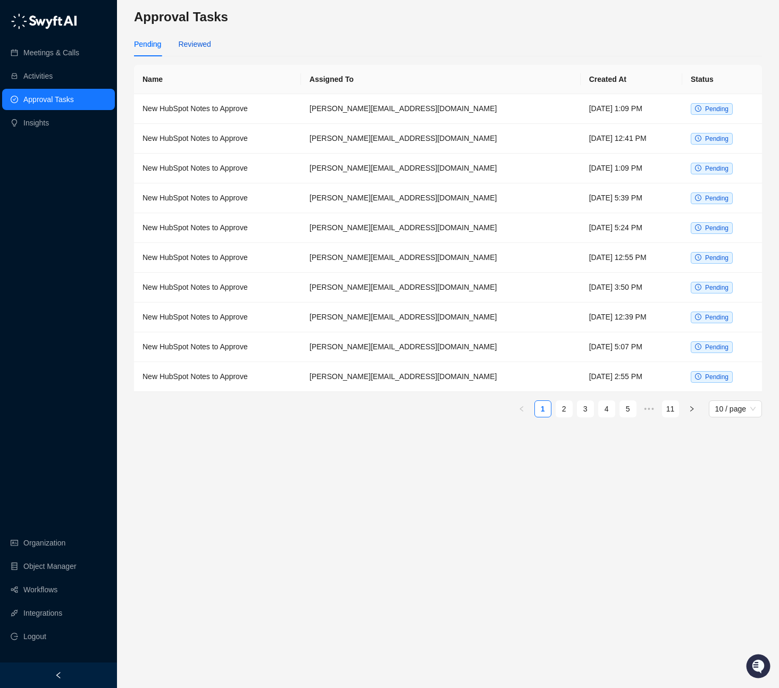
click at [197, 46] on div "Reviewed" at bounding box center [194, 44] width 32 height 12
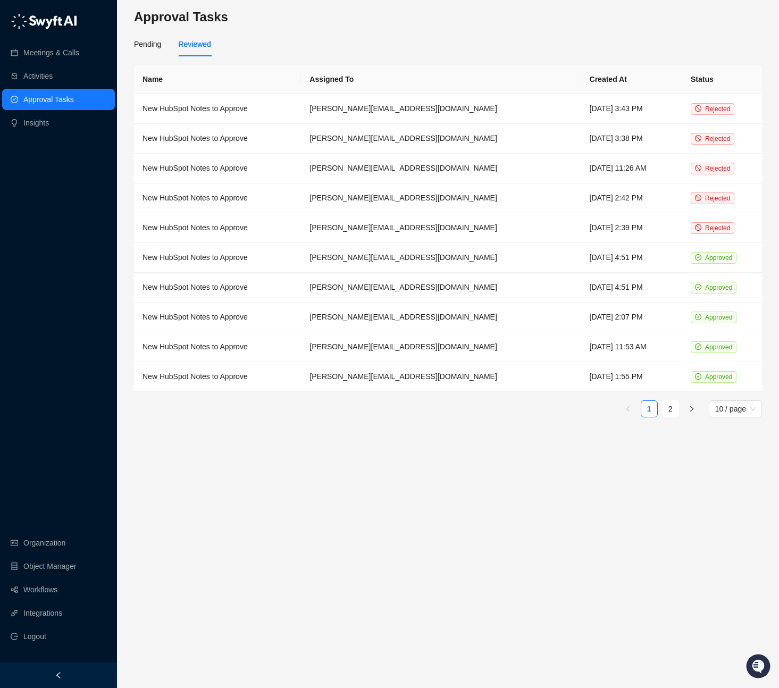
click at [163, 47] on div "Pending Reviewed" at bounding box center [172, 44] width 77 height 24
click at [157, 45] on div "Pending" at bounding box center [147, 44] width 27 height 12
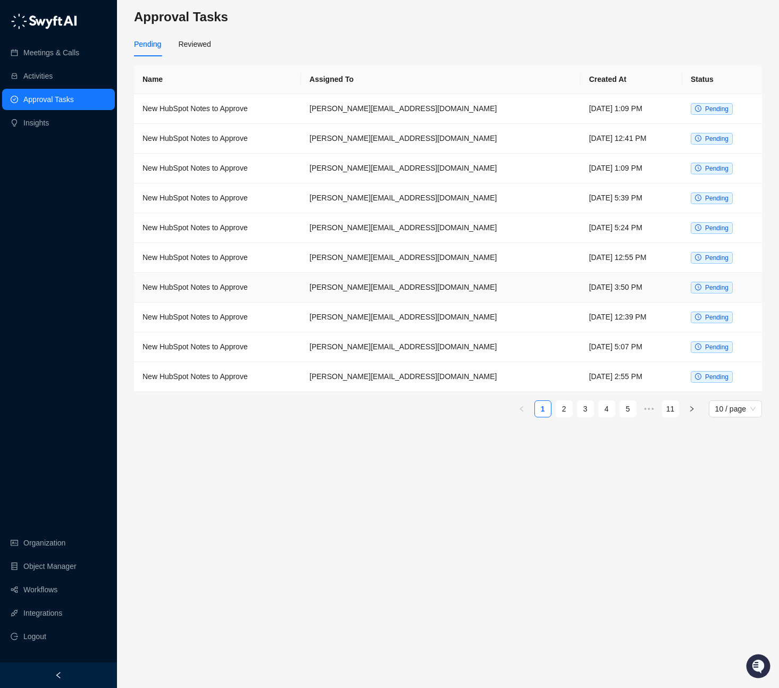
click at [422, 293] on td "karandeep.p@roserocket.com" at bounding box center [441, 288] width 280 height 30
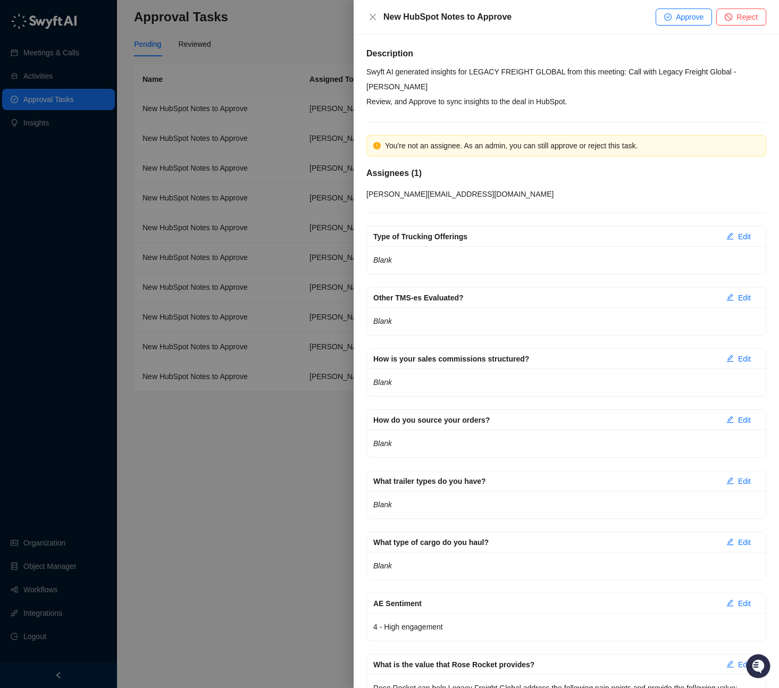
scroll to position [4, 0]
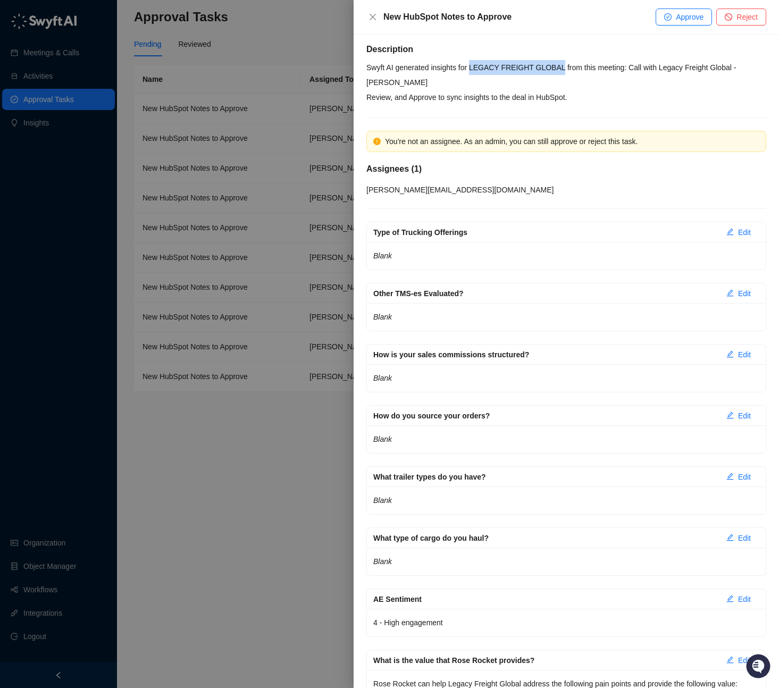
drag, startPoint x: 567, startPoint y: 63, endPoint x: 475, endPoint y: 67, distance: 91.6
click at [475, 67] on p "Swyft AI generated insights for LEGACY FREIGHT GLOBAL from this meeting: Call w…" at bounding box center [567, 75] width 400 height 30
copy p "LEGACY FREIGHT GLOBAL"
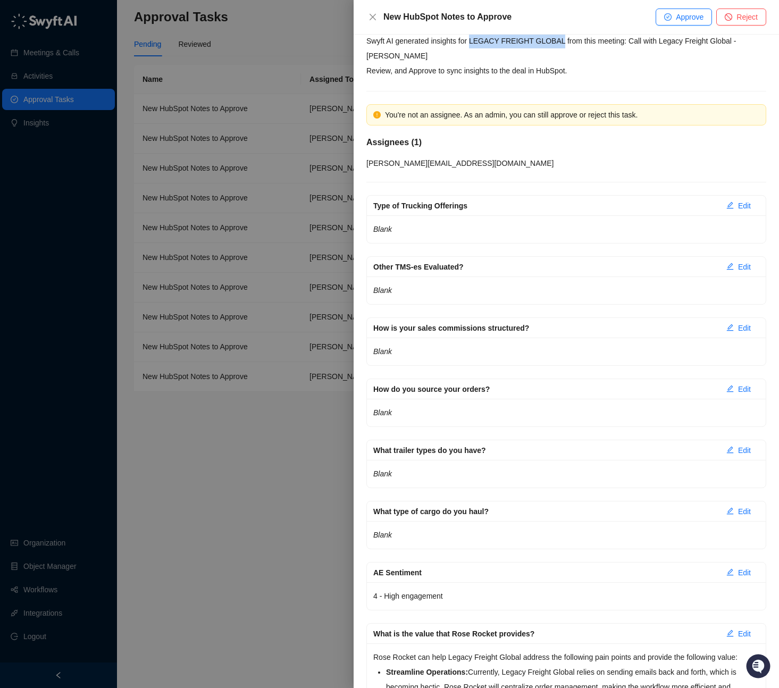
scroll to position [0, 0]
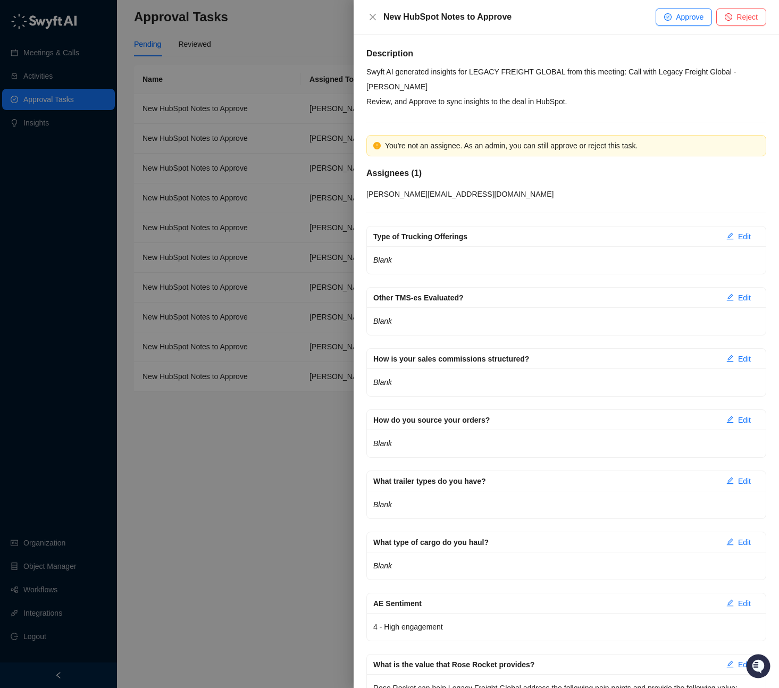
click at [522, 185] on div "You're not an assignee. As an admin, you can still approve or reject this task.…" at bounding box center [567, 167] width 400 height 65
drag, startPoint x: 475, startPoint y: 71, endPoint x: 567, endPoint y: 87, distance: 93.9
click at [568, 74] on p "Swyft AI generated insights for LEGACY FREIGHT GLOBAL from this meeting: Call w…" at bounding box center [567, 79] width 400 height 30
copy p "LEGACY FREIGHT GLOBAL"
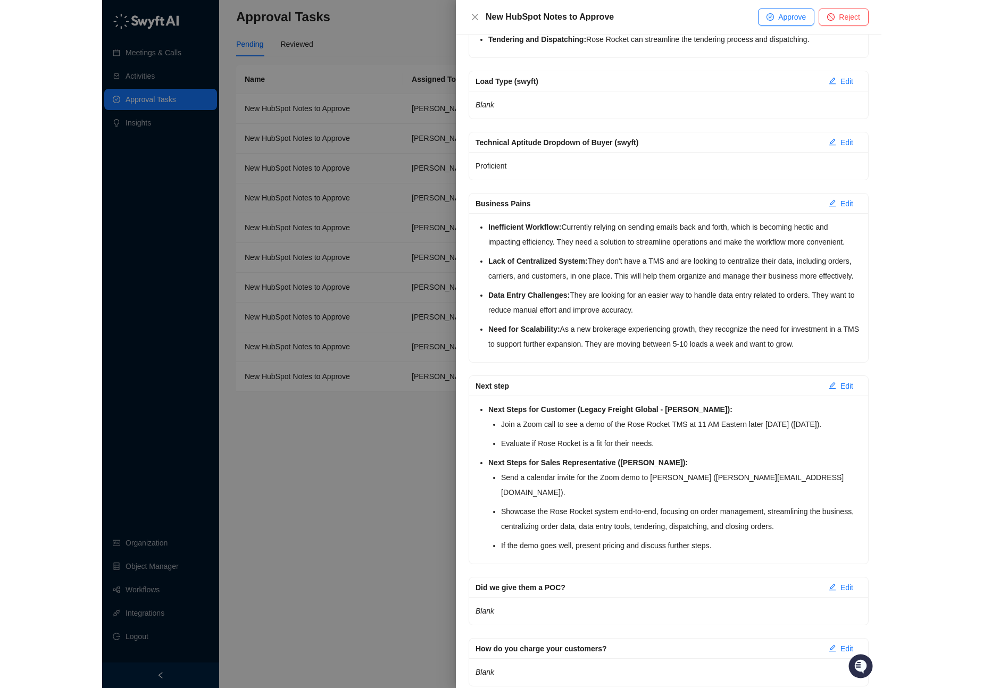
scroll to position [862, 0]
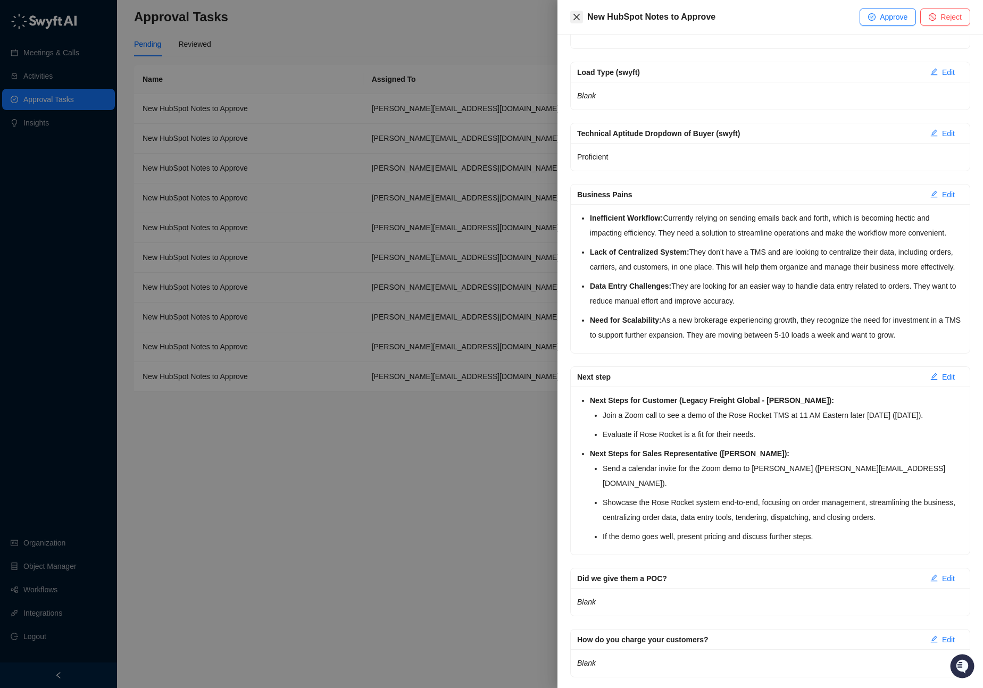
click at [577, 16] on icon "close" at bounding box center [576, 17] width 9 height 9
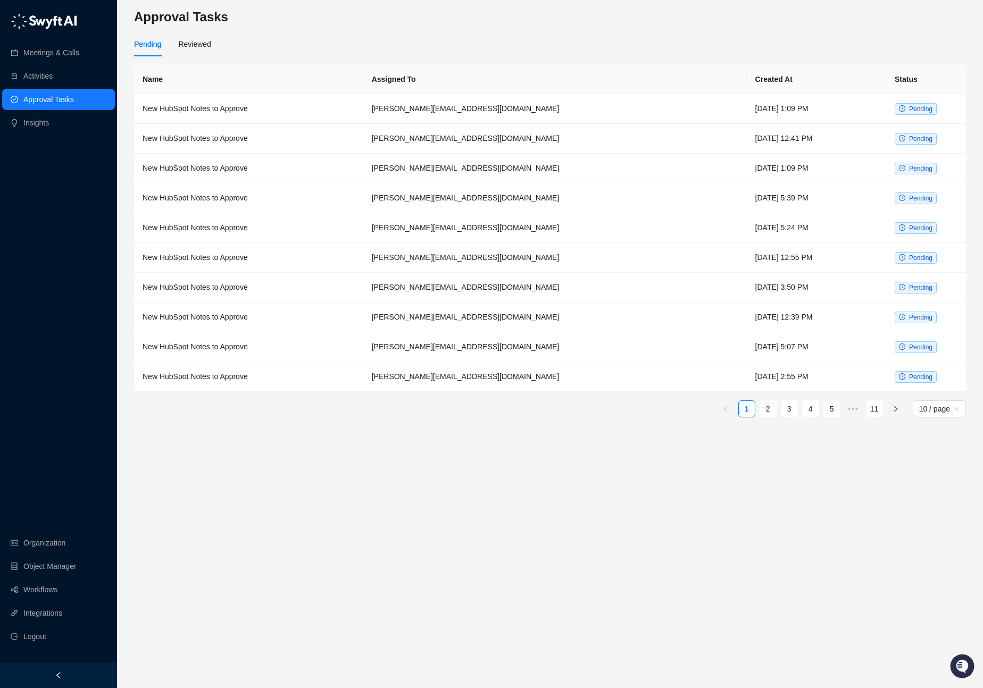
click at [518, 39] on div "Pending Reviewed" at bounding box center [550, 44] width 832 height 24
click at [496, 110] on td "karandeep.p@roserocket.com" at bounding box center [555, 109] width 384 height 30
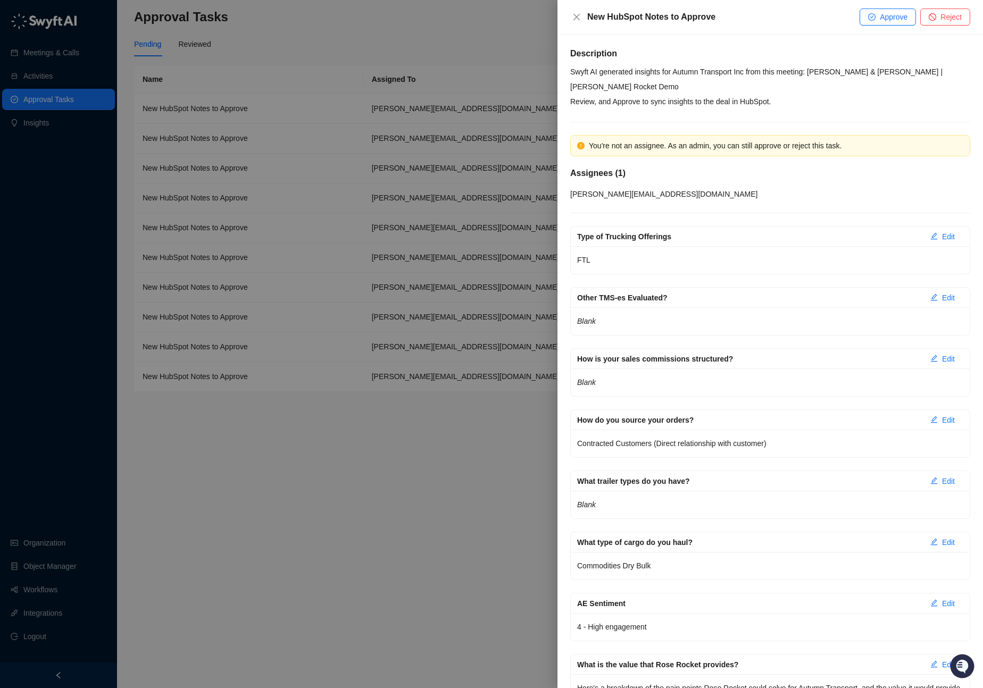
click at [652, 140] on div "You're not an assignee. As an admin, you can still approve or reject this task." at bounding box center [776, 146] width 375 height 12
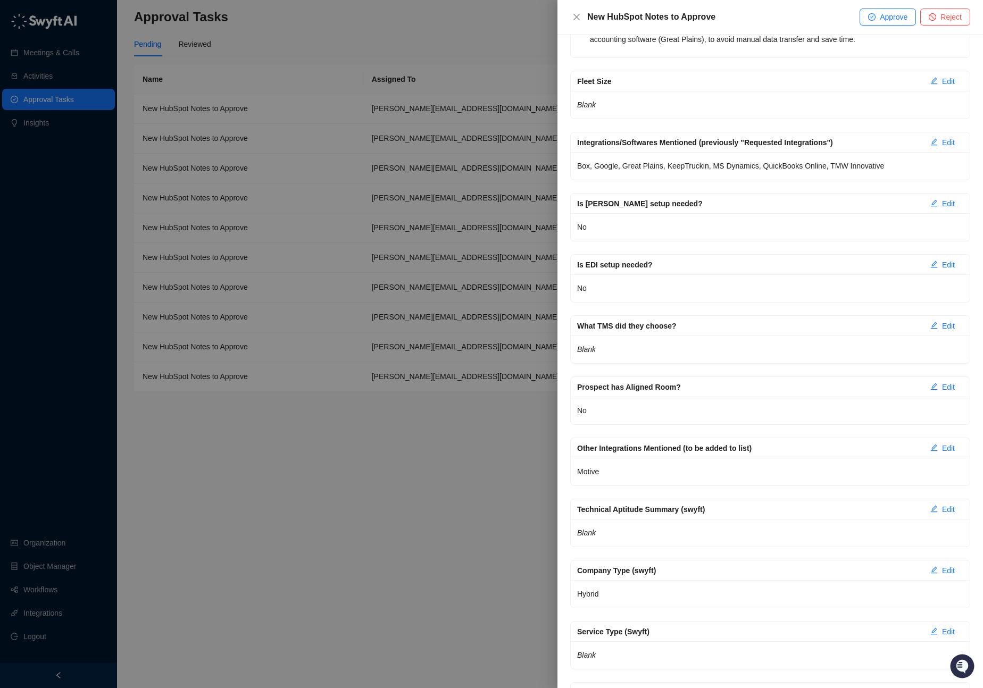
scroll to position [3261, 0]
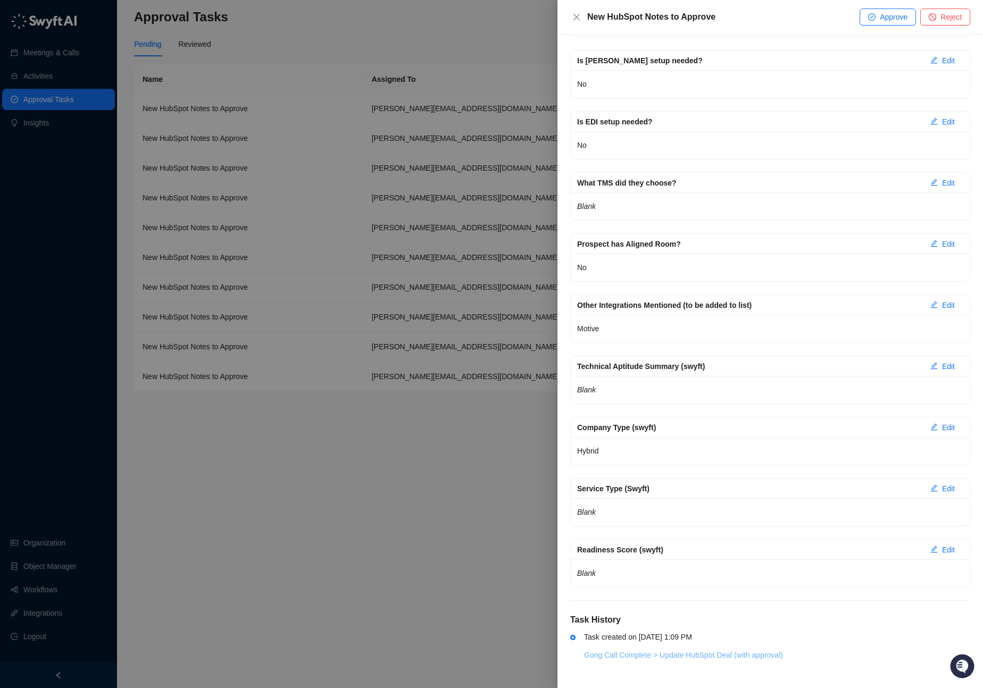
click at [702, 659] on link "Gong Call Complete > Update HubSpot Deal (with approval)" at bounding box center [683, 655] width 199 height 9
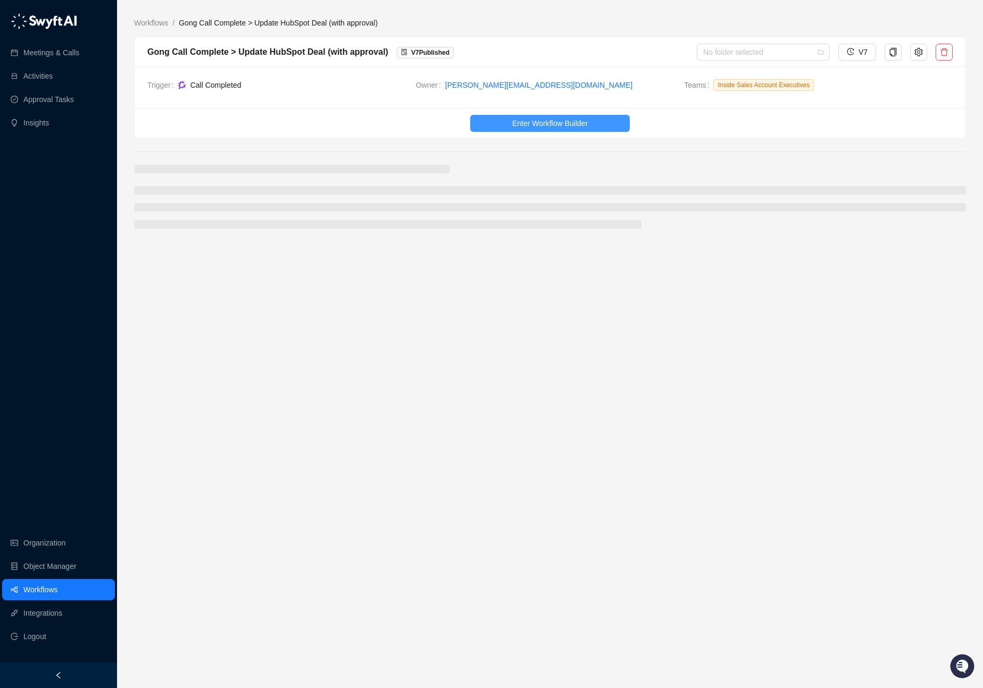
click at [564, 124] on span "Enter Workflow Builder" at bounding box center [550, 124] width 76 height 12
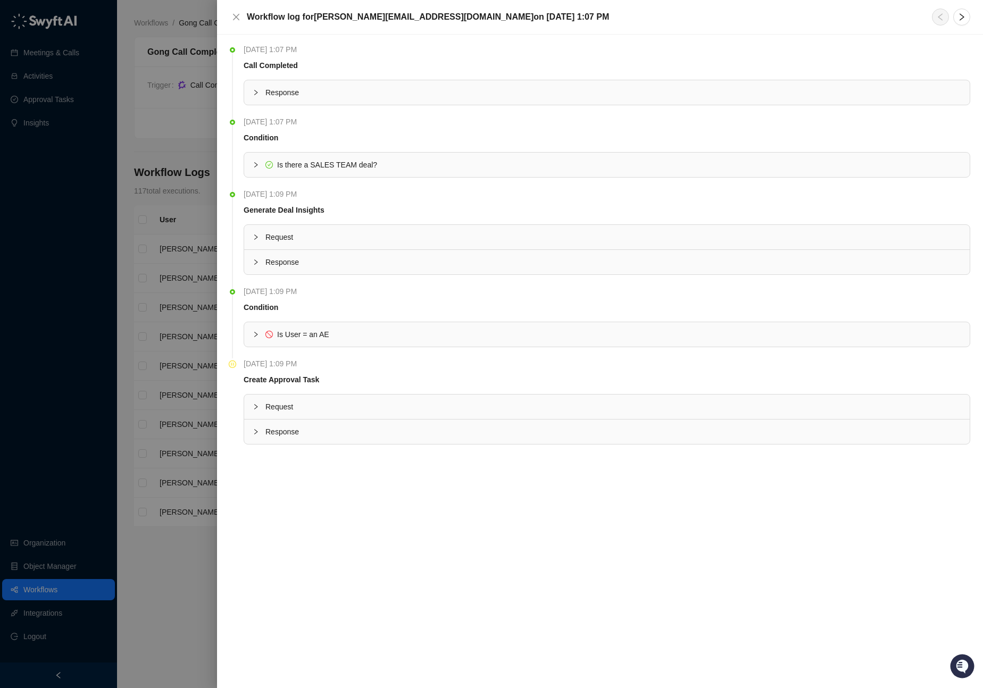
click at [255, 335] on icon "collapsed" at bounding box center [256, 334] width 6 height 6
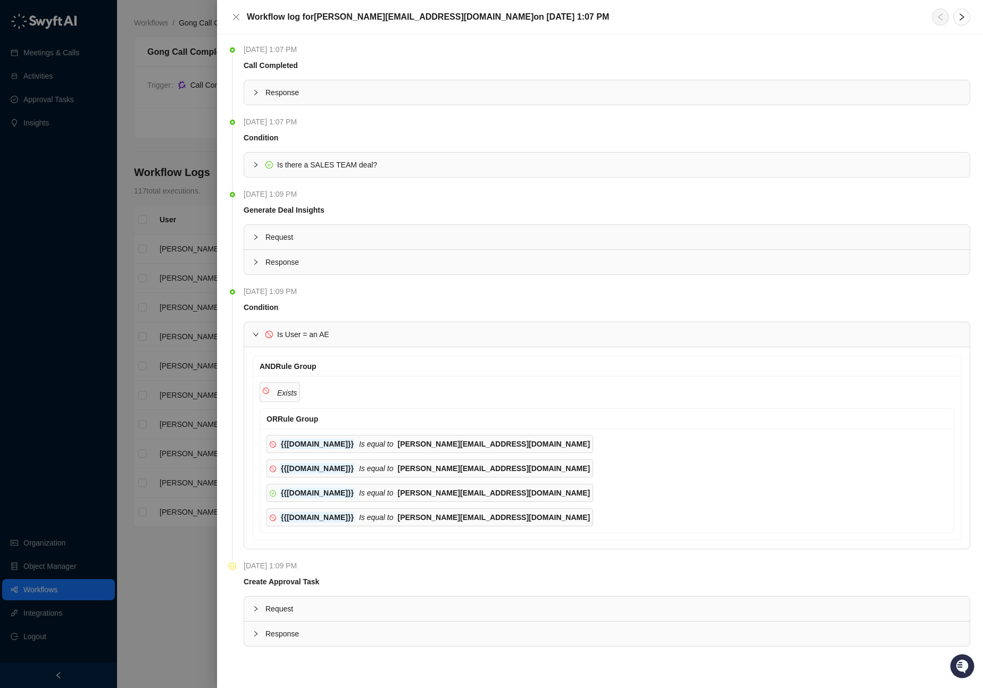
click at [271, 368] on span "AND Rule Group" at bounding box center [288, 366] width 57 height 9
click at [283, 394] on icon "Exists" at bounding box center [287, 393] width 20 height 9
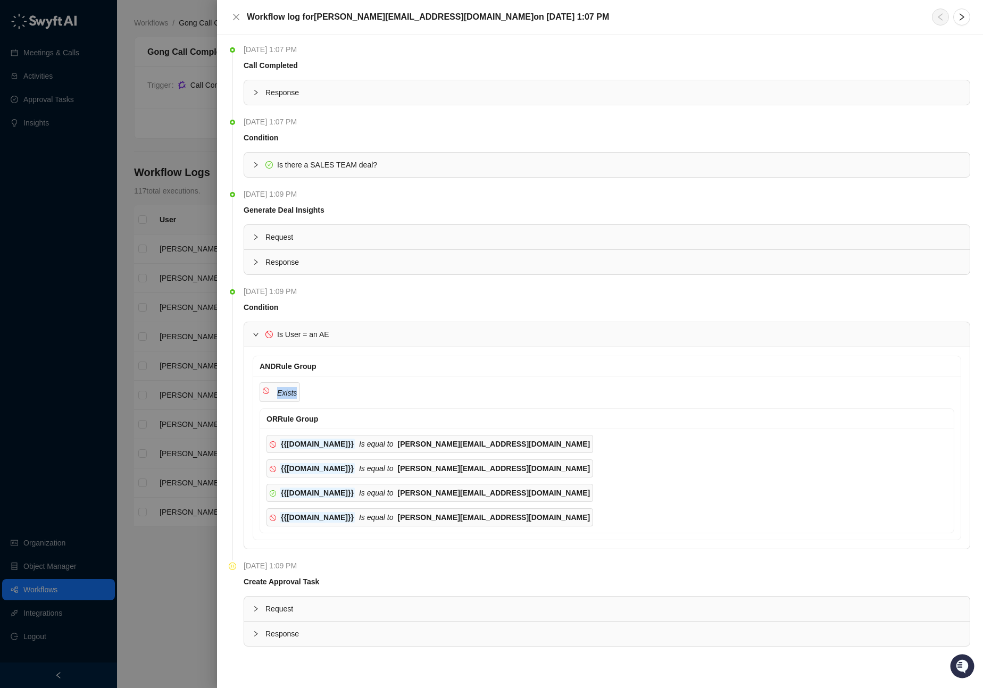
click at [283, 394] on icon "Exists" at bounding box center [287, 393] width 20 height 9
drag, startPoint x: 284, startPoint y: 394, endPoint x: 292, endPoint y: 390, distance: 8.8
click at [284, 394] on icon "Exists" at bounding box center [287, 393] width 20 height 9
click at [236, 15] on icon "close" at bounding box center [236, 17] width 9 height 9
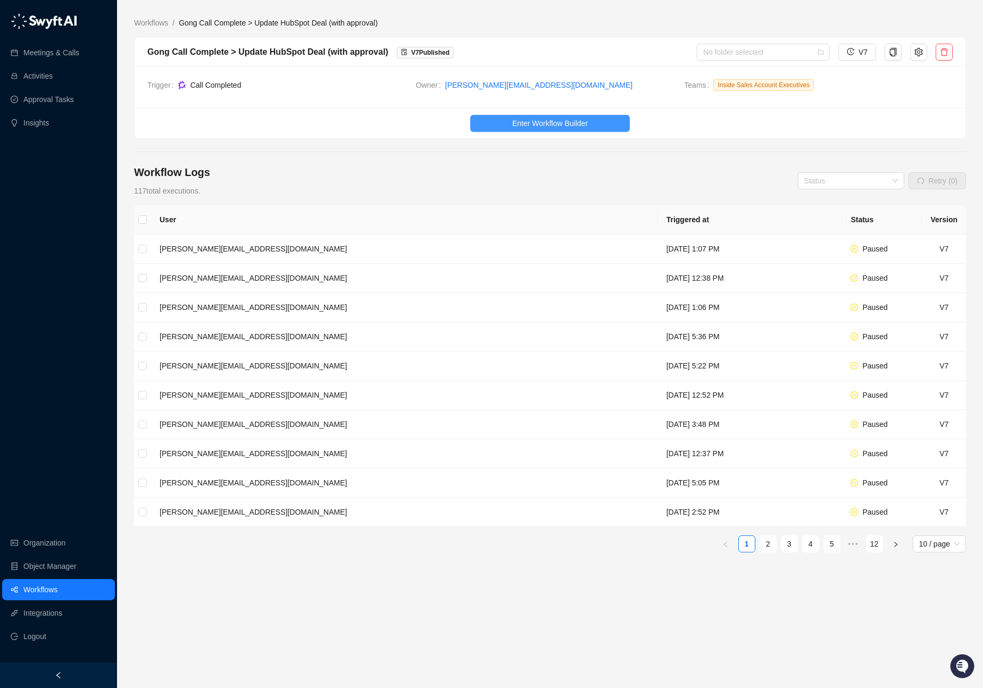
click at [530, 125] on span "Enter Workflow Builder" at bounding box center [550, 124] width 76 height 12
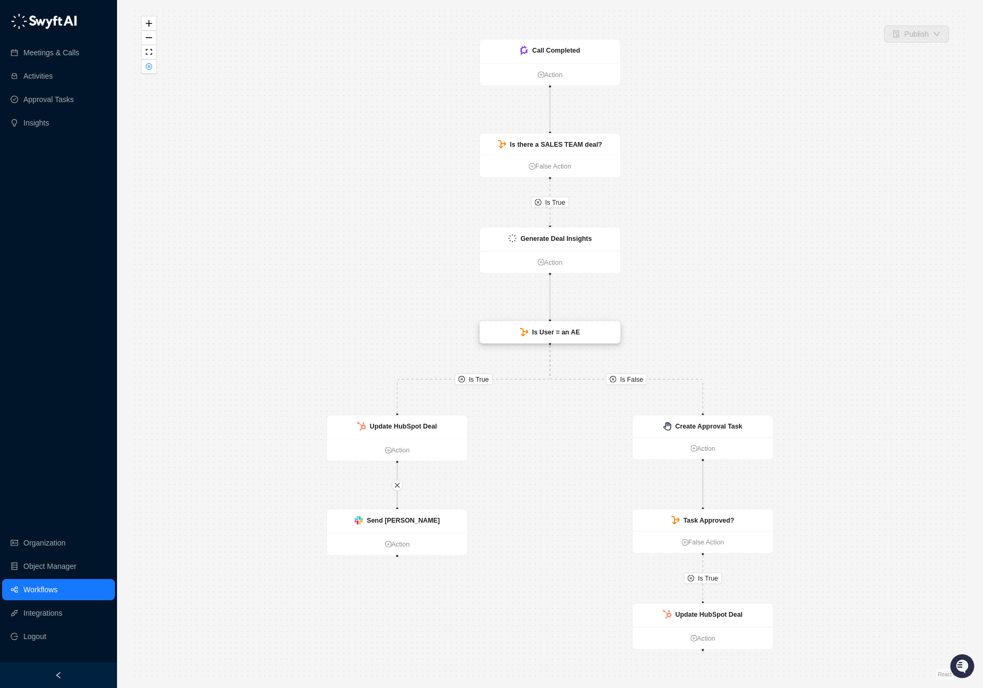
click at [556, 330] on strong "Is User = an AE" at bounding box center [556, 332] width 48 height 7
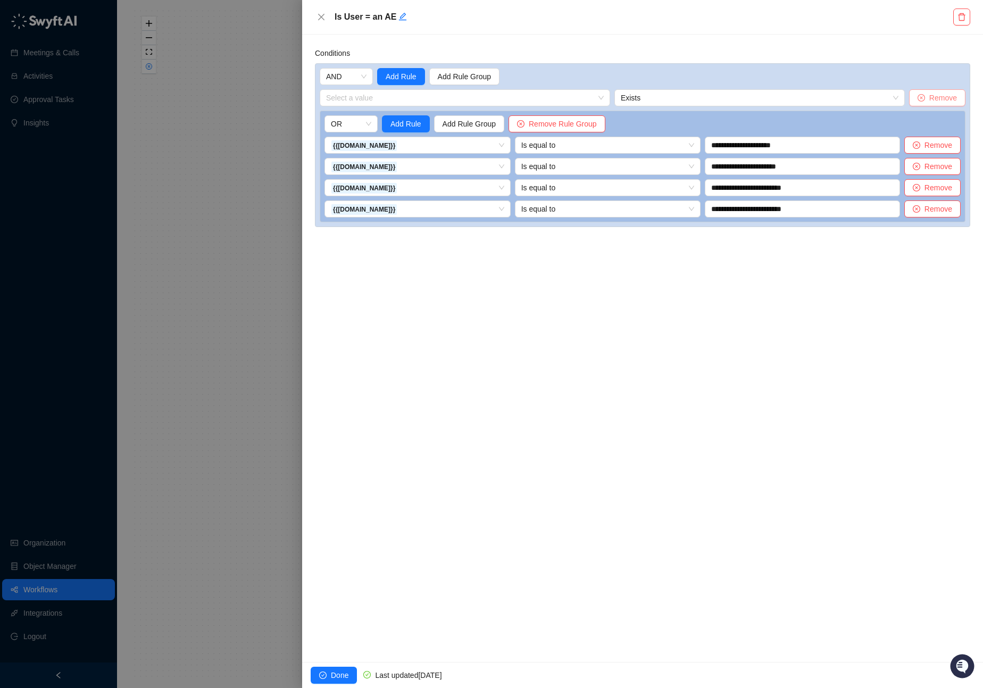
click at [948, 101] on span "Remove" at bounding box center [943, 98] width 28 height 12
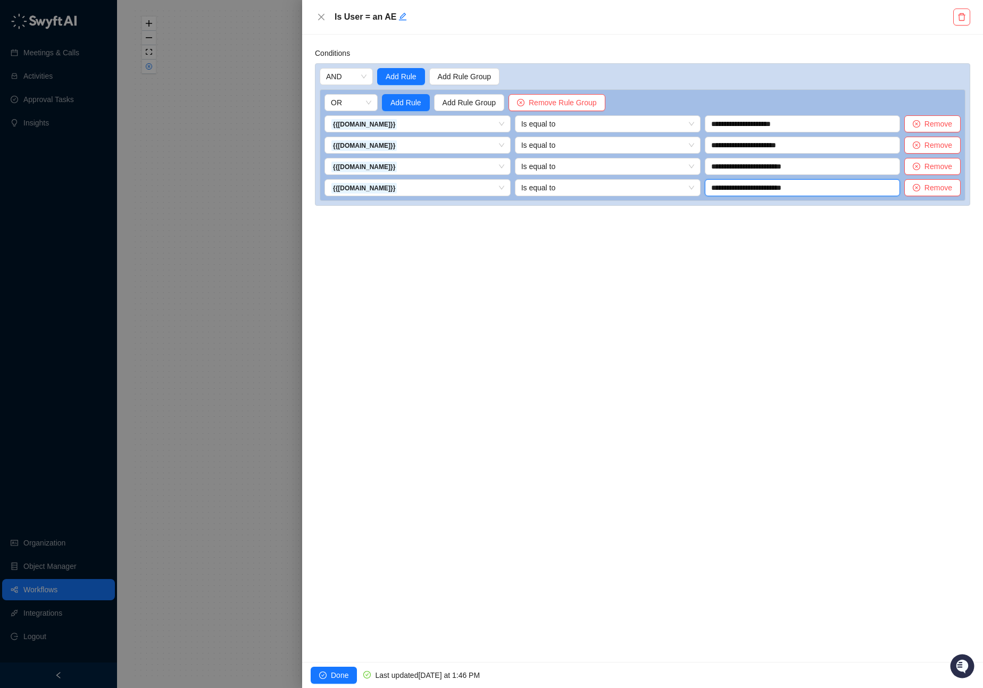
click at [745, 193] on input "**********" at bounding box center [802, 187] width 195 height 17
click at [475, 98] on span "Add Rule Group" at bounding box center [469, 103] width 53 height 12
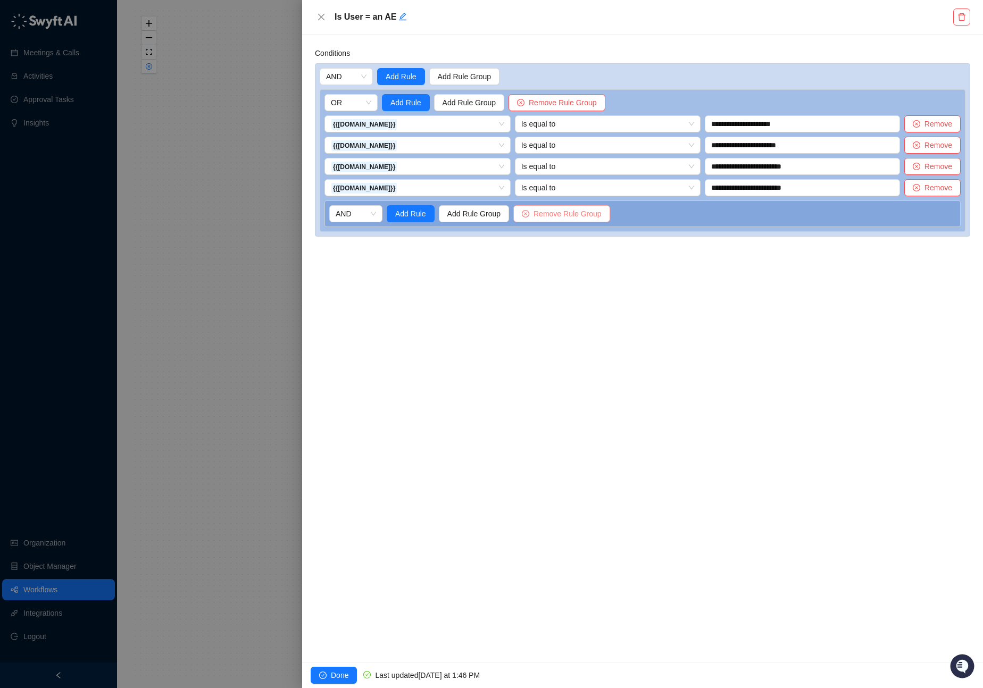
click at [554, 215] on span "Remove Rule Group" at bounding box center [568, 214] width 68 height 12
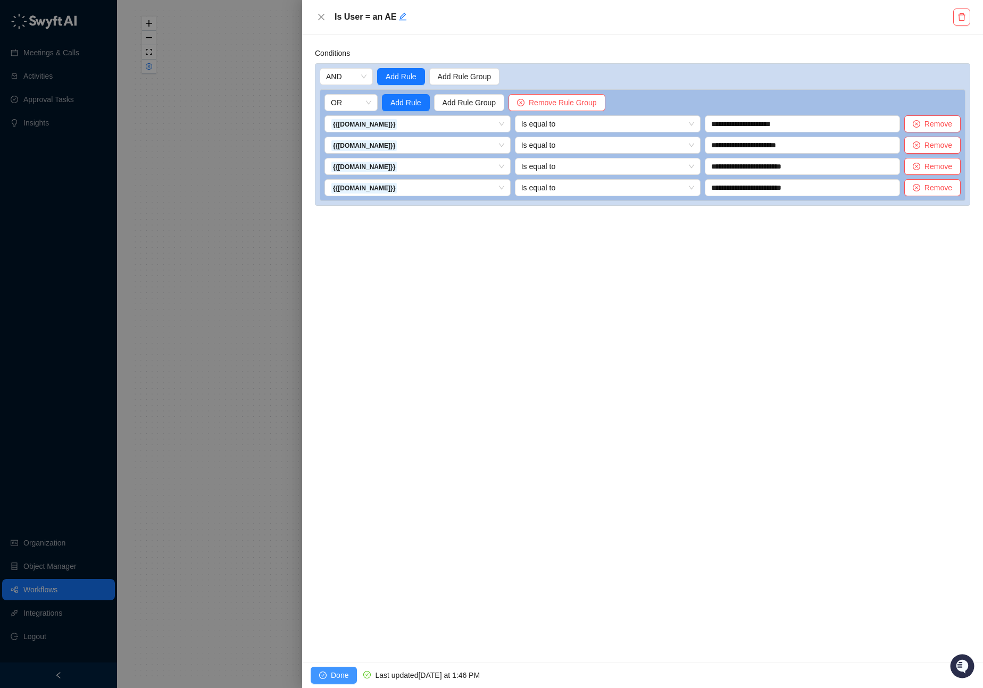
click at [332, 676] on span "Done" at bounding box center [340, 676] width 18 height 12
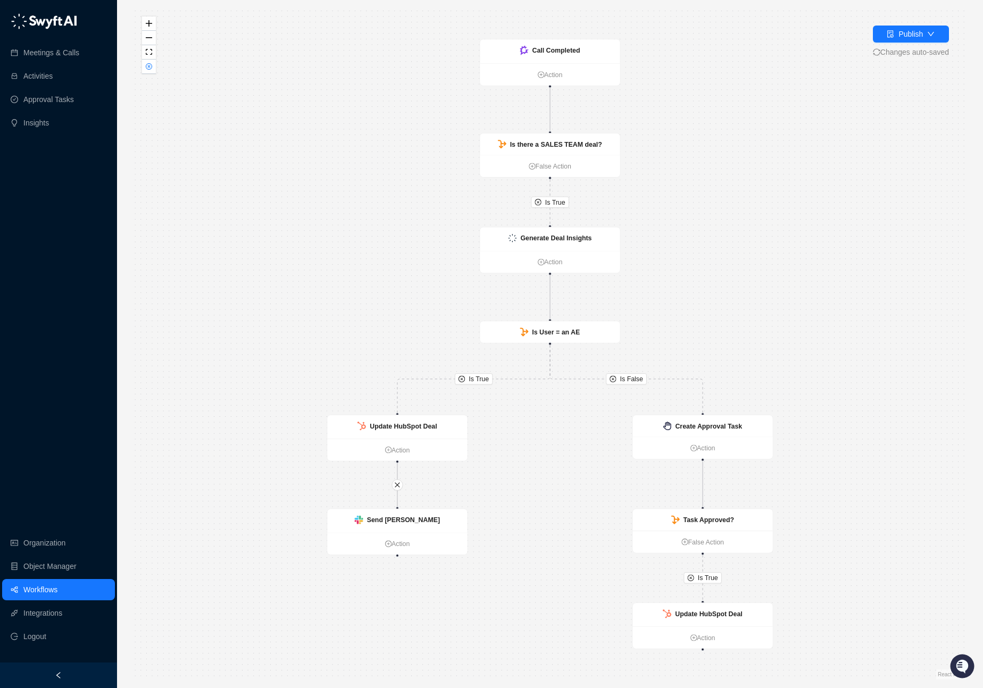
click at [866, 113] on div "Is True Is True Is True Is False Call Completed Action Is there a SALES TEAM de…" at bounding box center [550, 344] width 832 height 671
click at [902, 30] on div "Publish" at bounding box center [911, 34] width 24 height 12
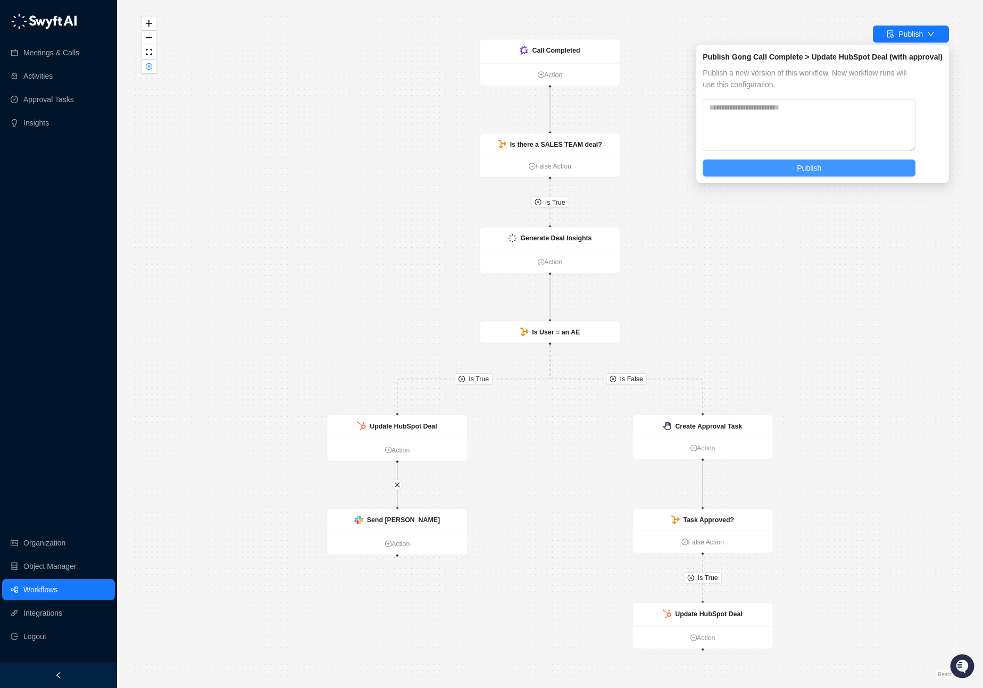
click at [836, 170] on button "Publish" at bounding box center [809, 168] width 213 height 17
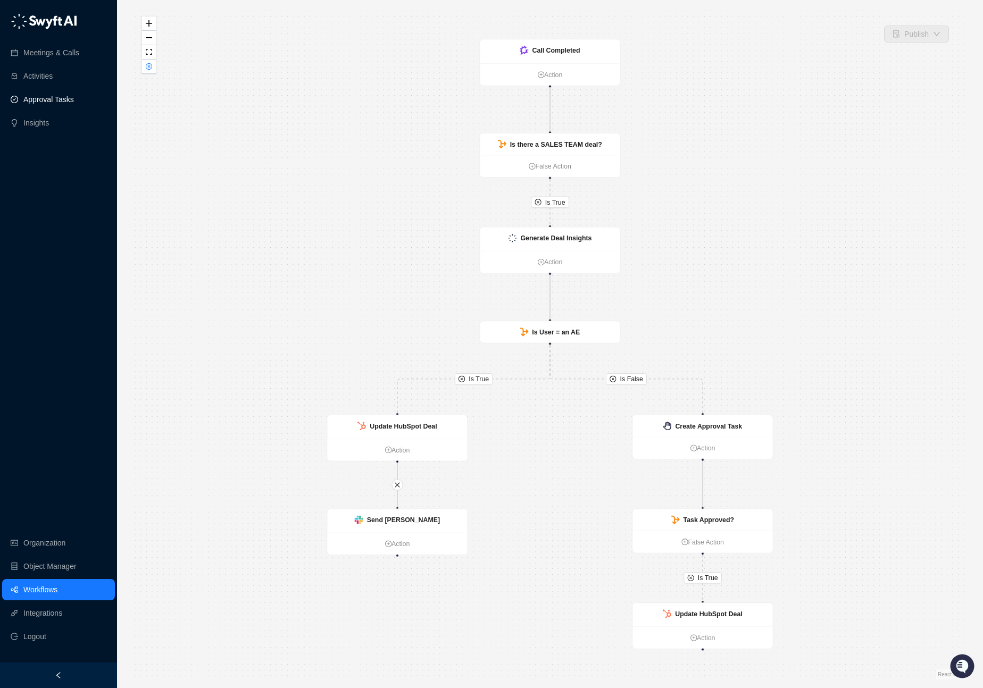
drag, startPoint x: 59, startPoint y: 97, endPoint x: 78, endPoint y: 99, distance: 19.2
click at [59, 97] on link "Approval Tasks" at bounding box center [48, 99] width 51 height 21
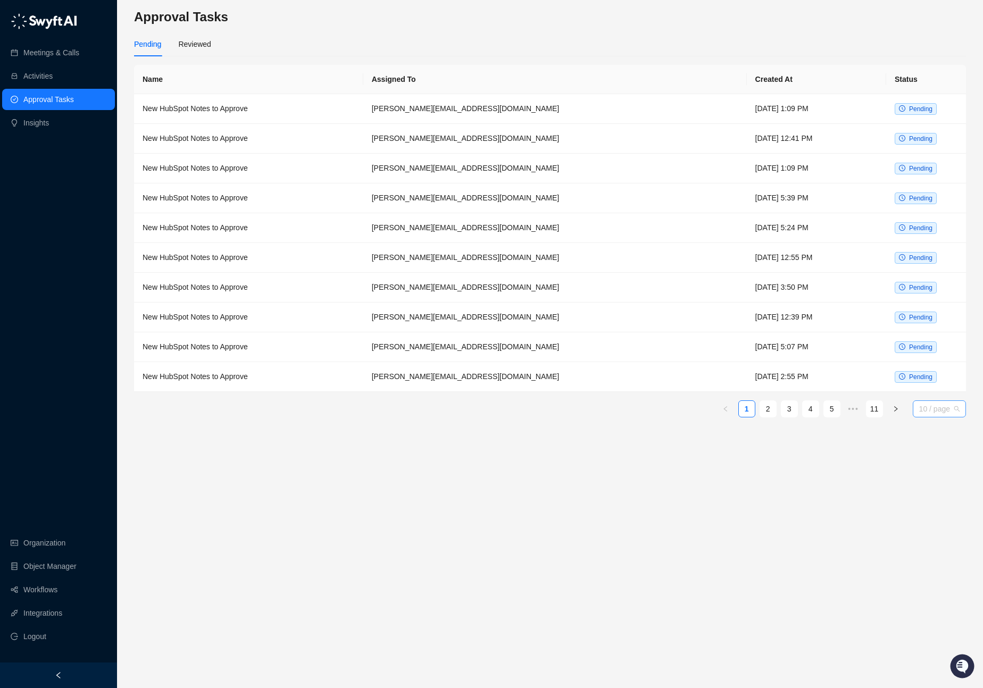
click at [940, 413] on span "10 / page" at bounding box center [939, 409] width 40 height 16
click at [936, 480] on div "100 / page" at bounding box center [939, 482] width 37 height 12
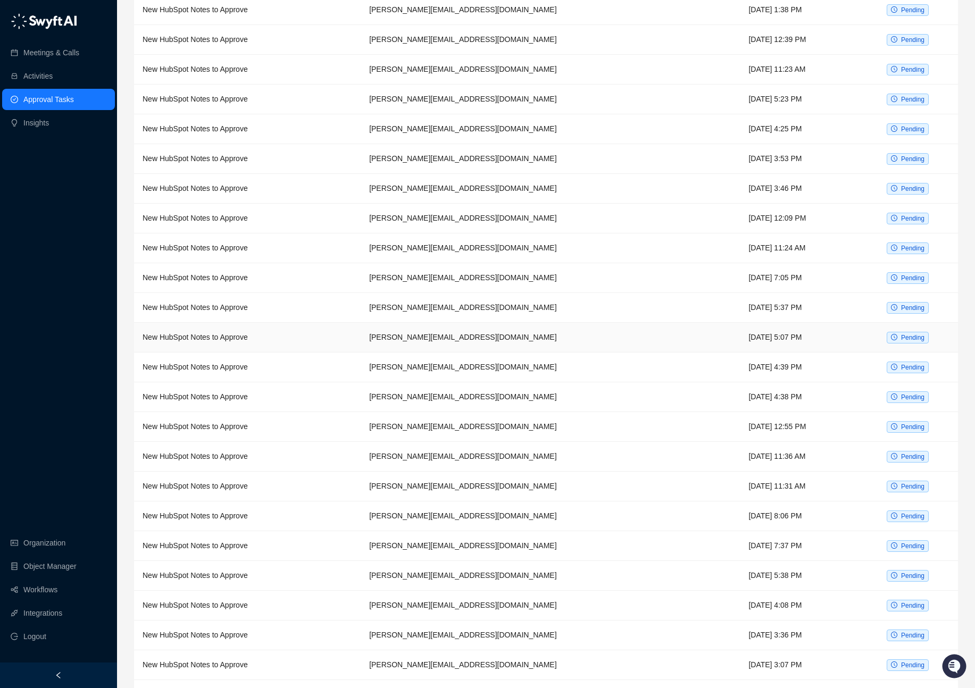
scroll to position [2428, 0]
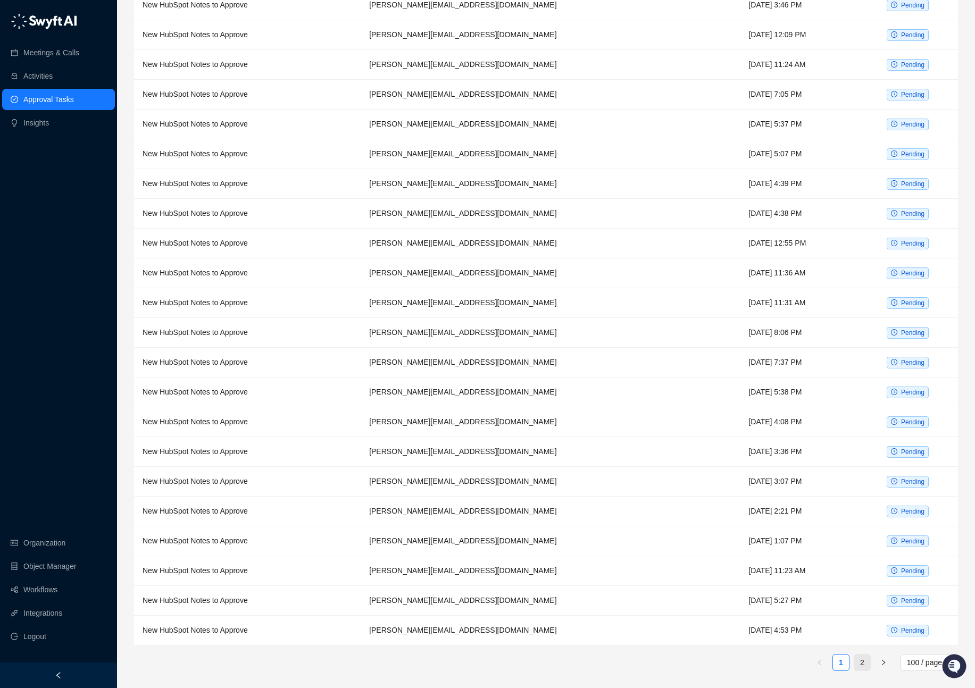
click at [869, 664] on link "2" at bounding box center [862, 663] width 16 height 16
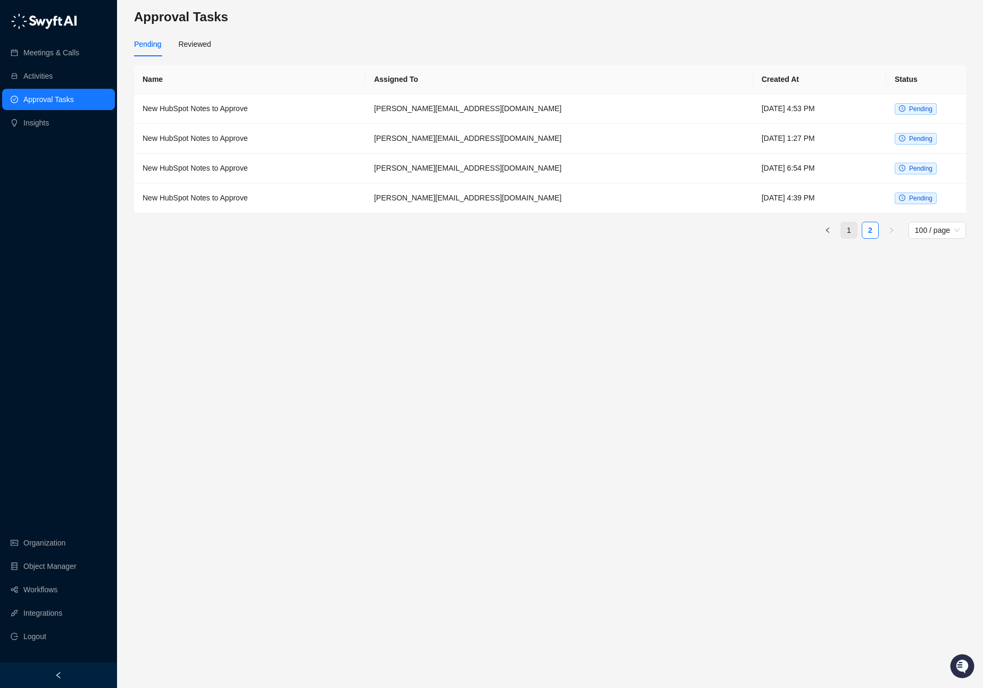
click at [851, 231] on link "1" at bounding box center [849, 230] width 16 height 16
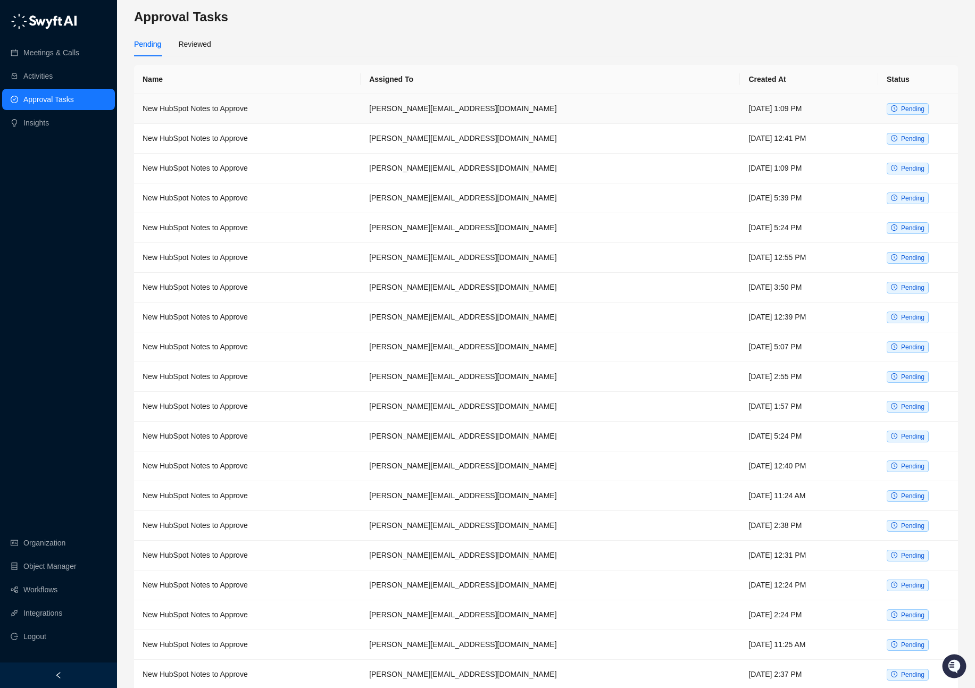
click at [521, 111] on td "karandeep.p@roserocket.com" at bounding box center [550, 109] width 379 height 30
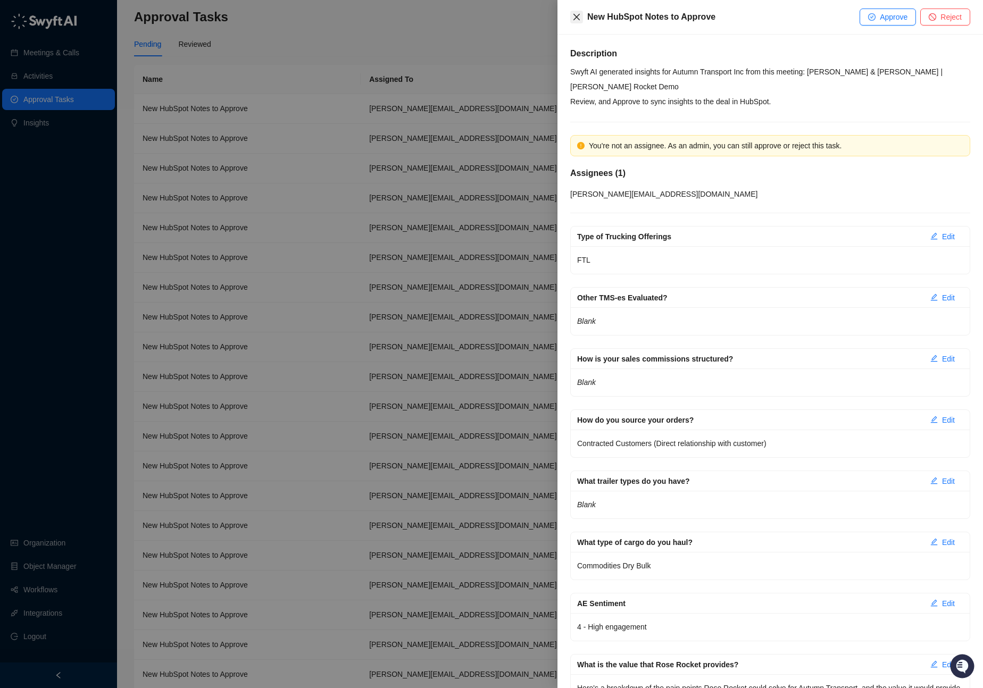
click at [579, 15] on icon "close" at bounding box center [576, 17] width 9 height 9
